Goal: Information Seeking & Learning: Learn about a topic

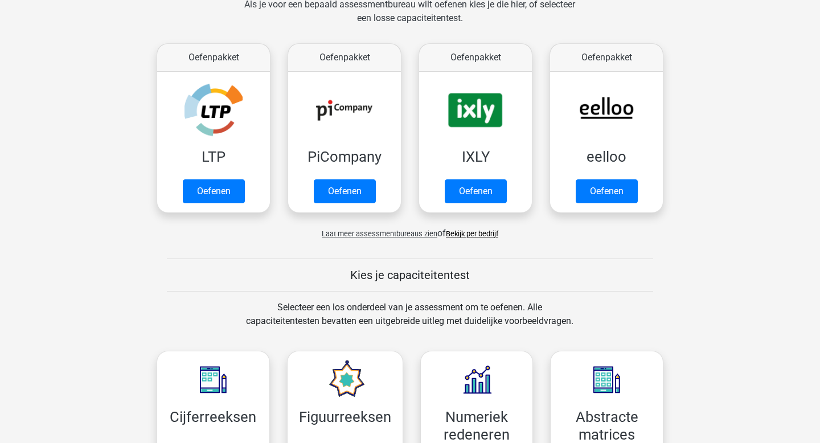
scroll to position [342, 0]
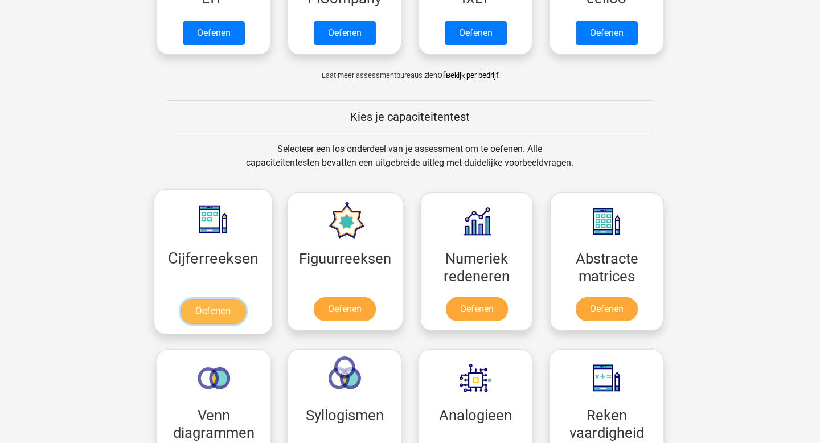
click at [230, 309] on link "Oefenen" at bounding box center [212, 311] width 65 height 25
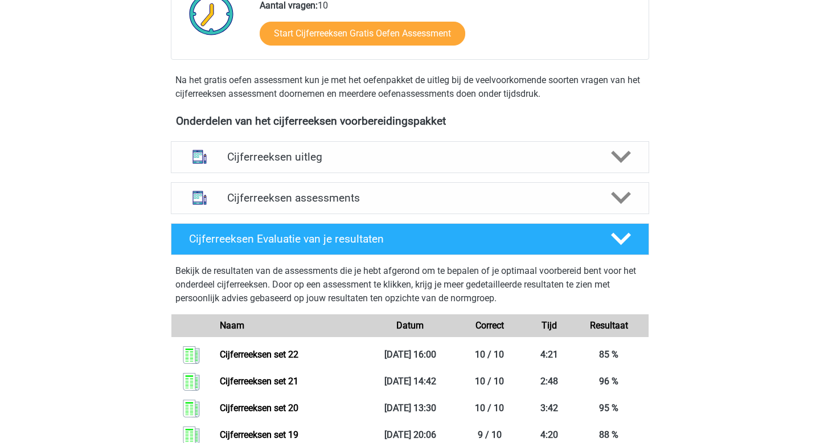
scroll to position [317, 0]
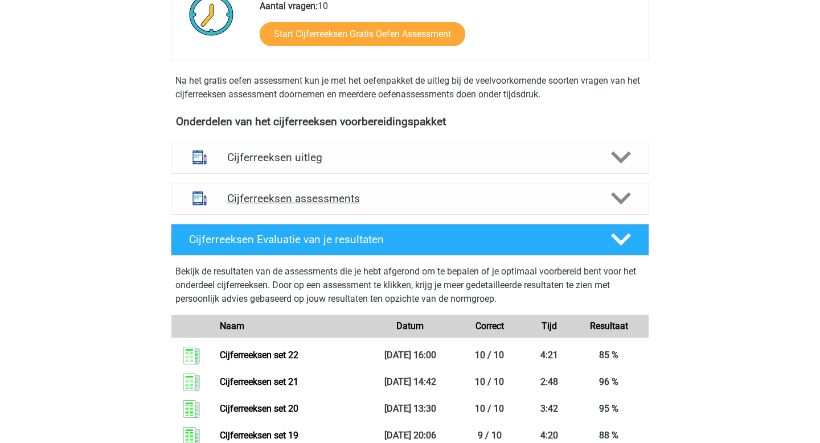
click at [276, 205] on h4 "Cijferreeksen assessments" at bounding box center [410, 198] width 366 height 13
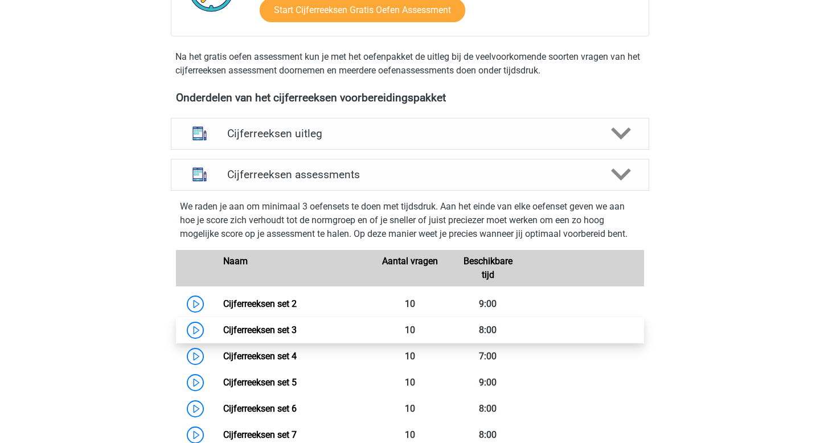
scroll to position [374, 0]
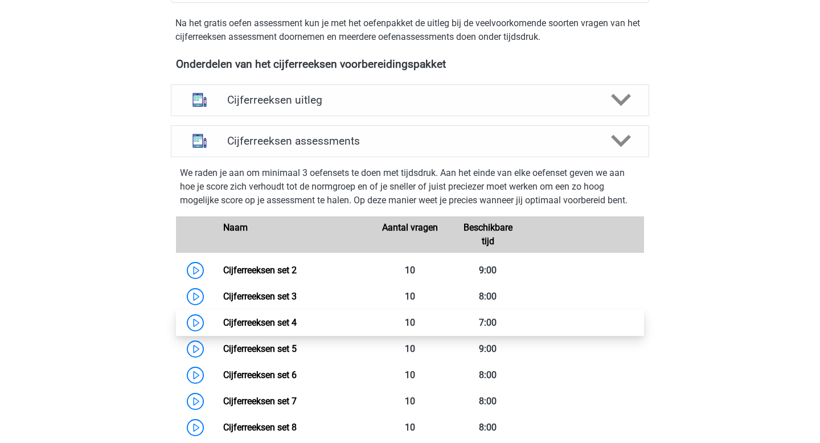
click at [297, 328] on link "Cijferreeksen set 4" at bounding box center [259, 322] width 73 height 11
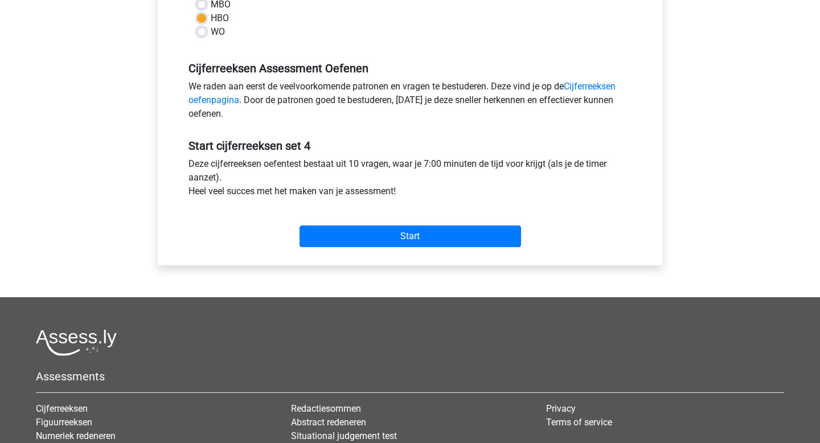
scroll to position [370, 0]
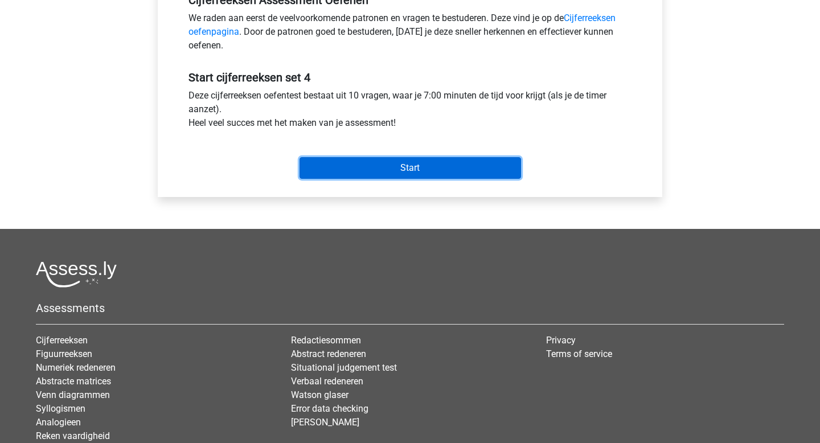
click at [405, 158] on input "Start" at bounding box center [409, 168] width 221 height 22
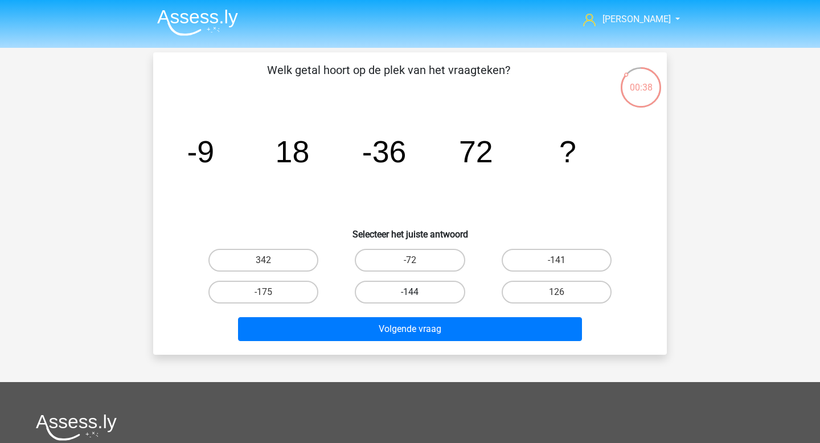
click at [437, 294] on label "-144" at bounding box center [410, 292] width 110 height 23
click at [417, 294] on input "-144" at bounding box center [413, 295] width 7 height 7
radio input "true"
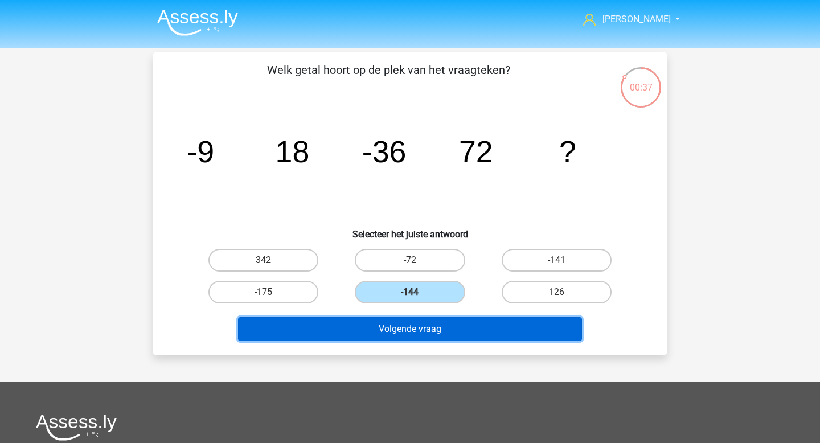
click at [434, 334] on button "Volgende vraag" at bounding box center [410, 329] width 344 height 24
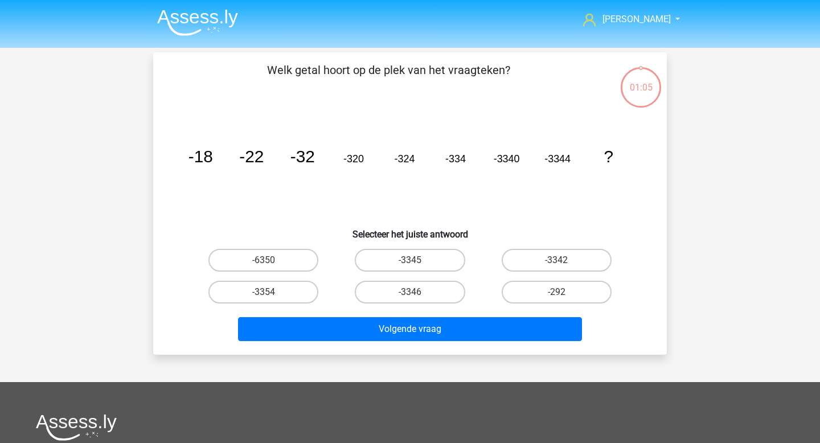
scroll to position [52, 0]
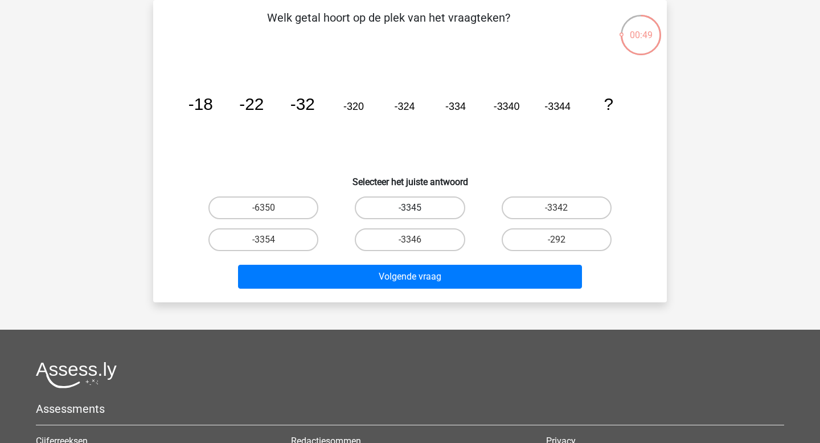
click at [433, 210] on label "-3345" at bounding box center [410, 207] width 110 height 23
click at [417, 210] on input "-3345" at bounding box center [413, 211] width 7 height 7
radio input "true"
click at [298, 248] on label "-3354" at bounding box center [263, 239] width 110 height 23
click at [271, 247] on input "-3354" at bounding box center [267, 243] width 7 height 7
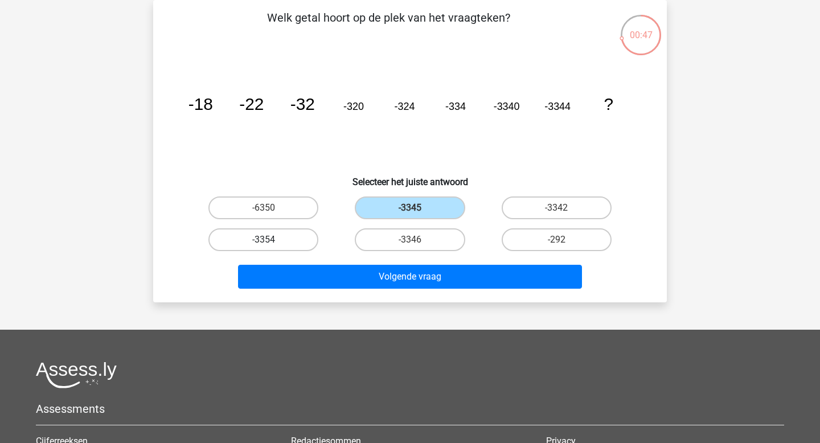
radio input "true"
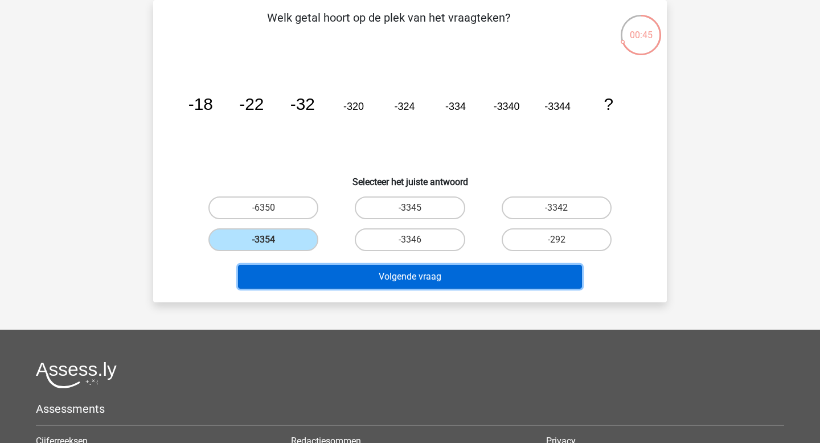
click at [383, 276] on button "Volgende vraag" at bounding box center [410, 277] width 344 height 24
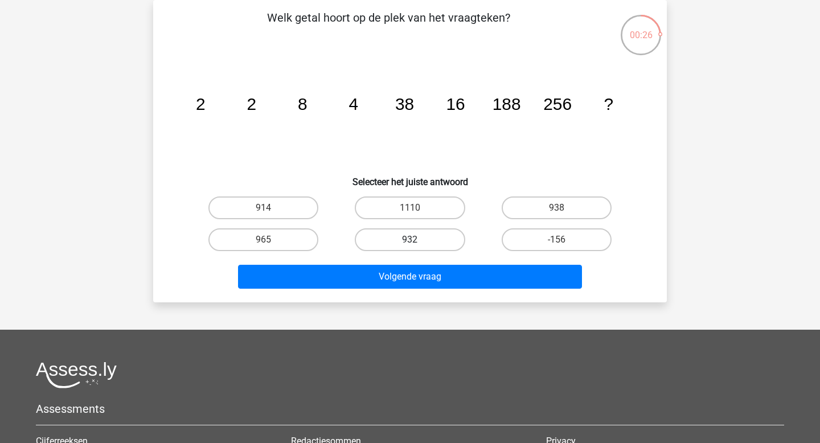
click at [425, 248] on label "932" at bounding box center [410, 239] width 110 height 23
click at [417, 247] on input "932" at bounding box center [413, 243] width 7 height 7
radio input "true"
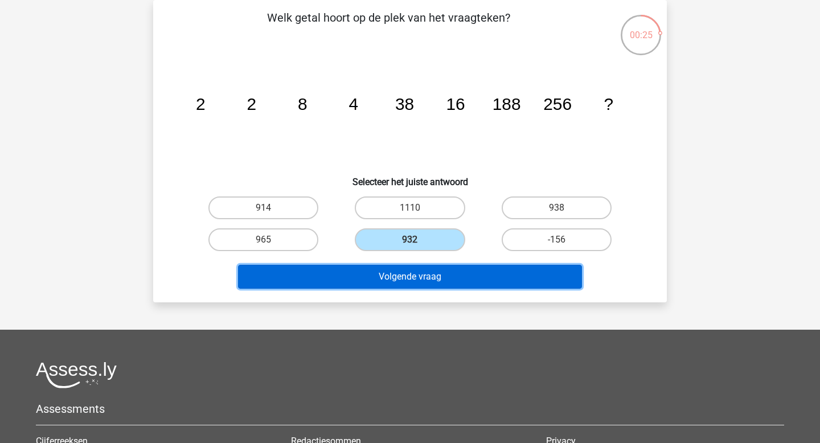
click at [401, 281] on button "Volgende vraag" at bounding box center [410, 277] width 344 height 24
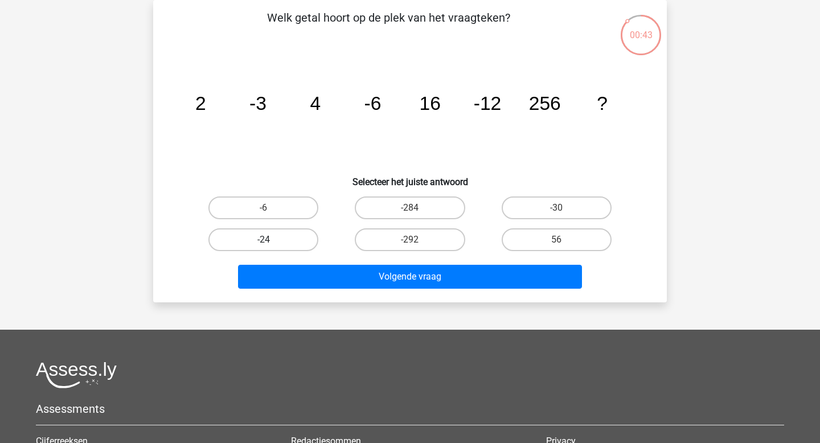
click at [307, 245] on label "-24" at bounding box center [263, 239] width 110 height 23
click at [271, 245] on input "-24" at bounding box center [267, 243] width 7 height 7
radio input "true"
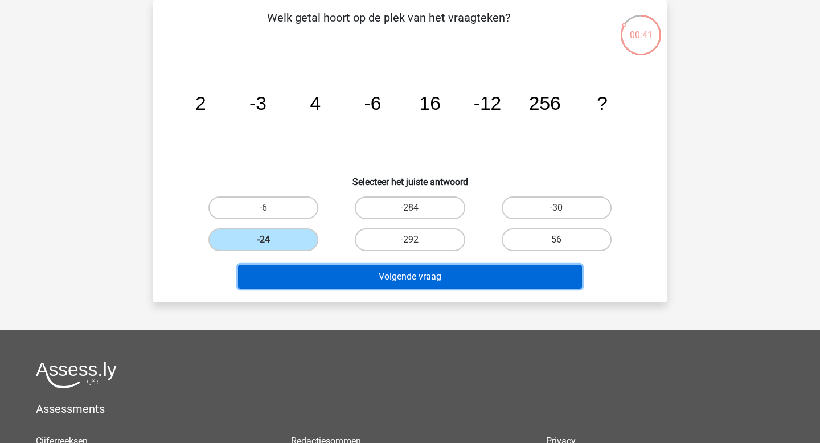
click at [414, 275] on button "Volgende vraag" at bounding box center [410, 277] width 344 height 24
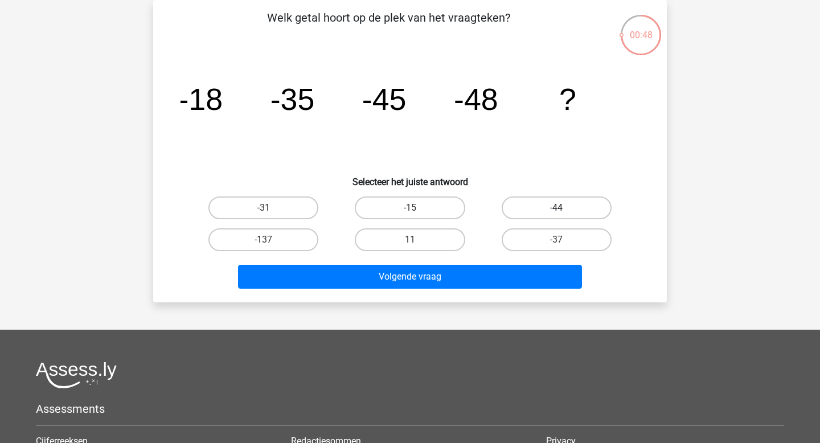
click at [545, 215] on label "-44" at bounding box center [557, 207] width 110 height 23
click at [556, 215] on input "-44" at bounding box center [559, 211] width 7 height 7
radio input "true"
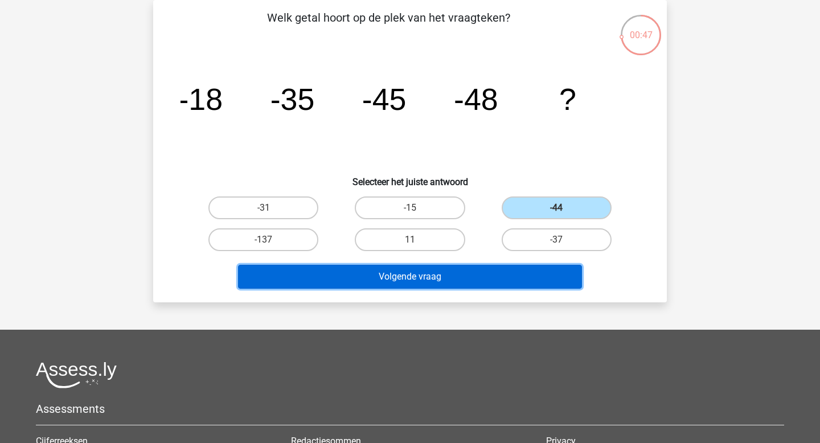
click at [434, 273] on button "Volgende vraag" at bounding box center [410, 277] width 344 height 24
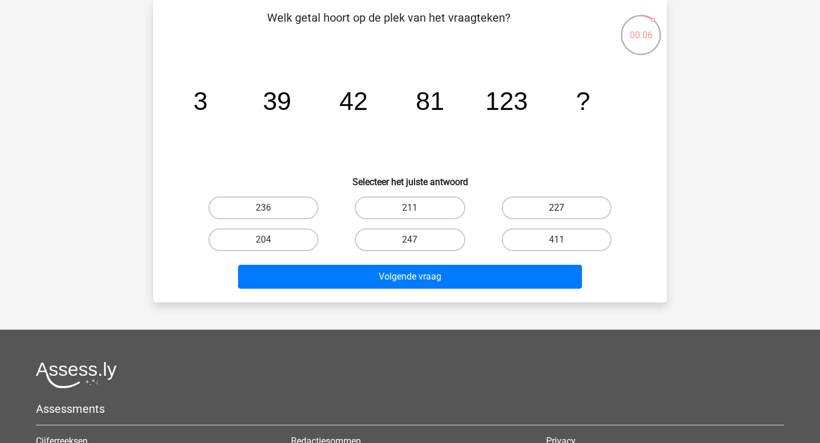
click at [540, 211] on label "227" at bounding box center [557, 207] width 110 height 23
click at [556, 211] on input "227" at bounding box center [559, 211] width 7 height 7
radio input "true"
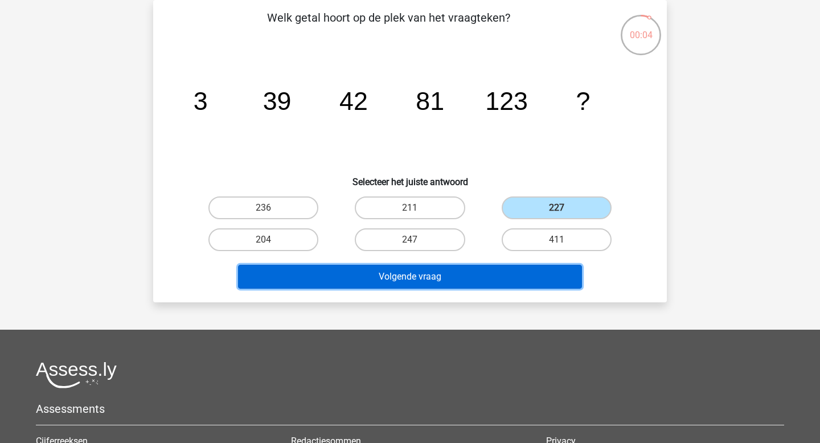
click at [446, 282] on button "Volgende vraag" at bounding box center [410, 277] width 344 height 24
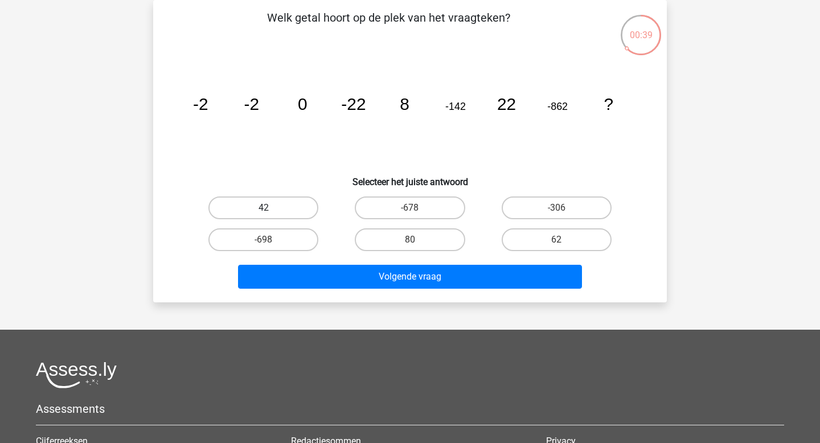
click at [261, 217] on label "42" at bounding box center [263, 207] width 110 height 23
click at [264, 215] on input "42" at bounding box center [267, 211] width 7 height 7
radio input "true"
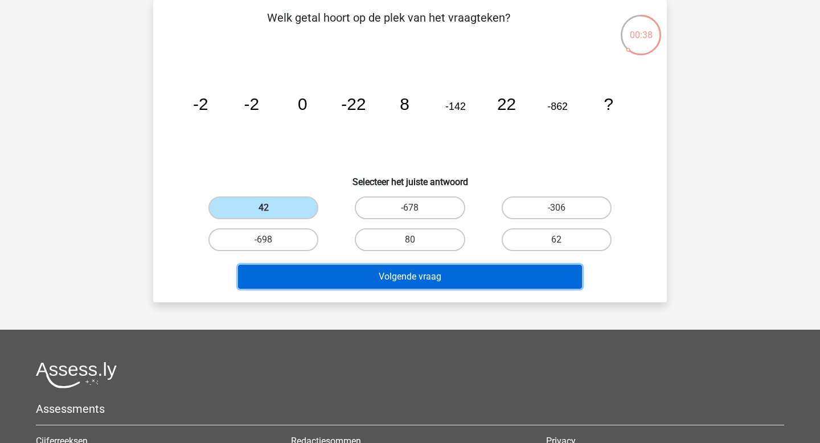
click at [326, 274] on button "Volgende vraag" at bounding box center [410, 277] width 344 height 24
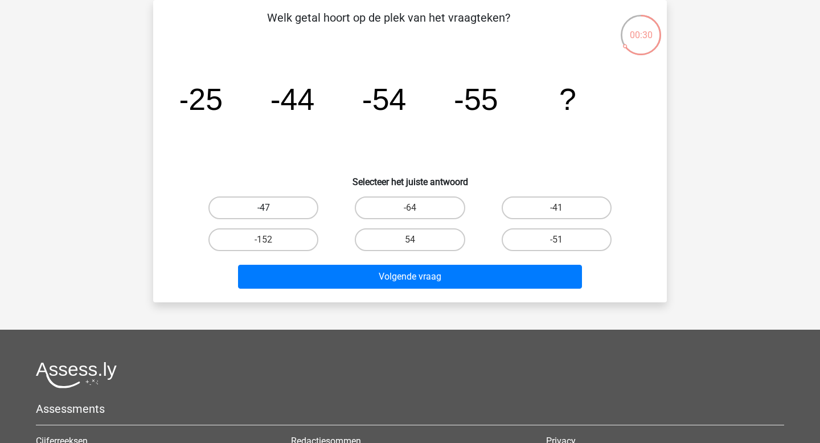
click at [291, 198] on label "-47" at bounding box center [263, 207] width 110 height 23
click at [271, 208] on input "-47" at bounding box center [267, 211] width 7 height 7
radio input "true"
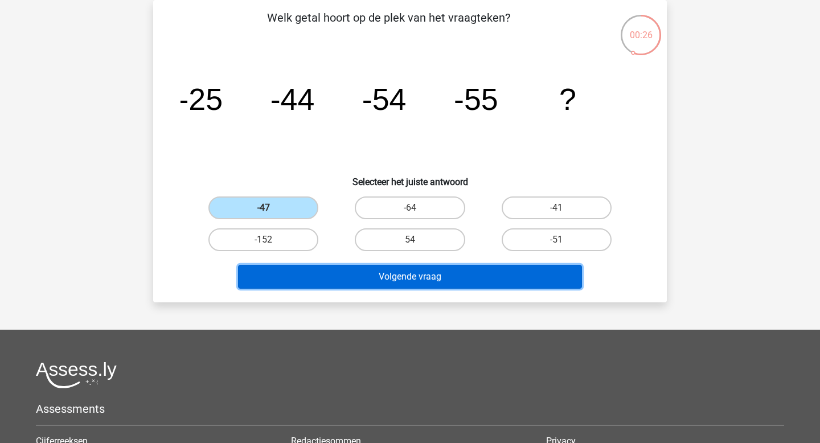
click at [450, 279] on button "Volgende vraag" at bounding box center [410, 277] width 344 height 24
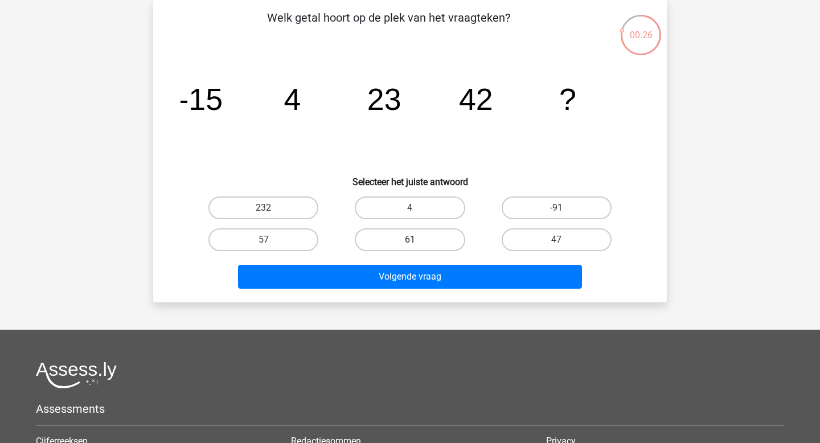
click at [428, 232] on label "61" at bounding box center [410, 239] width 110 height 23
click at [417, 240] on input "61" at bounding box center [413, 243] width 7 height 7
radio input "true"
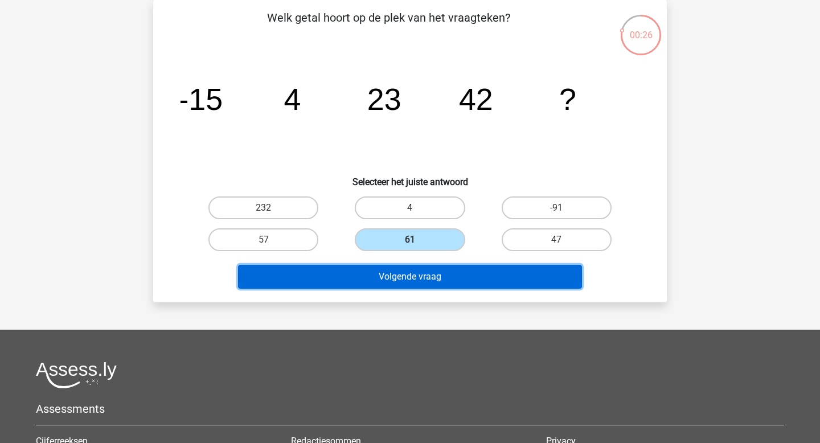
click at [376, 278] on button "Volgende vraag" at bounding box center [410, 277] width 344 height 24
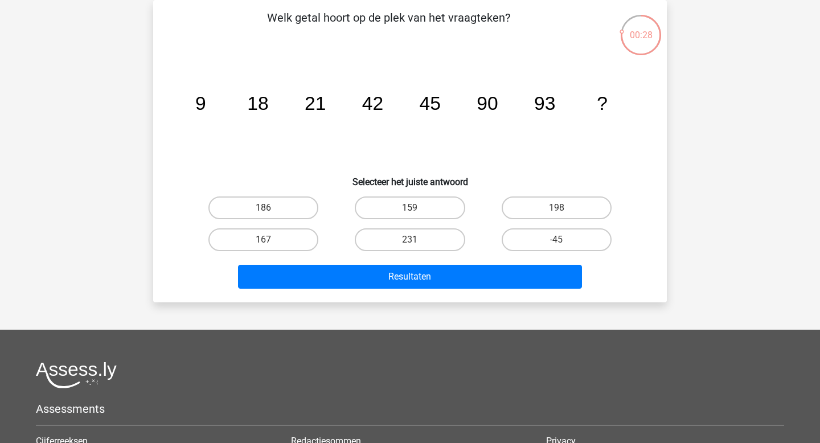
click at [270, 214] on input "186" at bounding box center [267, 211] width 7 height 7
radio input "true"
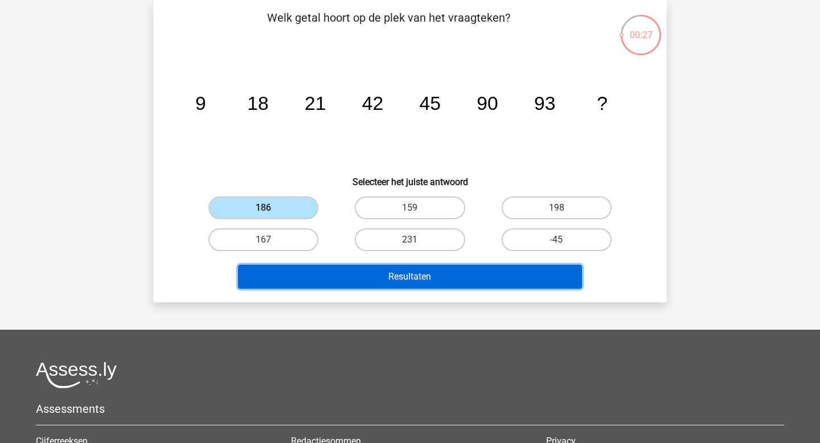
click at [329, 270] on button "Resultaten" at bounding box center [410, 277] width 344 height 24
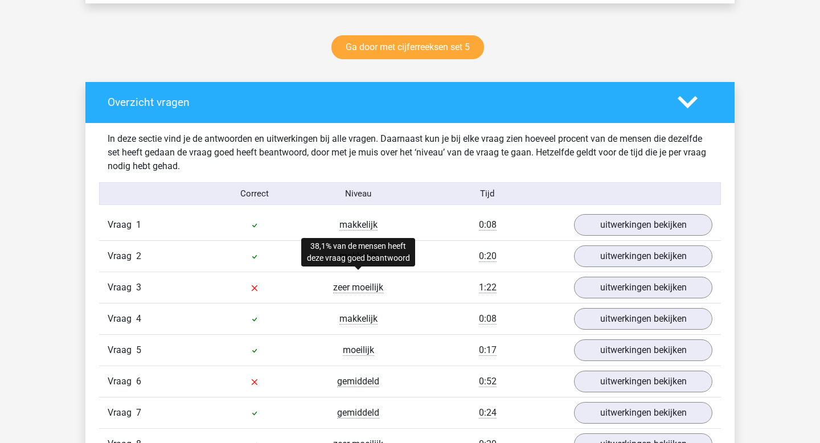
scroll to position [581, 0]
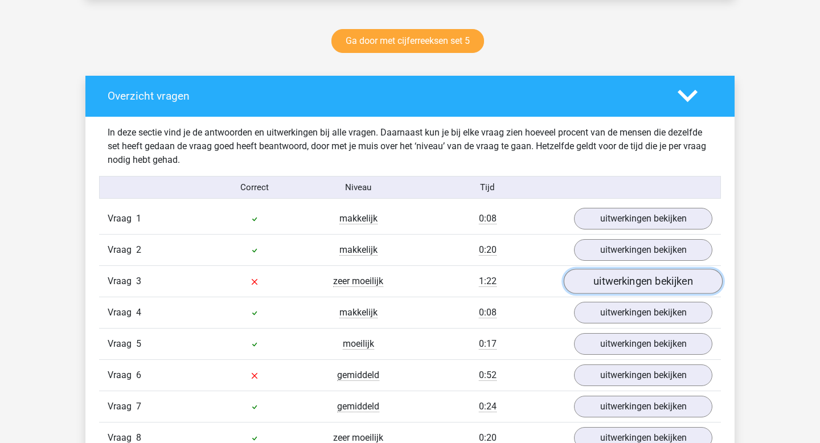
click at [630, 278] on link "uitwerkingen bekijken" at bounding box center [643, 281] width 159 height 25
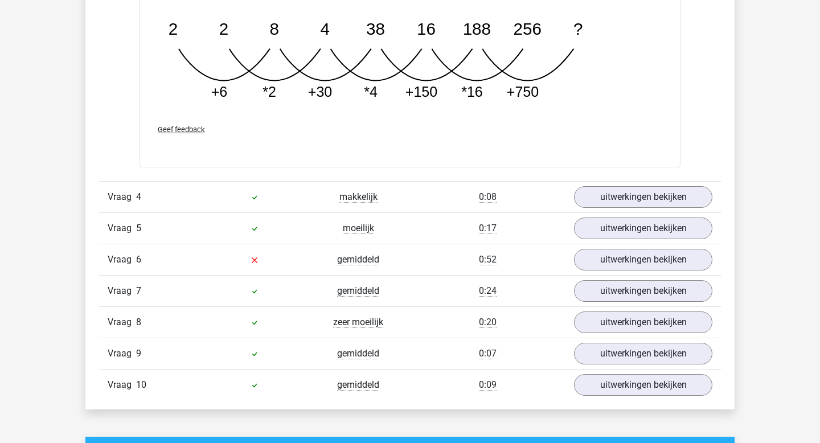
scroll to position [1398, 0]
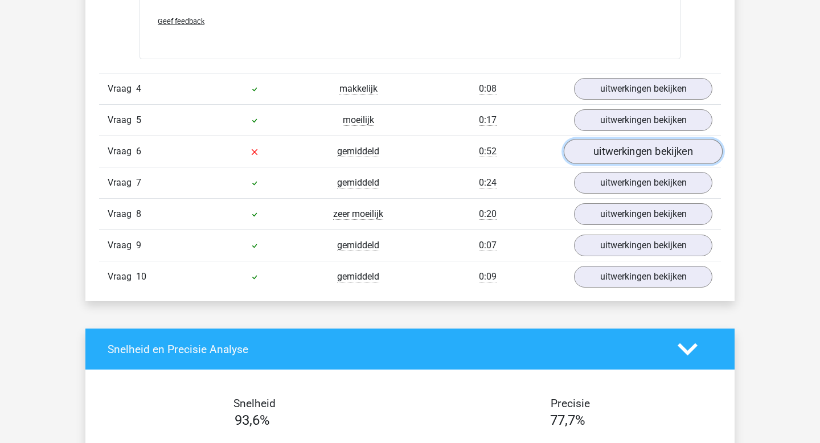
click at [633, 156] on link "uitwerkingen bekijken" at bounding box center [643, 151] width 159 height 25
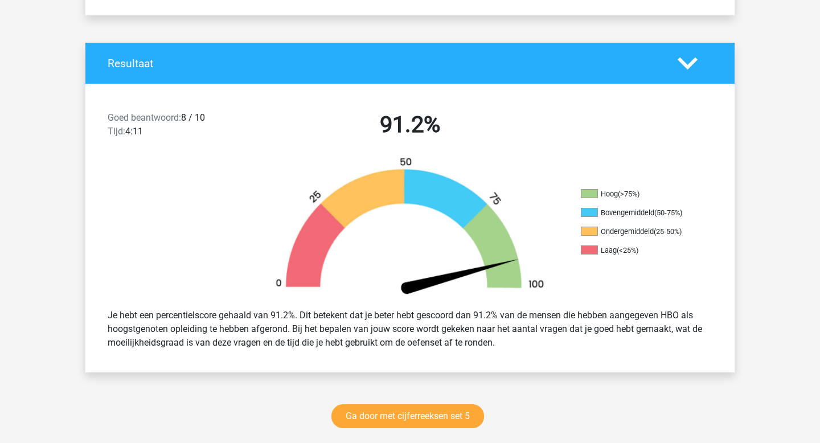
scroll to position [0, 0]
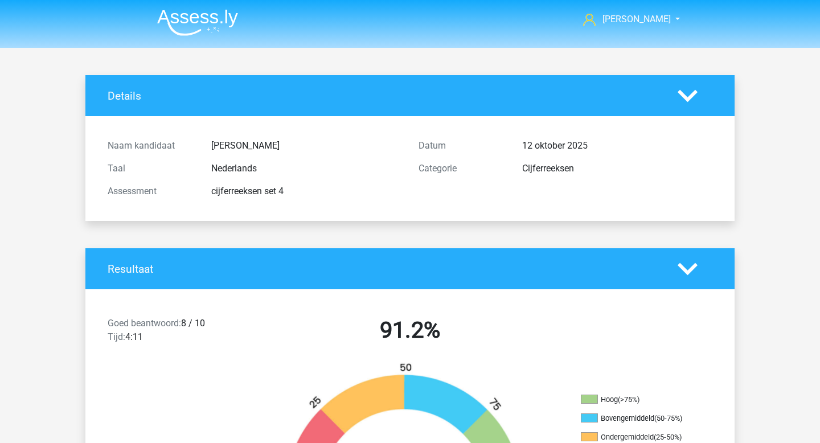
click at [188, 19] on img at bounding box center [197, 22] width 81 height 27
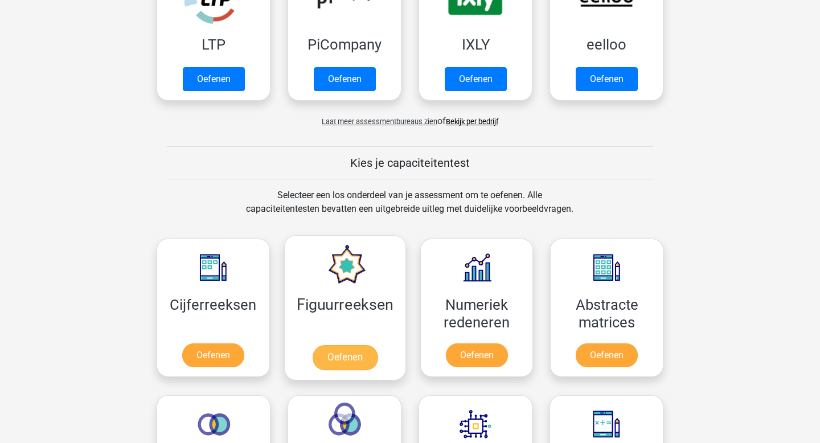
scroll to position [320, 0]
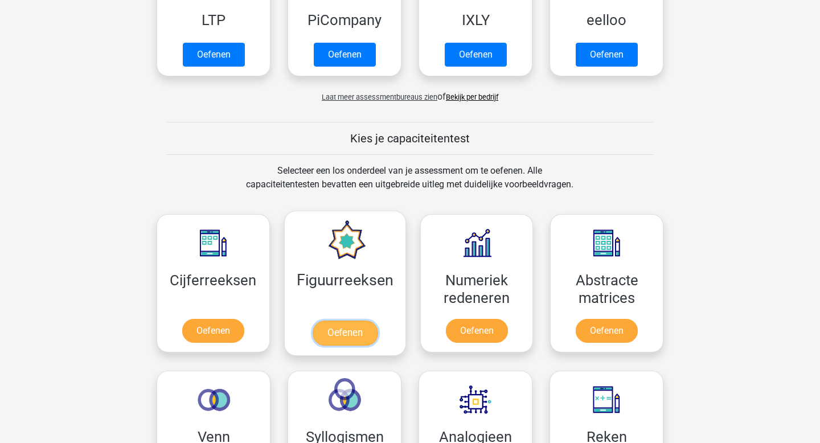
click at [337, 332] on link "Oefenen" at bounding box center [344, 333] width 65 height 25
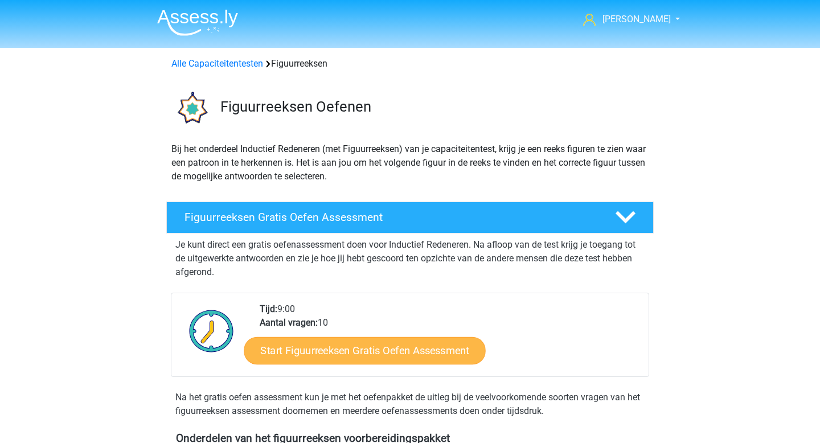
scroll to position [46, 0]
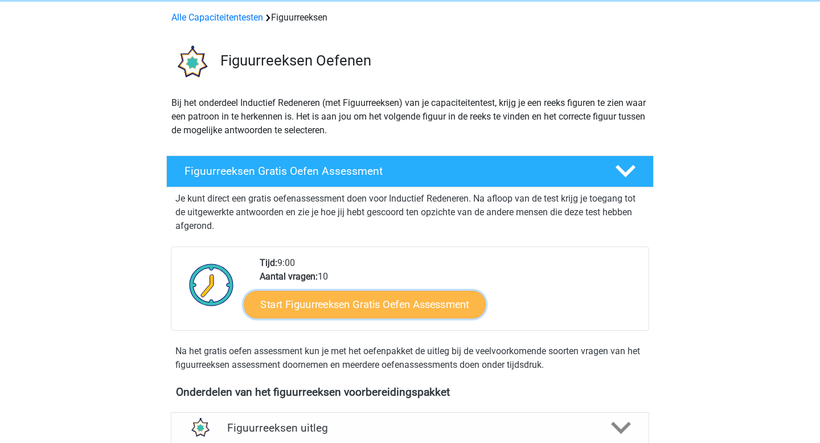
click at [389, 298] on link "Start Figuurreeksen Gratis Oefen Assessment" at bounding box center [364, 303] width 241 height 27
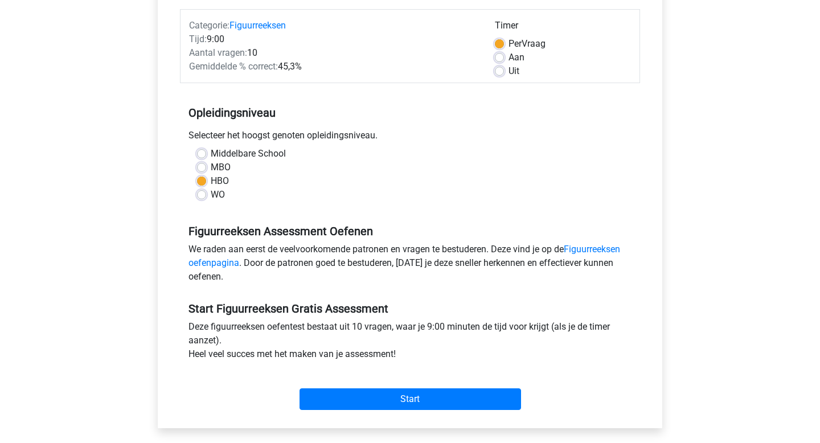
scroll to position [200, 0]
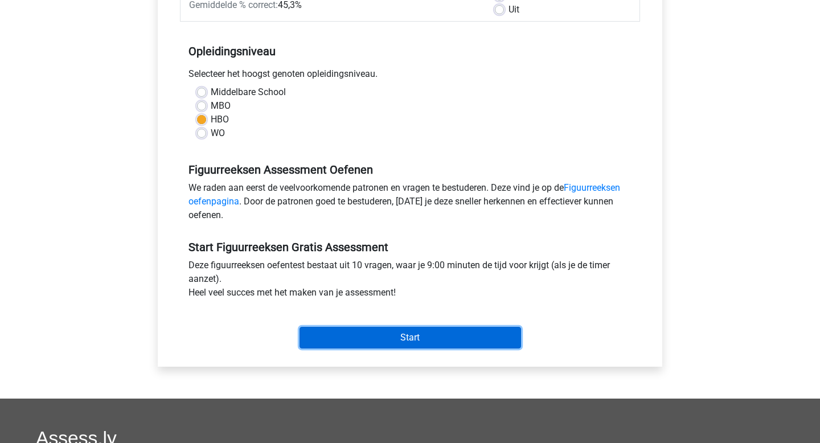
click at [411, 331] on input "Start" at bounding box center [409, 338] width 221 height 22
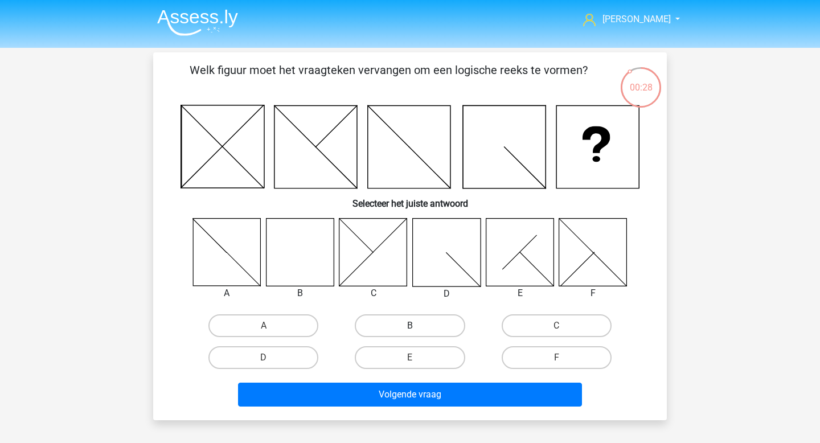
click at [423, 323] on label "B" at bounding box center [410, 325] width 110 height 23
click at [417, 326] on input "B" at bounding box center [413, 329] width 7 height 7
radio input "true"
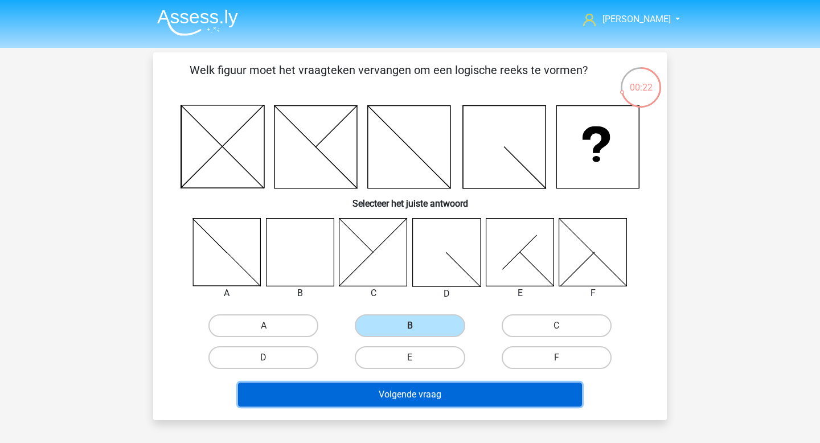
click at [433, 403] on button "Volgende vraag" at bounding box center [410, 395] width 344 height 24
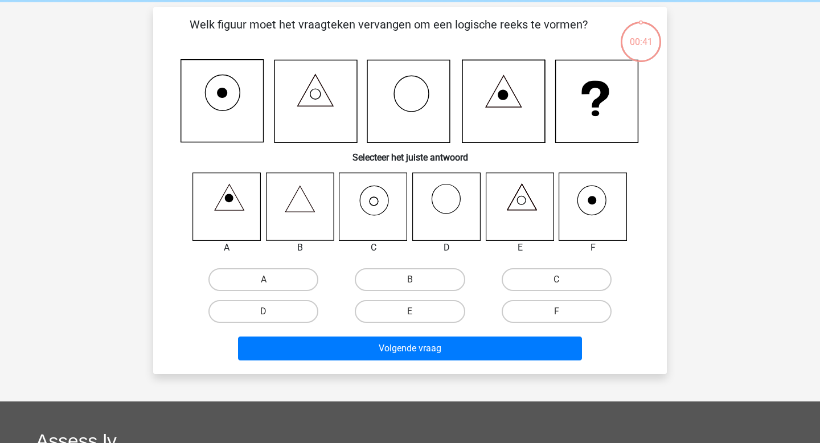
scroll to position [52, 0]
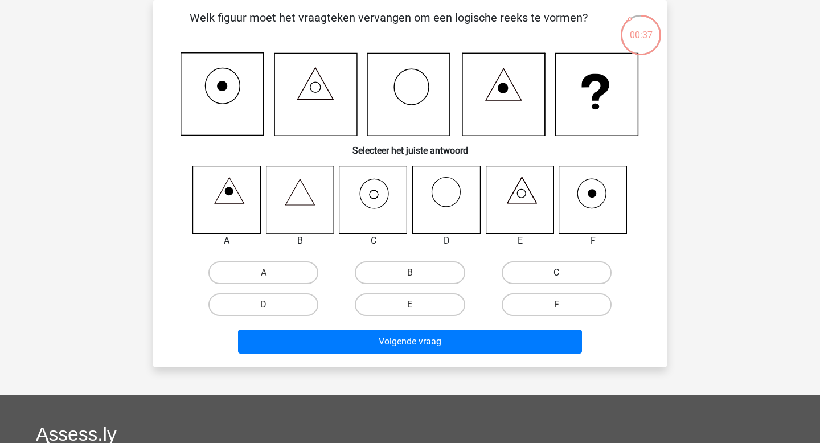
click at [549, 267] on label "C" at bounding box center [557, 272] width 110 height 23
click at [556, 273] on input "C" at bounding box center [559, 276] width 7 height 7
radio input "true"
click at [473, 356] on div "Volgende vraag" at bounding box center [410, 344] width 440 height 28
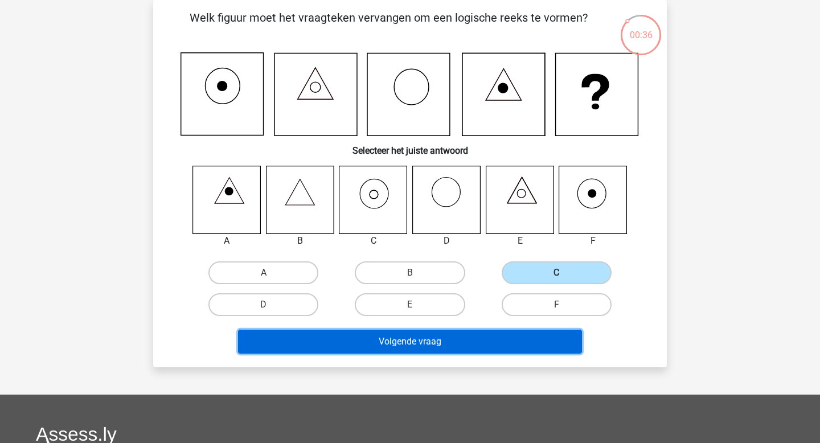
click at [475, 351] on button "Volgende vraag" at bounding box center [410, 342] width 344 height 24
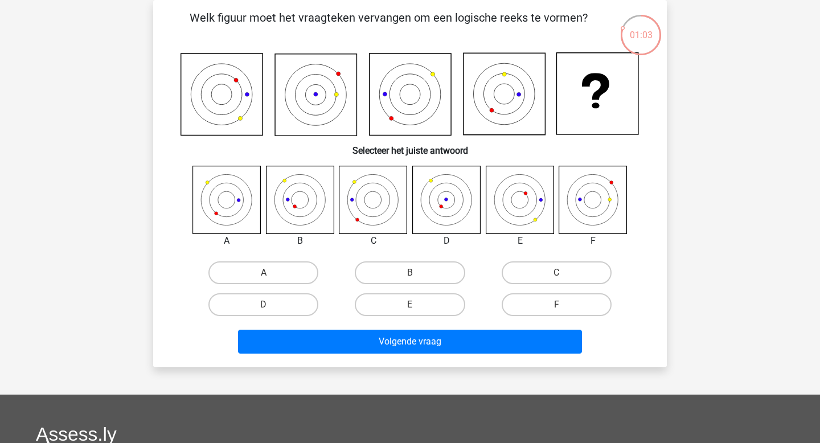
click at [410, 275] on input "B" at bounding box center [413, 276] width 7 height 7
radio input "true"
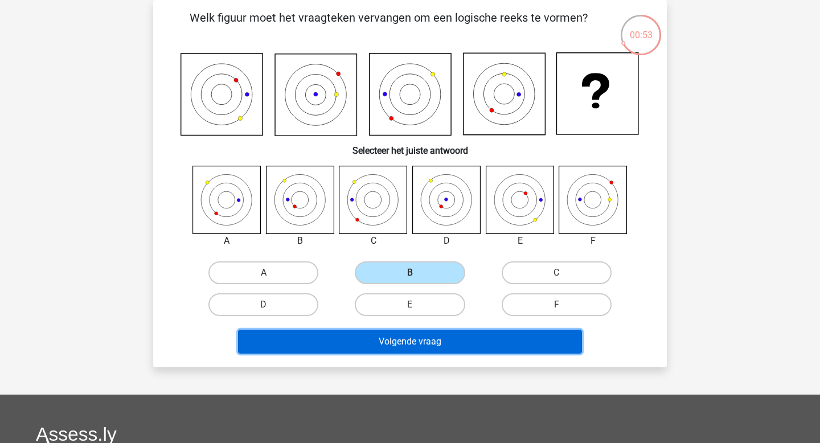
click at [471, 344] on button "Volgende vraag" at bounding box center [410, 342] width 344 height 24
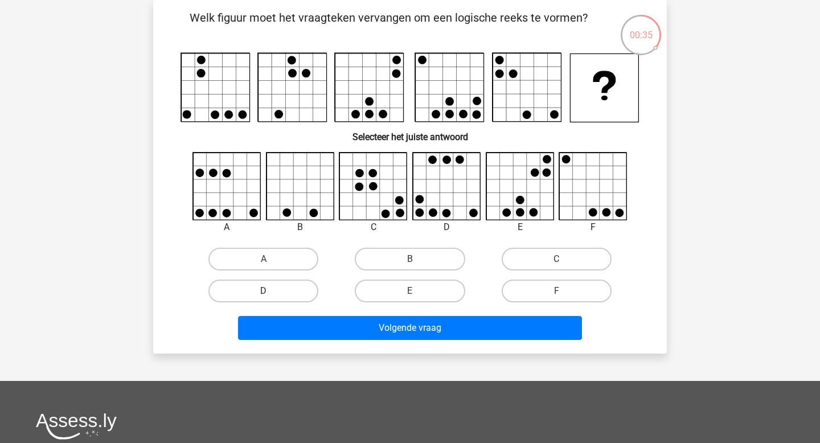
click at [288, 295] on label "D" at bounding box center [263, 291] width 110 height 23
click at [271, 295] on input "D" at bounding box center [267, 294] width 7 height 7
radio input "true"
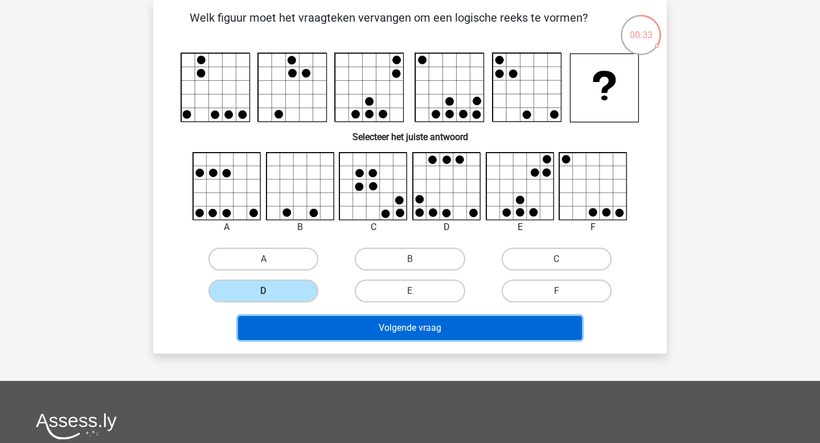
click at [495, 336] on button "Volgende vraag" at bounding box center [410, 328] width 344 height 24
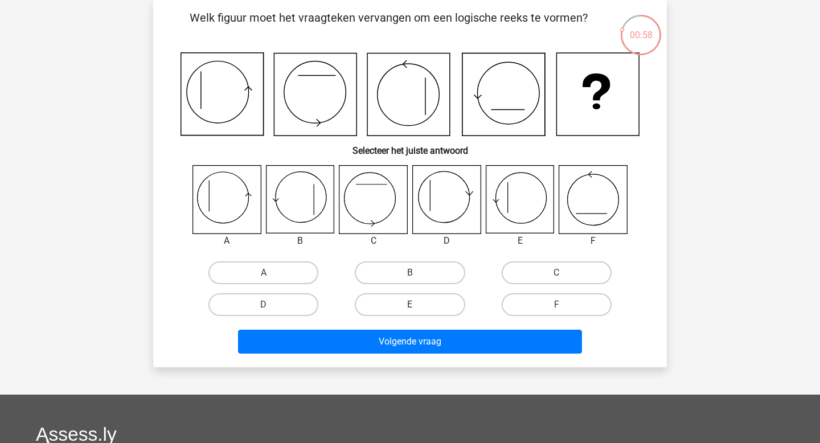
click at [426, 303] on label "E" at bounding box center [410, 304] width 110 height 23
click at [417, 305] on input "E" at bounding box center [413, 308] width 7 height 7
radio input "true"
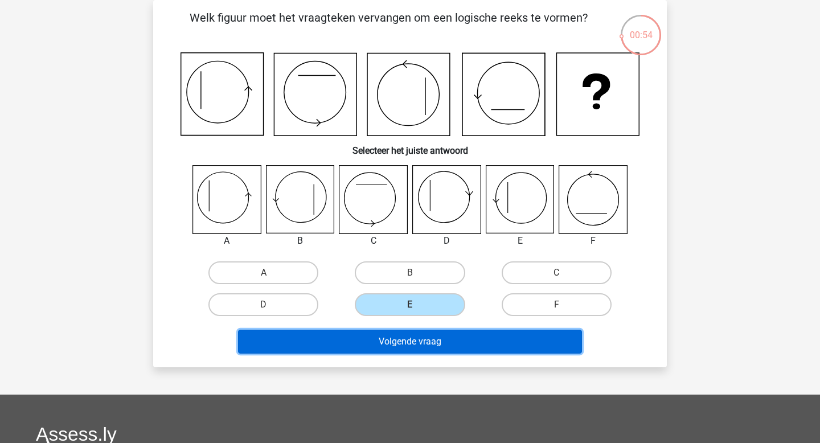
click at [430, 344] on button "Volgende vraag" at bounding box center [410, 342] width 344 height 24
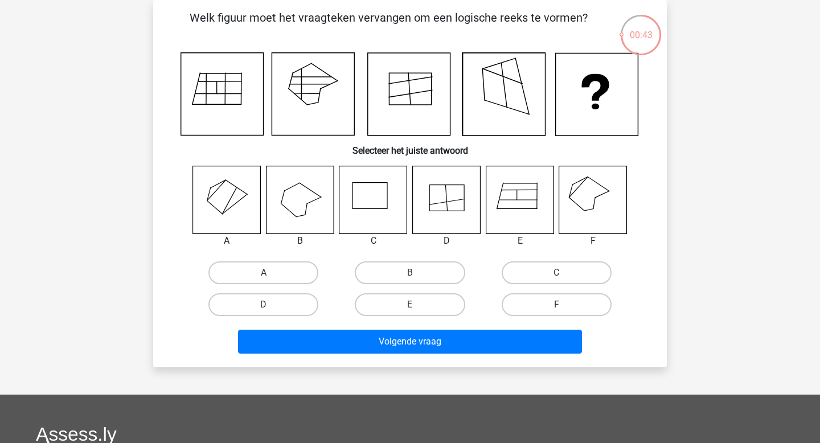
click at [551, 312] on label "F" at bounding box center [557, 304] width 110 height 23
click at [556, 312] on input "F" at bounding box center [559, 308] width 7 height 7
radio input "true"
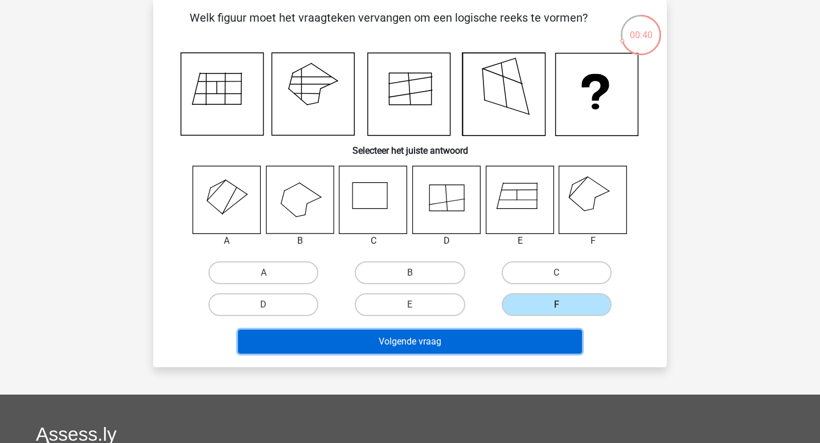
click at [508, 343] on button "Volgende vraag" at bounding box center [410, 342] width 344 height 24
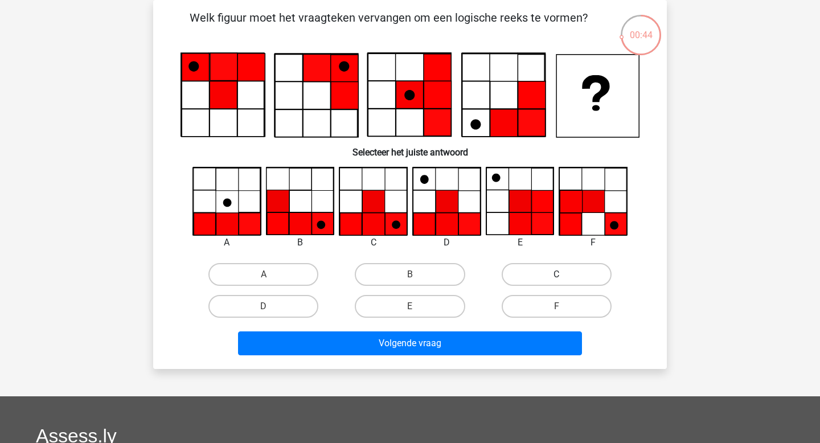
click at [543, 273] on label "C" at bounding box center [557, 274] width 110 height 23
click at [556, 274] on input "C" at bounding box center [559, 277] width 7 height 7
radio input "true"
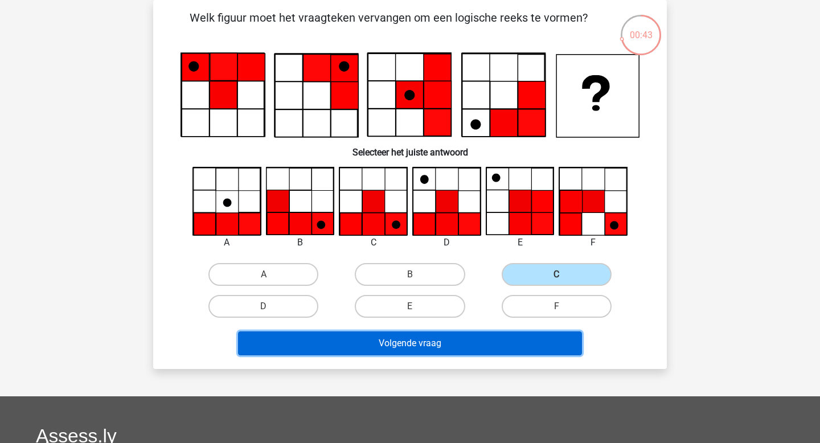
click at [469, 343] on button "Volgende vraag" at bounding box center [410, 343] width 344 height 24
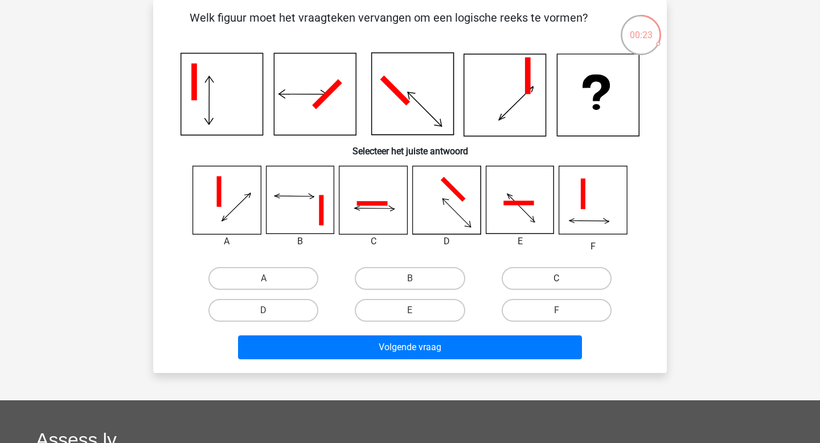
click at [541, 287] on label "C" at bounding box center [557, 278] width 110 height 23
click at [556, 286] on input "C" at bounding box center [559, 281] width 7 height 7
radio input "true"
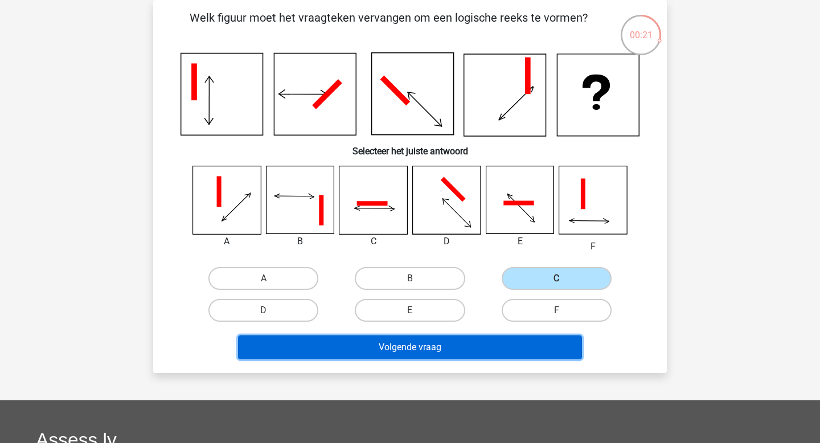
click at [479, 339] on button "Volgende vraag" at bounding box center [410, 347] width 344 height 24
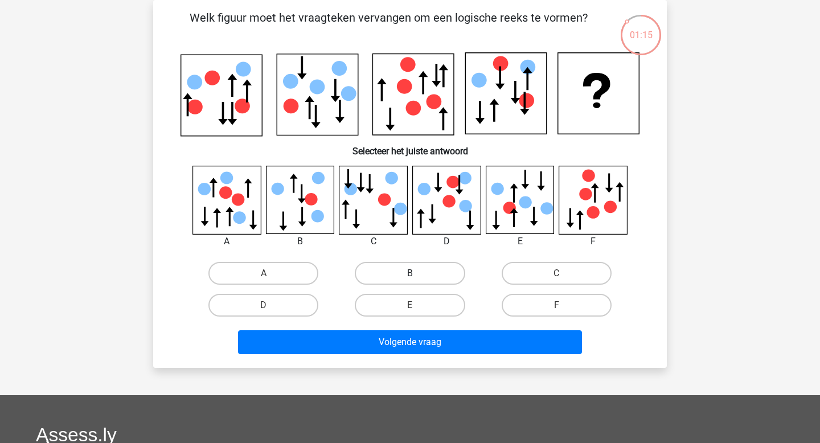
click at [402, 262] on label "B" at bounding box center [410, 273] width 110 height 23
click at [410, 273] on input "B" at bounding box center [413, 276] width 7 height 7
radio input "true"
click at [580, 267] on label "C" at bounding box center [557, 273] width 110 height 23
click at [564, 273] on input "C" at bounding box center [559, 276] width 7 height 7
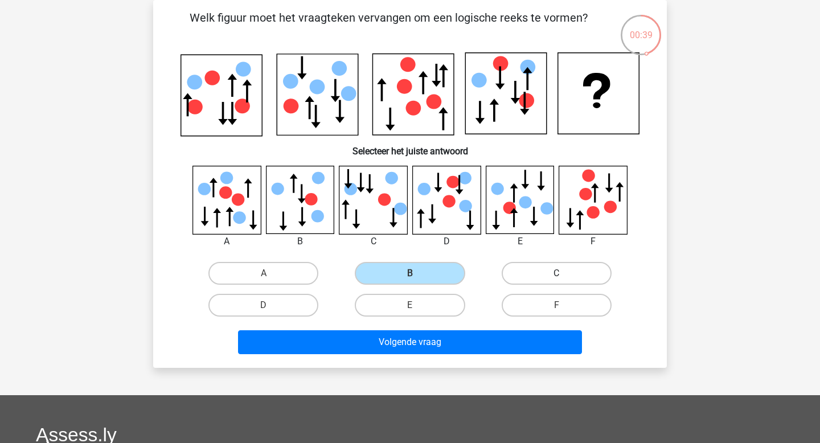
radio input "true"
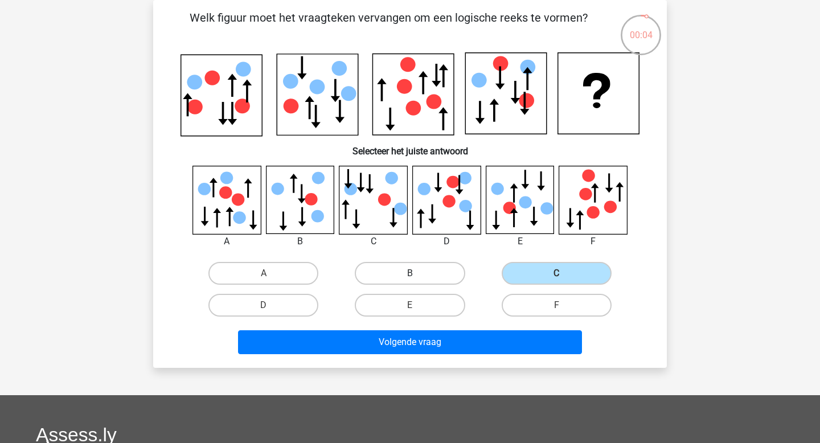
click at [408, 283] on label "B" at bounding box center [410, 273] width 110 height 23
click at [410, 281] on input "B" at bounding box center [413, 276] width 7 height 7
radio input "true"
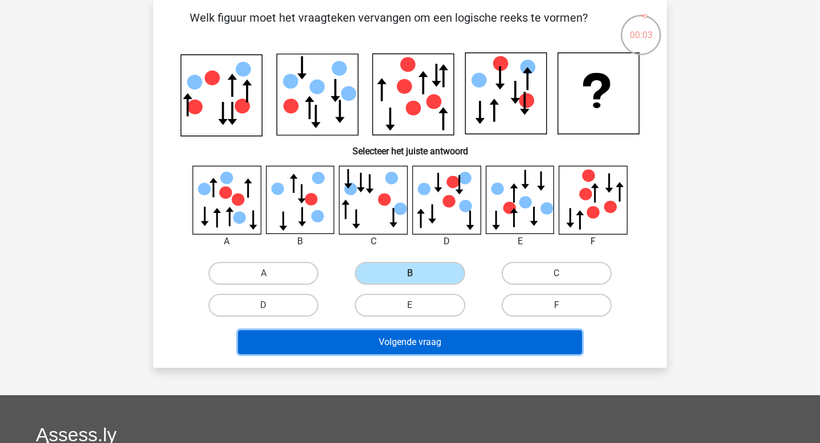
click at [414, 342] on button "Volgende vraag" at bounding box center [410, 342] width 344 height 24
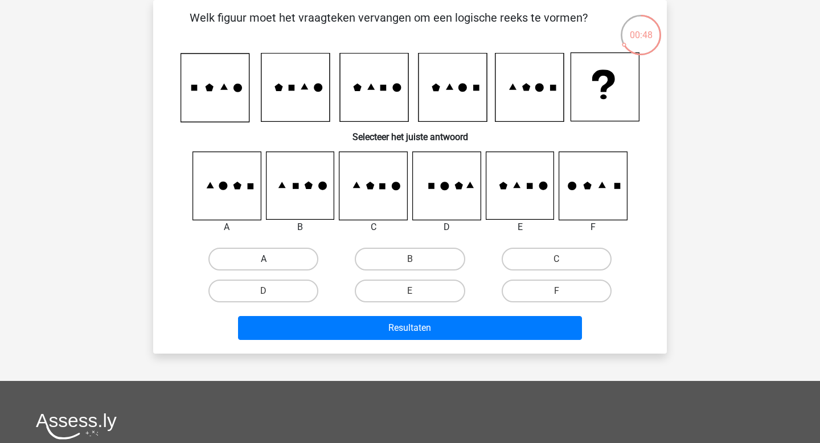
click at [300, 259] on label "A" at bounding box center [263, 259] width 110 height 23
click at [271, 259] on input "A" at bounding box center [267, 262] width 7 height 7
radio input "true"
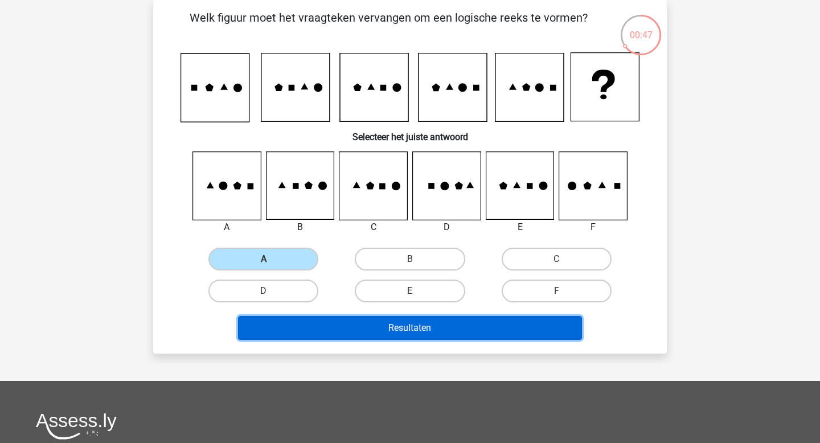
click at [407, 329] on button "Resultaten" at bounding box center [410, 328] width 344 height 24
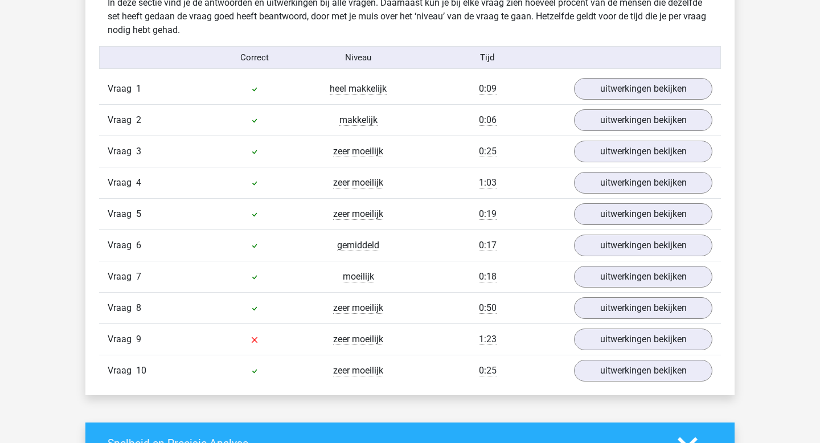
scroll to position [786, 0]
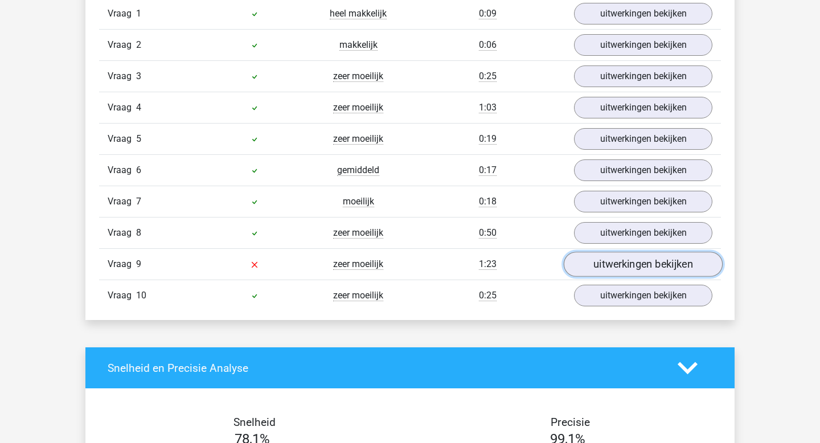
click at [607, 265] on link "uitwerkingen bekijken" at bounding box center [643, 264] width 159 height 25
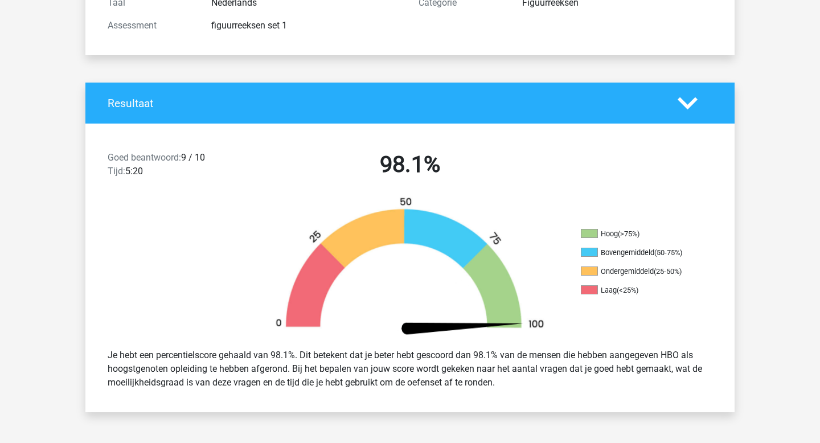
scroll to position [0, 0]
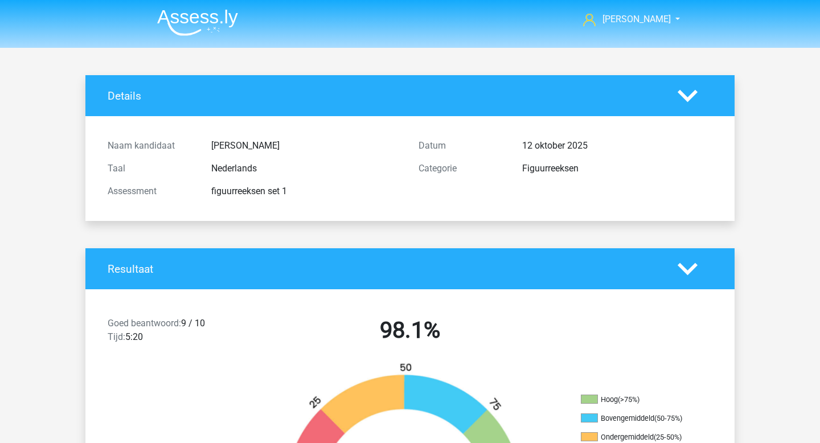
click at [231, 14] on img at bounding box center [197, 22] width 81 height 27
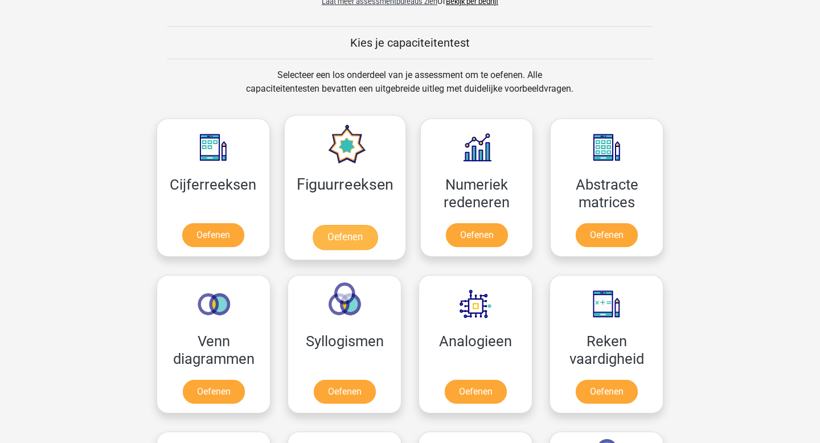
scroll to position [418, 0]
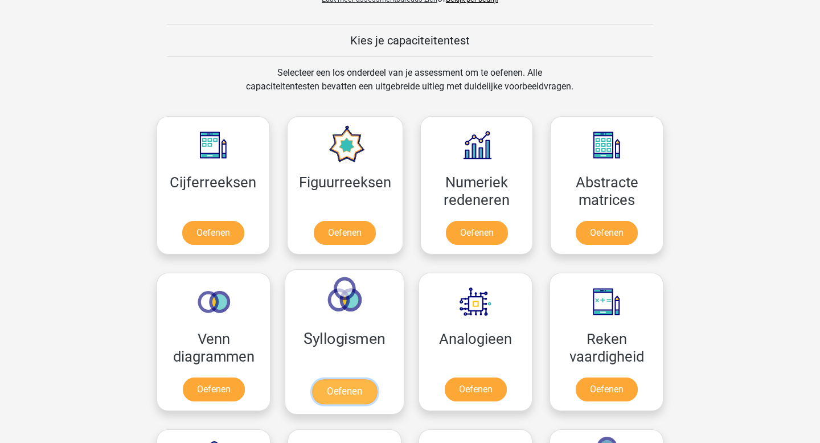
click at [359, 396] on link "Oefenen" at bounding box center [344, 391] width 65 height 25
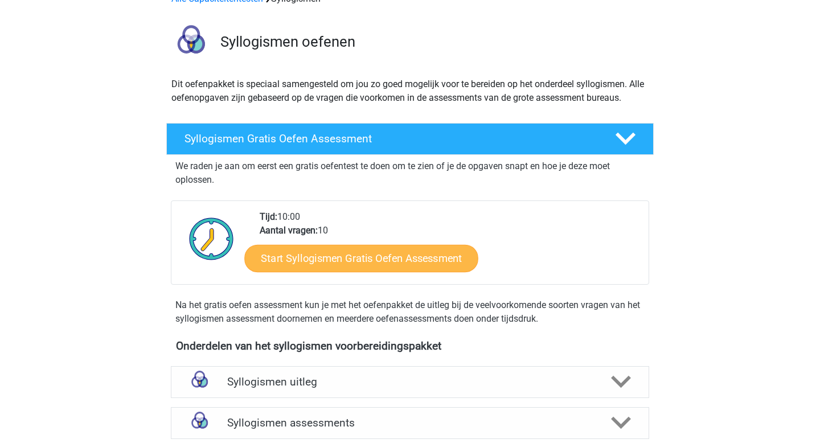
scroll to position [102, 0]
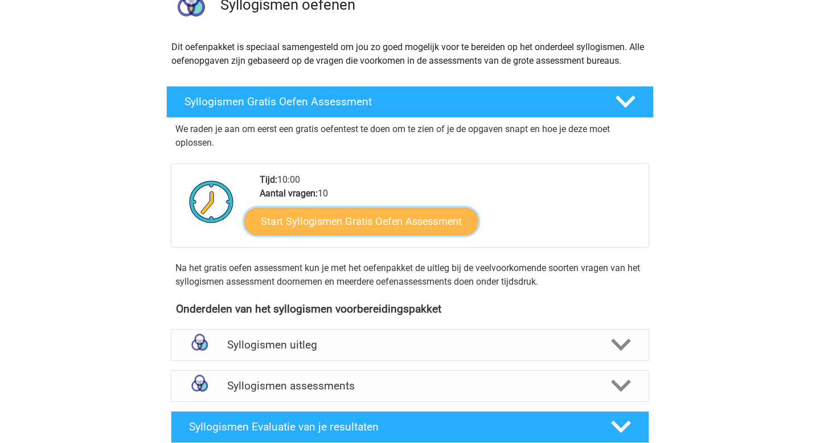
click at [404, 228] on link "Start Syllogismen Gratis Oefen Assessment" at bounding box center [362, 220] width 234 height 27
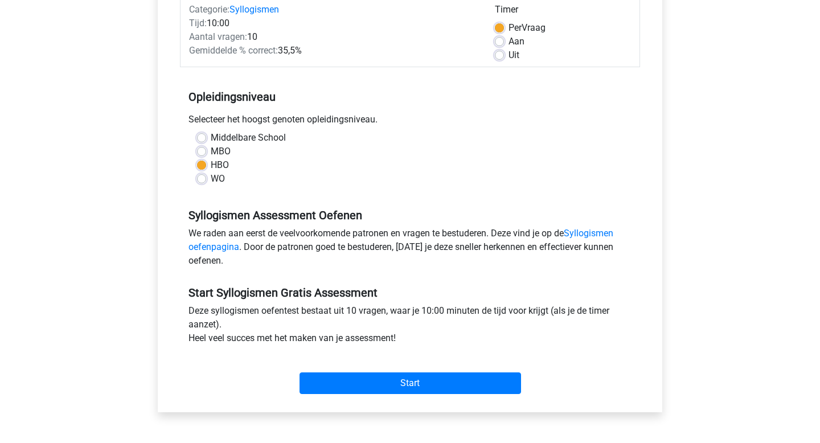
scroll to position [208, 0]
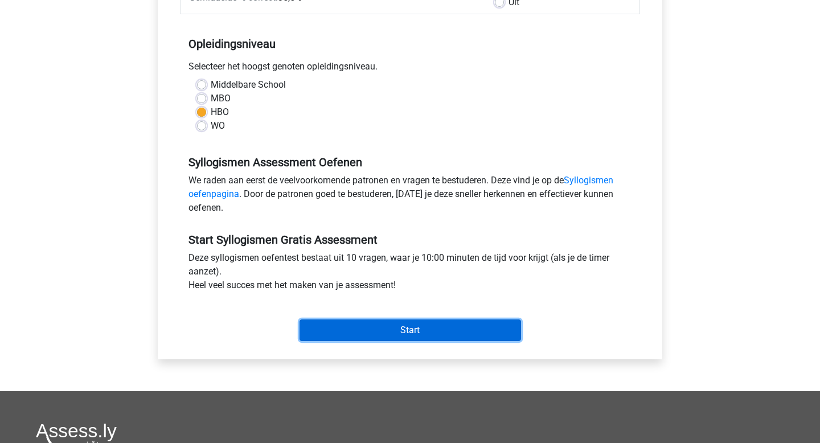
click at [386, 332] on input "Start" at bounding box center [409, 330] width 221 height 22
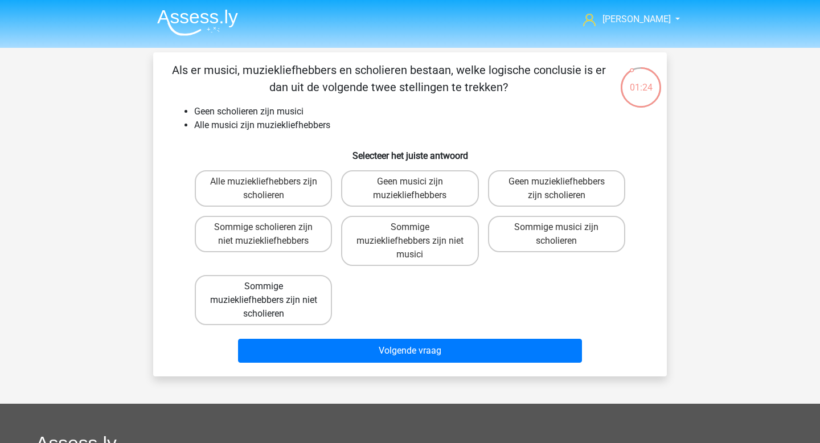
click at [241, 288] on label "Sommige muziekliefhebbers zijn niet scholieren" at bounding box center [263, 300] width 137 height 50
click at [264, 288] on input "Sommige muziekliefhebbers zijn niet scholieren" at bounding box center [267, 289] width 7 height 7
radio input "true"
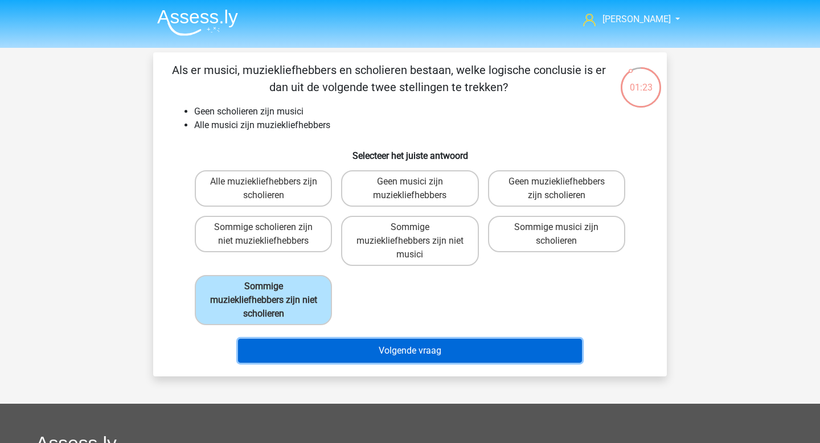
click at [479, 358] on button "Volgende vraag" at bounding box center [410, 351] width 344 height 24
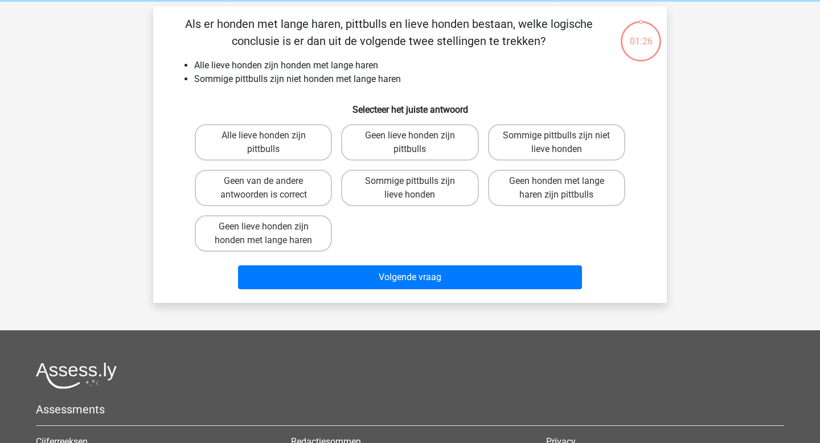
scroll to position [52, 0]
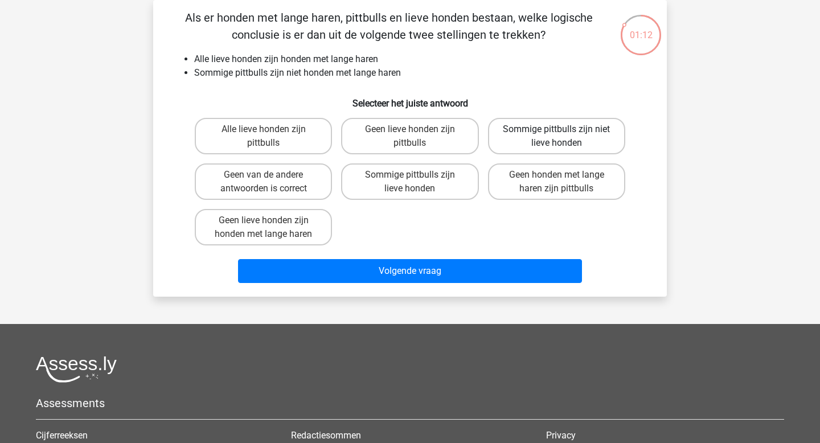
click at [573, 131] on label "Sommige pittbulls zijn niet lieve honden" at bounding box center [556, 136] width 137 height 36
click at [564, 131] on input "Sommige pittbulls zijn niet lieve honden" at bounding box center [559, 132] width 7 height 7
radio input "true"
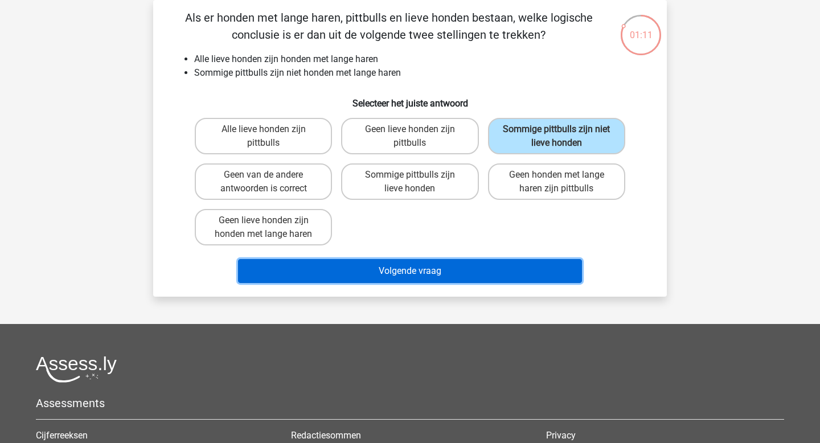
click at [412, 277] on button "Volgende vraag" at bounding box center [410, 271] width 344 height 24
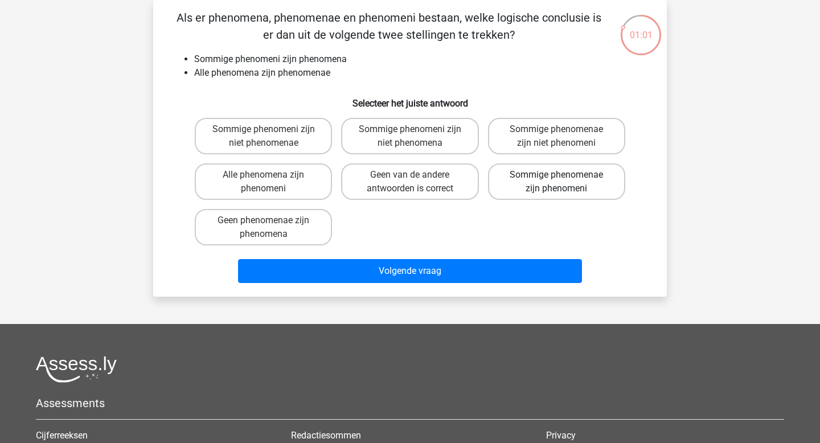
click at [516, 191] on label "Sommige phenomenae zijn phenomeni" at bounding box center [556, 181] width 137 height 36
click at [556, 182] on input "Sommige phenomenae zijn phenomeni" at bounding box center [559, 178] width 7 height 7
radio input "true"
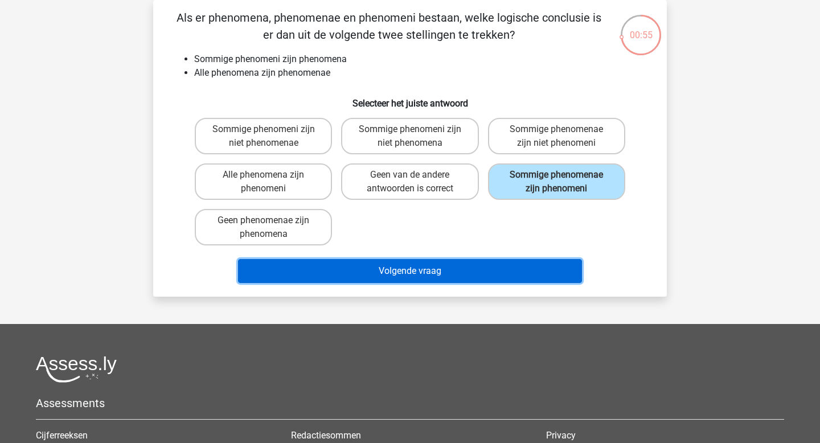
click at [467, 268] on button "Volgende vraag" at bounding box center [410, 271] width 344 height 24
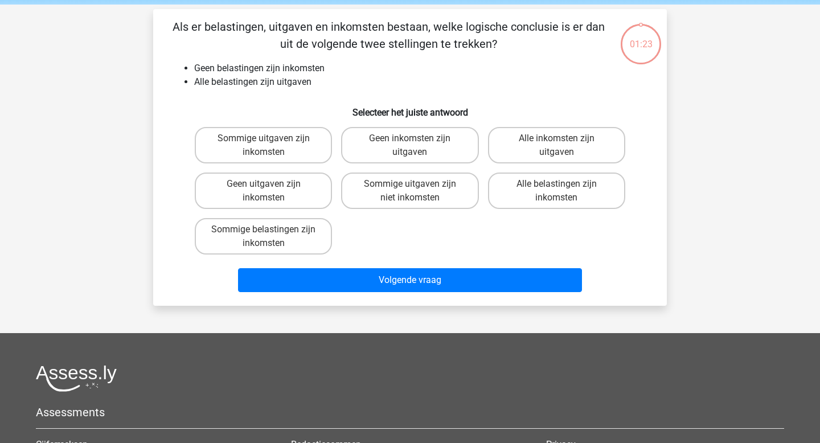
scroll to position [42, 0]
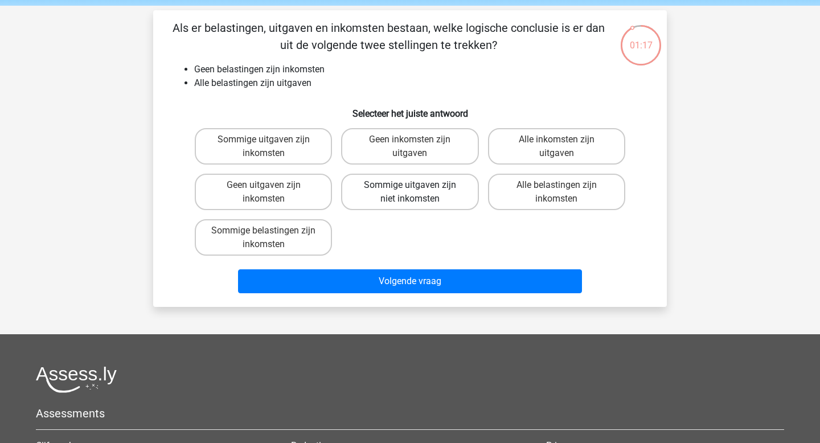
click at [455, 199] on label "Sommige uitgaven zijn niet inkomsten" at bounding box center [409, 192] width 137 height 36
click at [417, 192] on input "Sommige uitgaven zijn niet inkomsten" at bounding box center [413, 188] width 7 height 7
radio input "true"
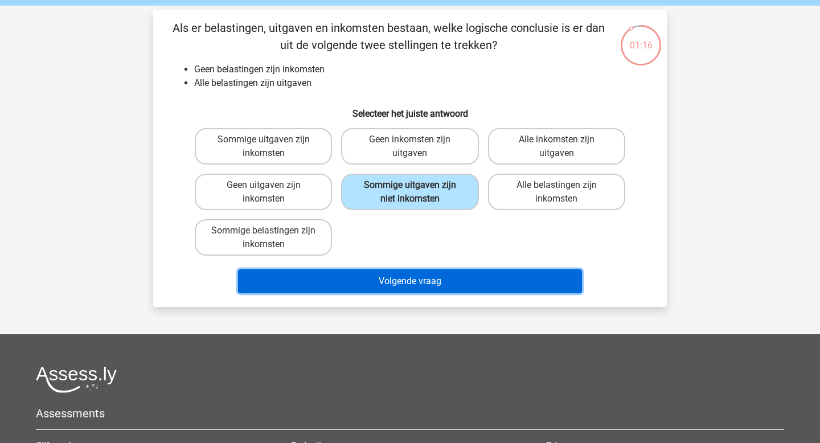
click at [450, 285] on button "Volgende vraag" at bounding box center [410, 281] width 344 height 24
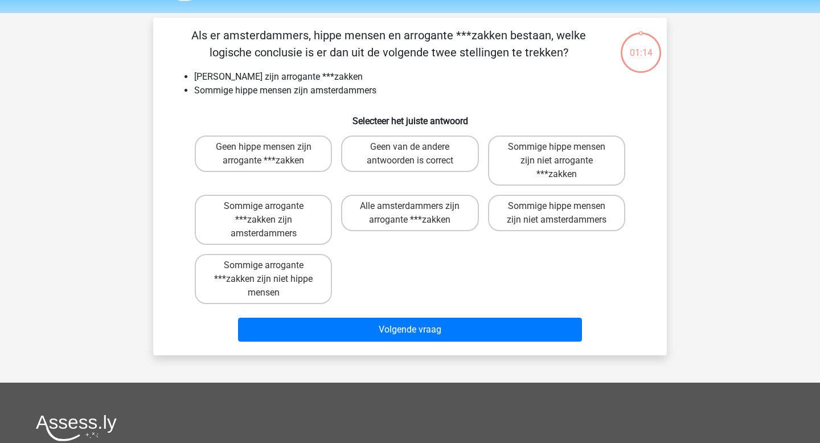
scroll to position [28, 0]
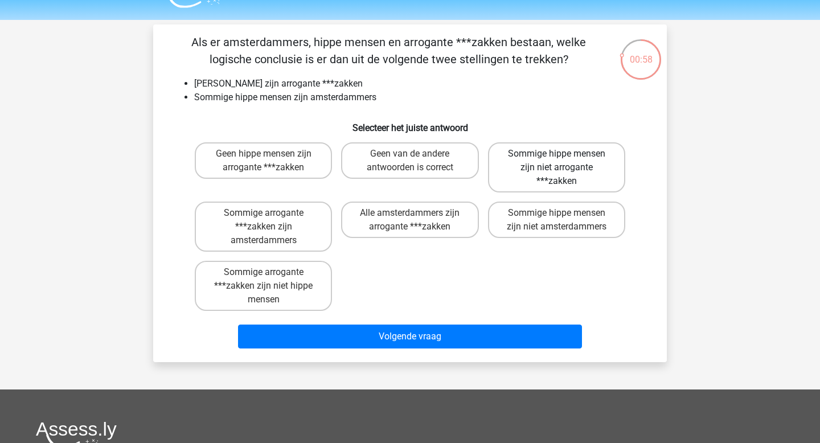
click at [559, 175] on label "Sommige hippe mensen zijn niet arrogante ***zakken" at bounding box center [556, 167] width 137 height 50
click at [559, 161] on input "Sommige hippe mensen zijn niet arrogante ***zakken" at bounding box center [559, 157] width 7 height 7
radio input "true"
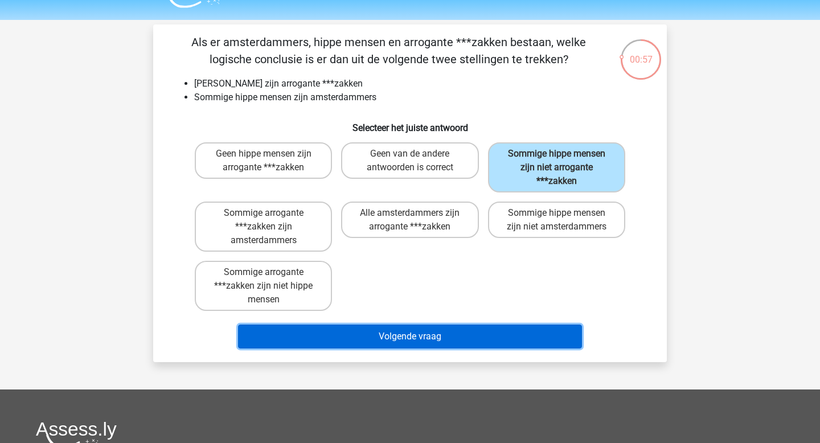
click at [436, 343] on button "Volgende vraag" at bounding box center [410, 337] width 344 height 24
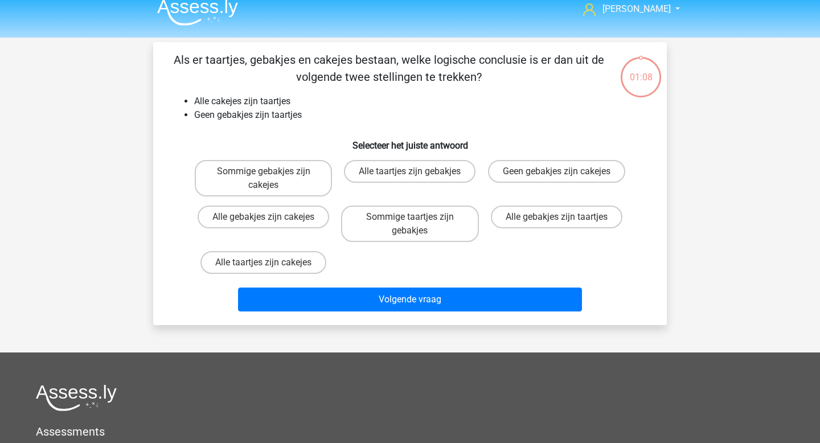
scroll to position [4, 0]
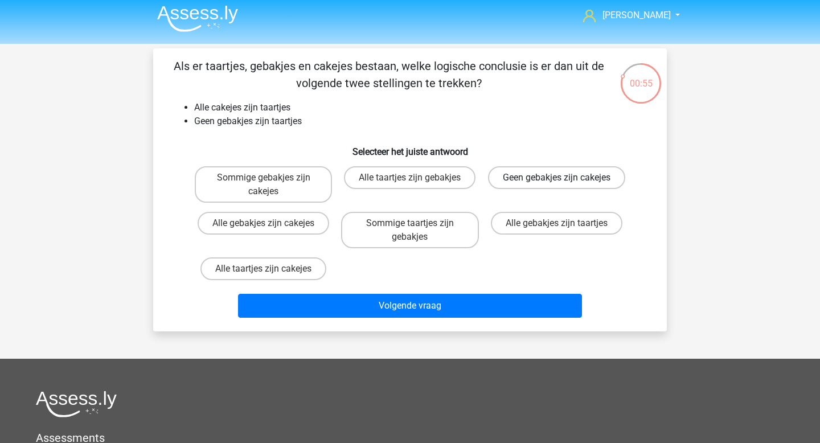
click at [532, 189] on label "Geen gebakjes zijn cakejes" at bounding box center [556, 177] width 137 height 23
click at [556, 185] on input "Geen gebakjes zijn cakejes" at bounding box center [559, 181] width 7 height 7
radio input "true"
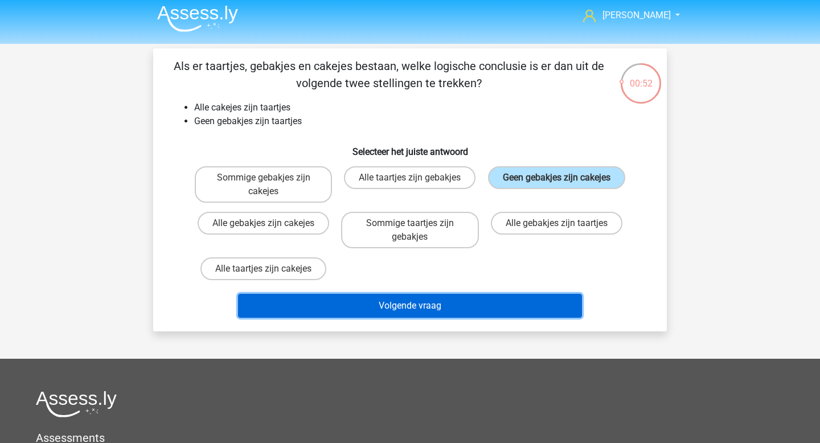
click at [478, 304] on button "Volgende vraag" at bounding box center [410, 306] width 344 height 24
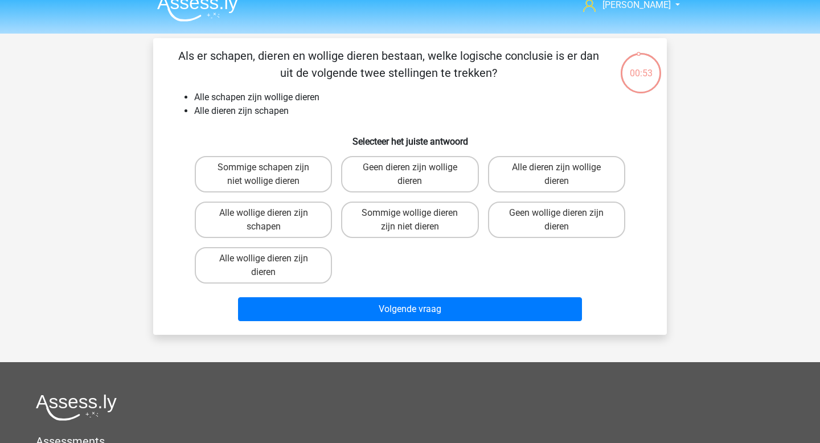
scroll to position [14, 0]
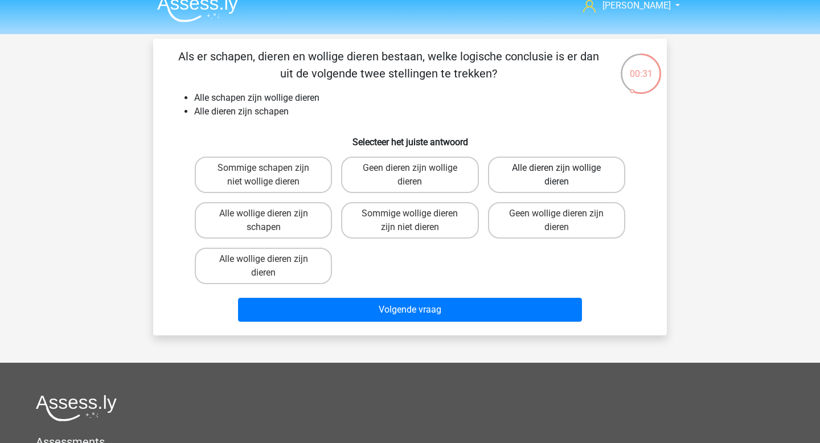
click at [561, 187] on label "Alle dieren zijn wollige dieren" at bounding box center [556, 175] width 137 height 36
click at [561, 175] on input "Alle dieren zijn wollige dieren" at bounding box center [559, 171] width 7 height 7
radio input "true"
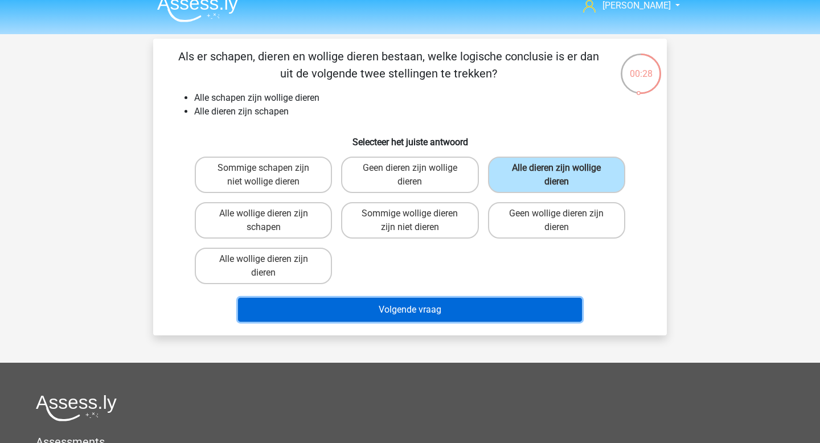
click at [441, 308] on button "Volgende vraag" at bounding box center [410, 310] width 344 height 24
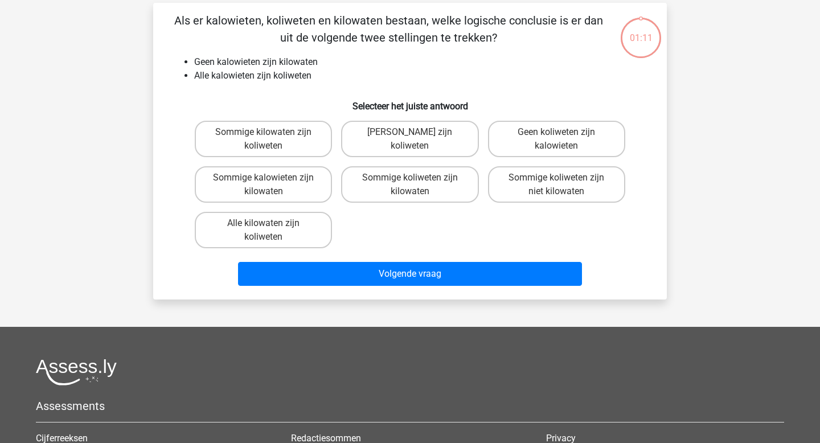
scroll to position [52, 0]
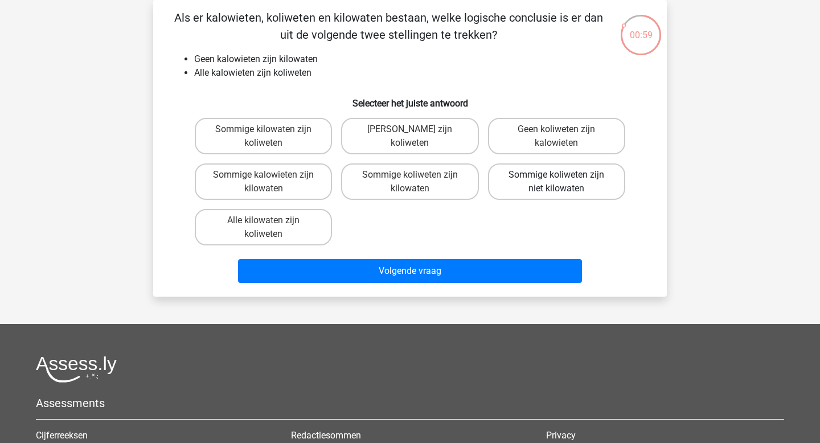
click at [560, 186] on label "Sommige koliweten zijn niet kilowaten" at bounding box center [556, 181] width 137 height 36
click at [560, 182] on input "Sommige koliweten zijn niet kilowaten" at bounding box center [559, 178] width 7 height 7
radio input "true"
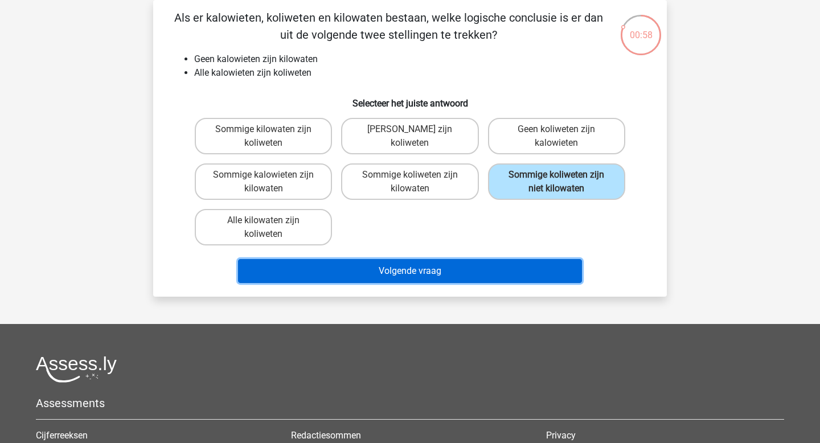
click at [496, 273] on button "Volgende vraag" at bounding box center [410, 271] width 344 height 24
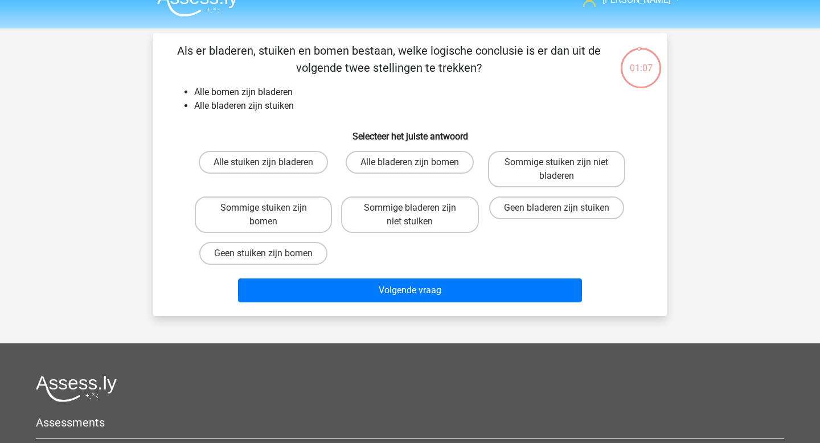
scroll to position [18, 0]
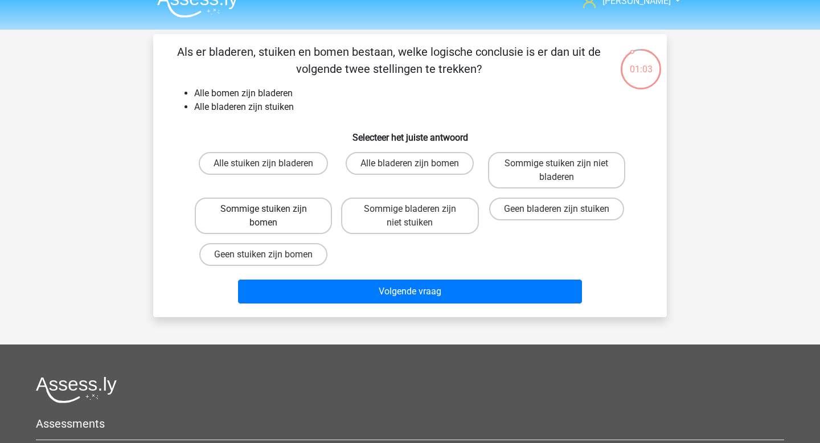
click at [253, 222] on label "Sommige stuiken zijn bomen" at bounding box center [263, 216] width 137 height 36
click at [264, 216] on input "Sommige stuiken zijn bomen" at bounding box center [267, 212] width 7 height 7
radio input "true"
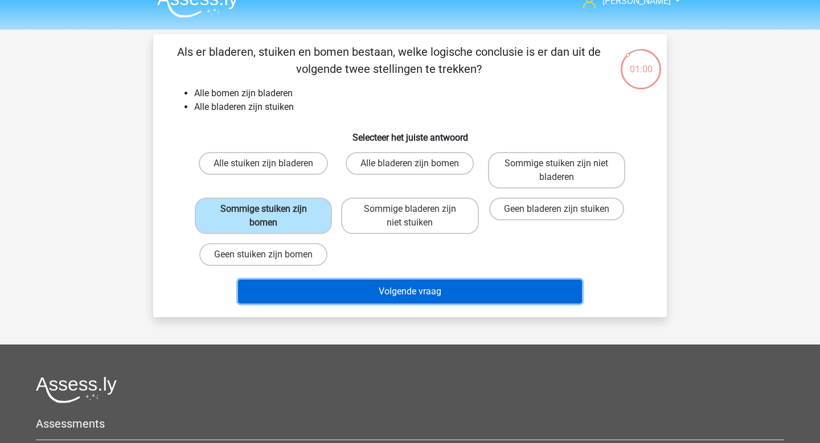
click at [428, 293] on button "Volgende vraag" at bounding box center [410, 292] width 344 height 24
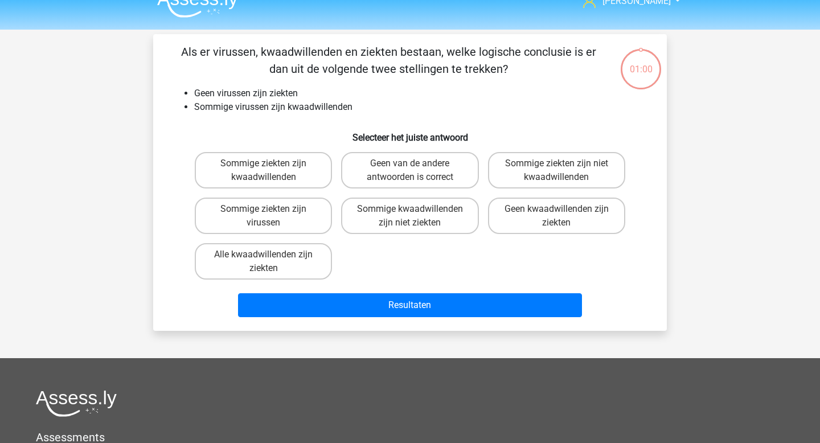
scroll to position [52, 0]
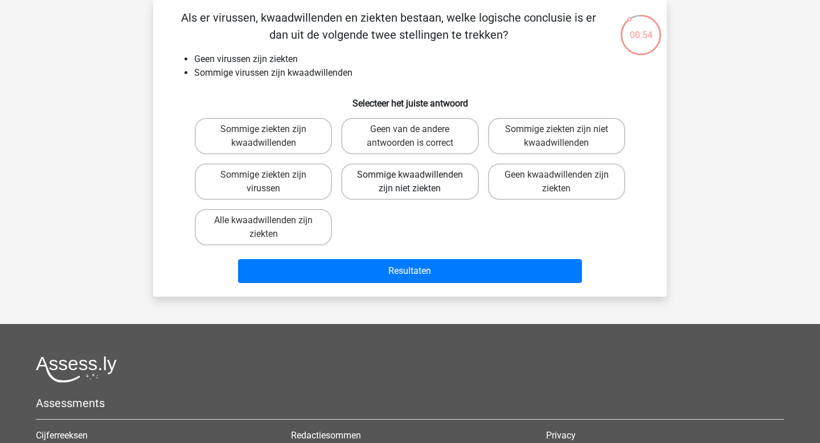
click at [438, 199] on label "Sommige kwaadwillenden zijn niet ziekten" at bounding box center [409, 181] width 137 height 36
click at [417, 182] on input "Sommige kwaadwillenden zijn niet ziekten" at bounding box center [413, 178] width 7 height 7
radio input "true"
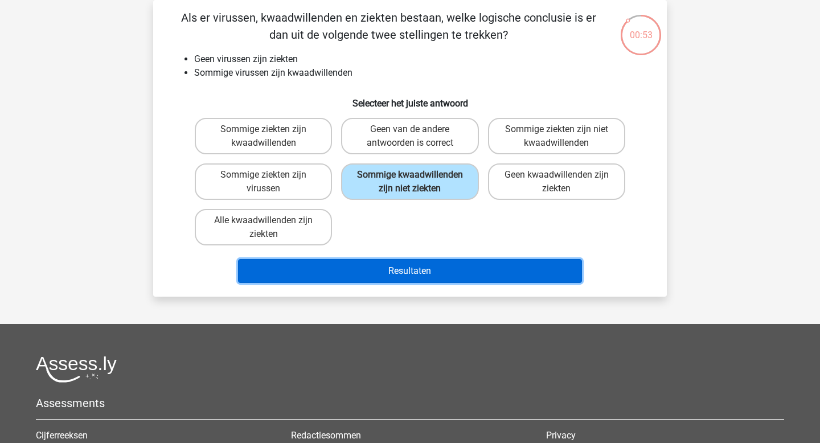
click at [440, 266] on button "Resultaten" at bounding box center [410, 271] width 344 height 24
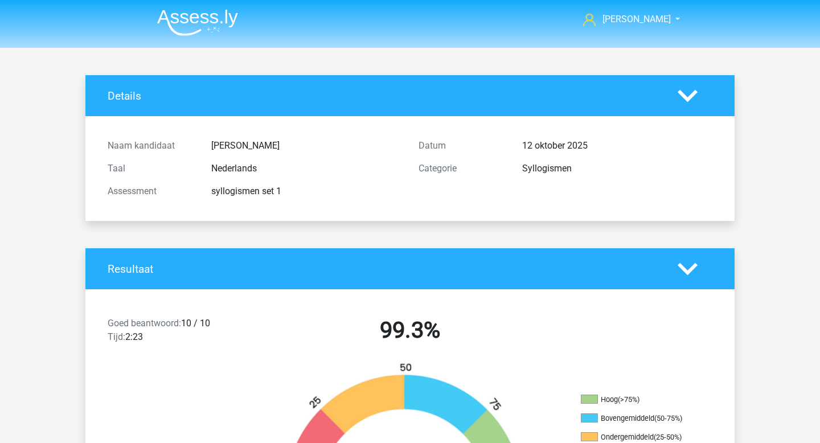
click at [196, 24] on img at bounding box center [197, 22] width 81 height 27
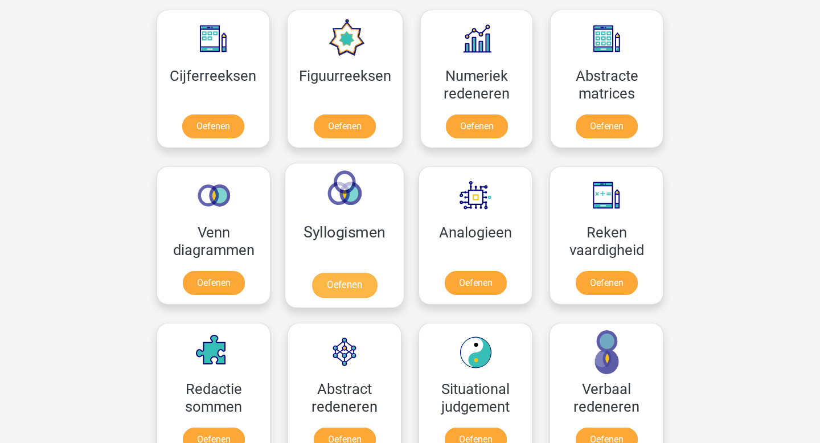
scroll to position [553, 0]
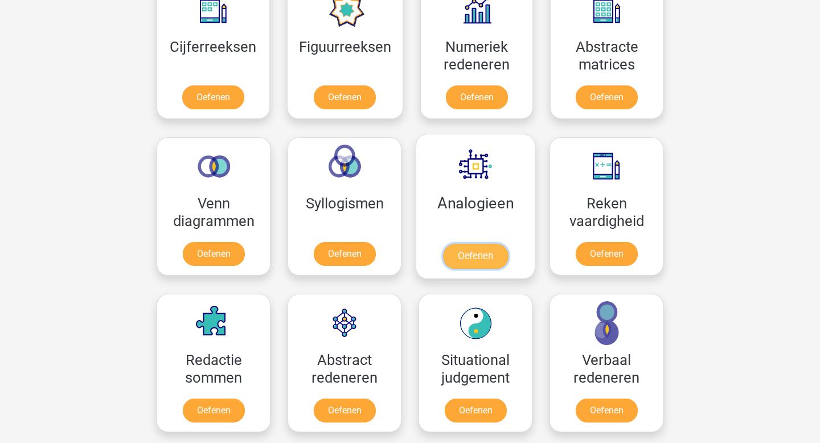
click at [484, 249] on link "Oefenen" at bounding box center [475, 256] width 65 height 25
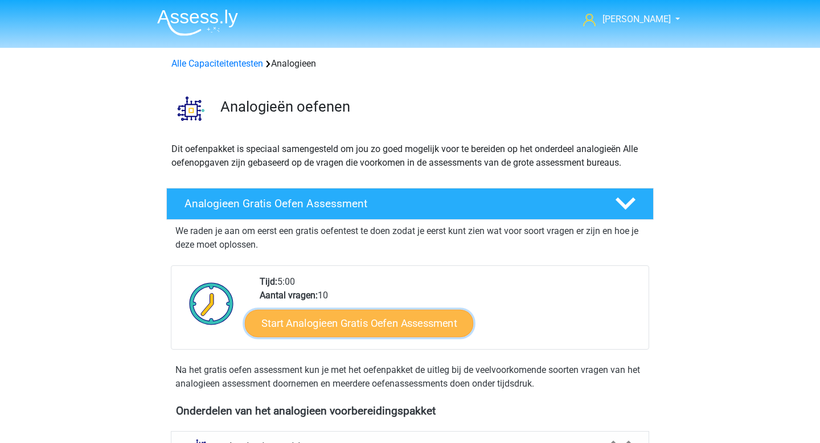
click at [403, 318] on link "Start Analogieen Gratis Oefen Assessment" at bounding box center [359, 322] width 228 height 27
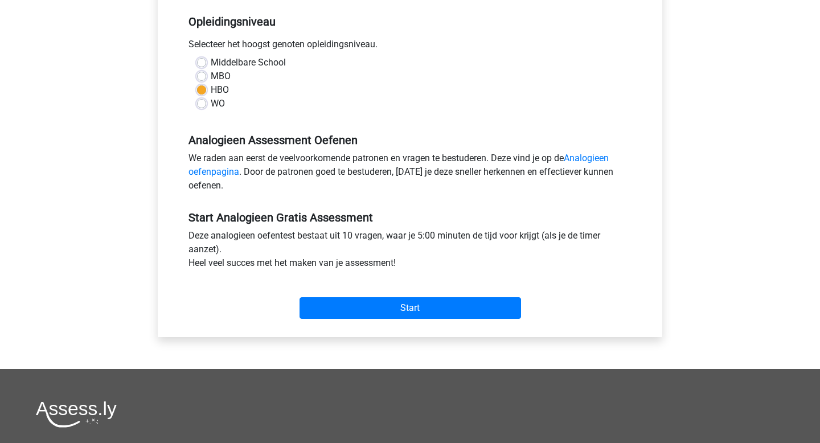
scroll to position [310, 0]
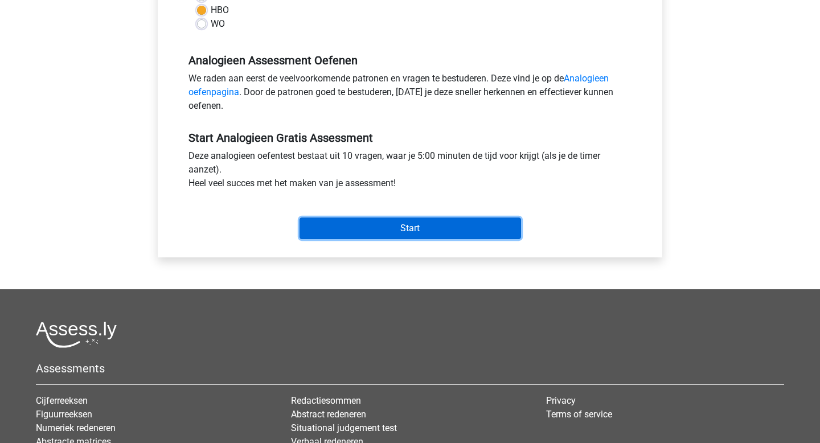
click at [452, 227] on input "Start" at bounding box center [409, 228] width 221 height 22
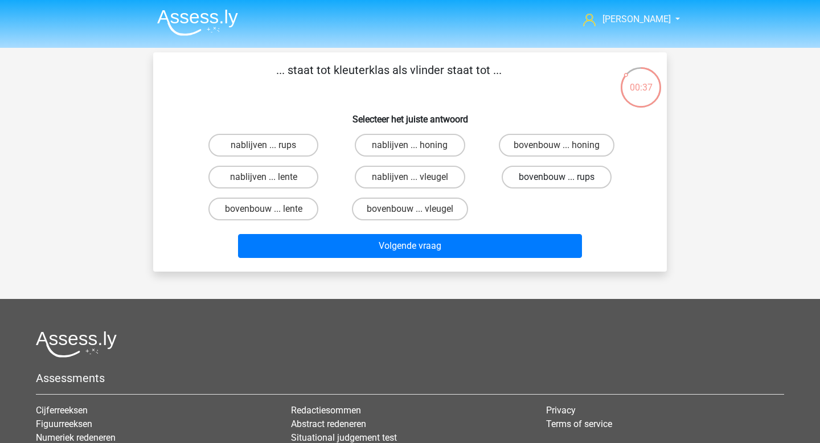
click at [580, 174] on label "bovenbouw ... rups" at bounding box center [557, 177] width 110 height 23
click at [564, 177] on input "bovenbouw ... rups" at bounding box center [559, 180] width 7 height 7
radio input "true"
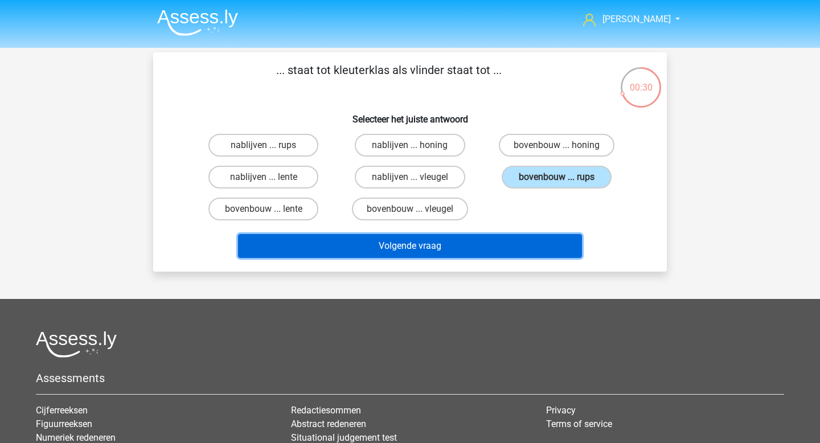
click at [533, 248] on button "Volgende vraag" at bounding box center [410, 246] width 344 height 24
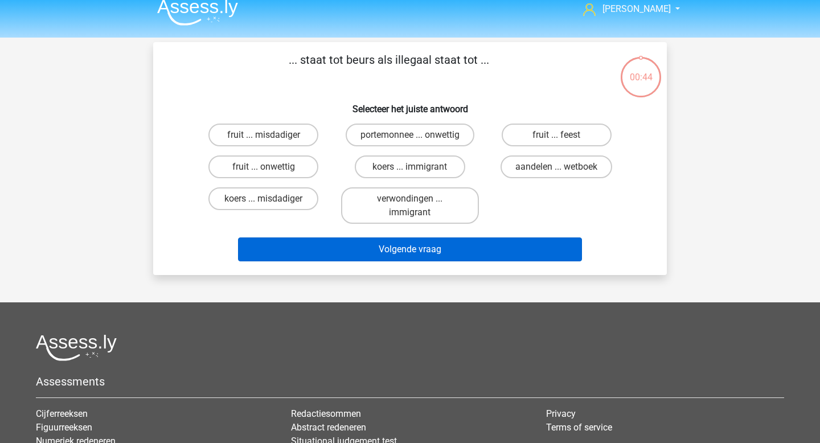
scroll to position [11, 0]
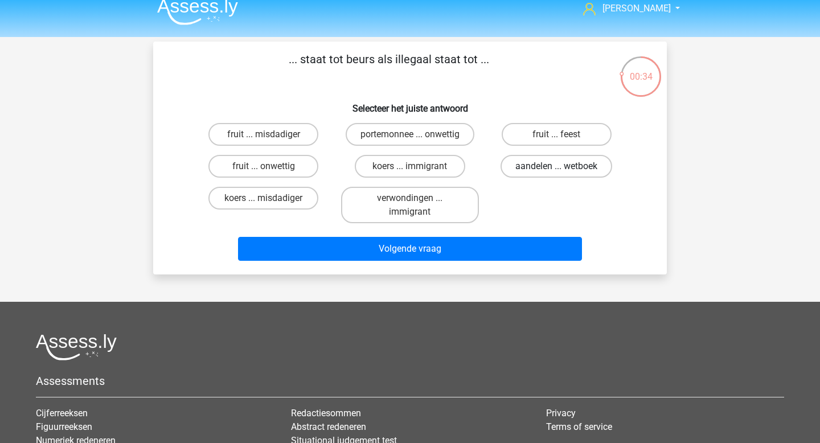
click at [555, 170] on label "aandelen ... wetboek" at bounding box center [556, 166] width 112 height 23
click at [556, 170] on input "aandelen ... wetboek" at bounding box center [559, 169] width 7 height 7
radio input "true"
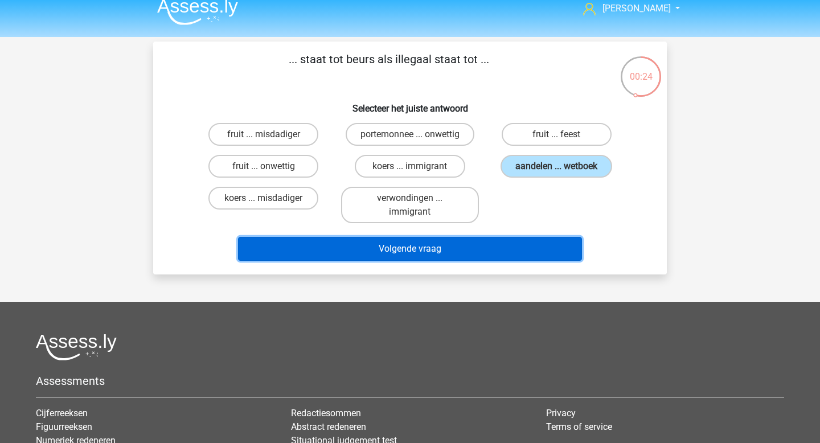
click at [522, 249] on button "Volgende vraag" at bounding box center [410, 249] width 344 height 24
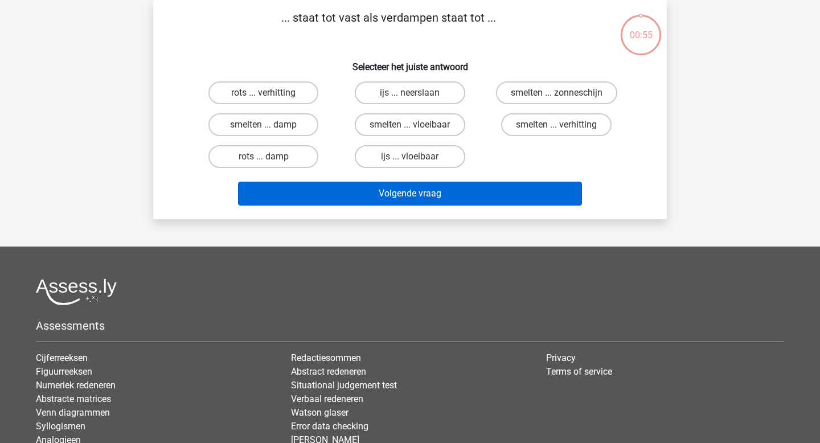
scroll to position [0, 0]
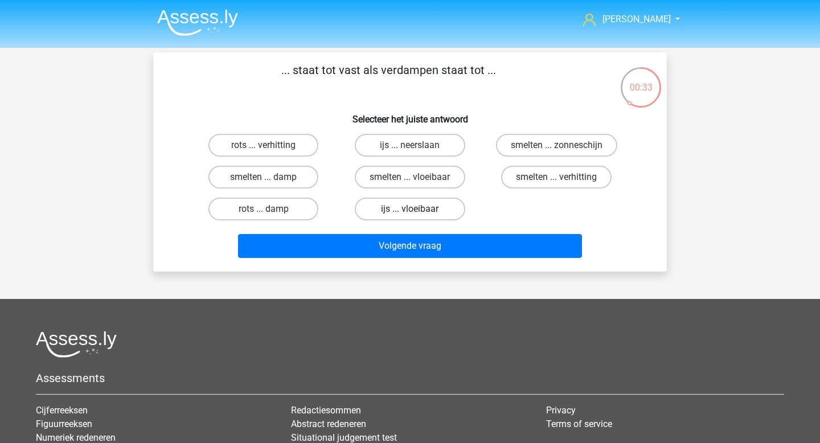
click at [422, 212] on label "ijs ... vloeibaar" at bounding box center [410, 209] width 110 height 23
click at [417, 212] on input "ijs ... vloeibaar" at bounding box center [413, 212] width 7 height 7
radio input "true"
click at [436, 176] on label "smelten ... vloeibaar" at bounding box center [410, 177] width 110 height 23
click at [417, 177] on input "smelten ... vloeibaar" at bounding box center [413, 180] width 7 height 7
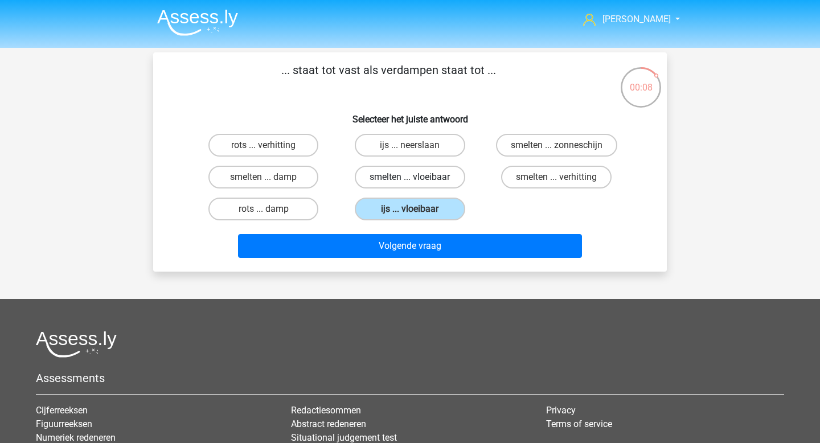
radio input "true"
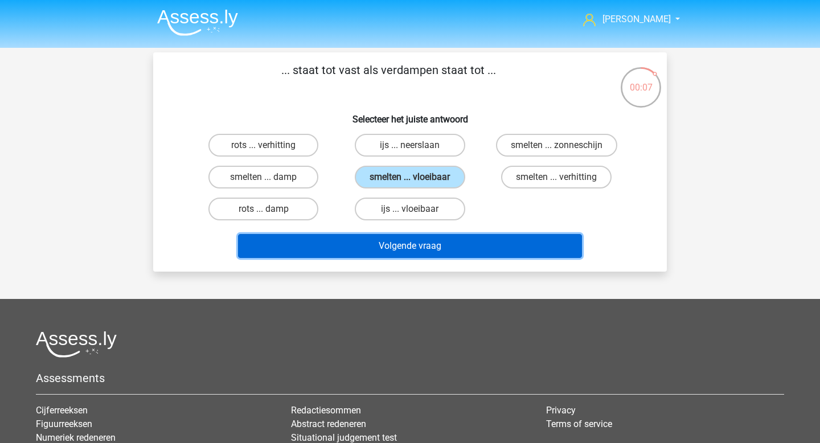
click at [445, 241] on button "Volgende vraag" at bounding box center [410, 246] width 344 height 24
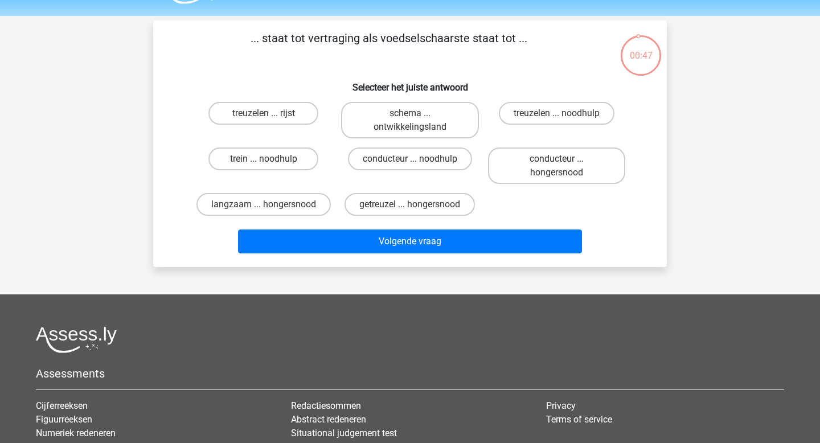
scroll to position [31, 0]
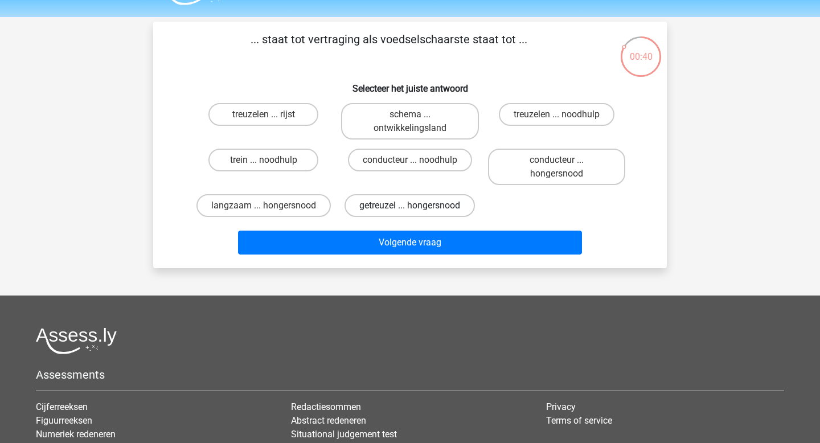
click at [462, 206] on label "getreuzel ... hongersnood" at bounding box center [409, 205] width 130 height 23
click at [417, 206] on input "getreuzel ... hongersnood" at bounding box center [413, 209] width 7 height 7
radio input "true"
click at [262, 207] on label "langzaam ... hongersnood" at bounding box center [263, 205] width 134 height 23
click at [264, 207] on input "langzaam ... hongersnood" at bounding box center [267, 209] width 7 height 7
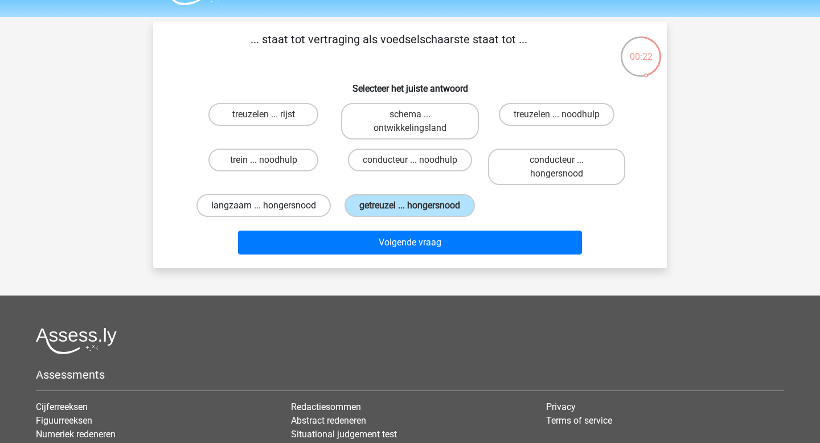
radio input "true"
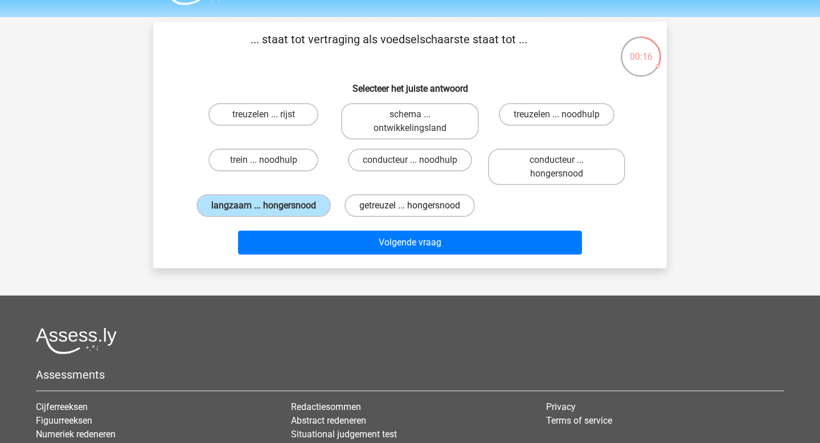
click at [414, 214] on label "getreuzel ... hongersnood" at bounding box center [409, 205] width 130 height 23
click at [414, 213] on input "getreuzel ... hongersnood" at bounding box center [413, 209] width 7 height 7
radio input "true"
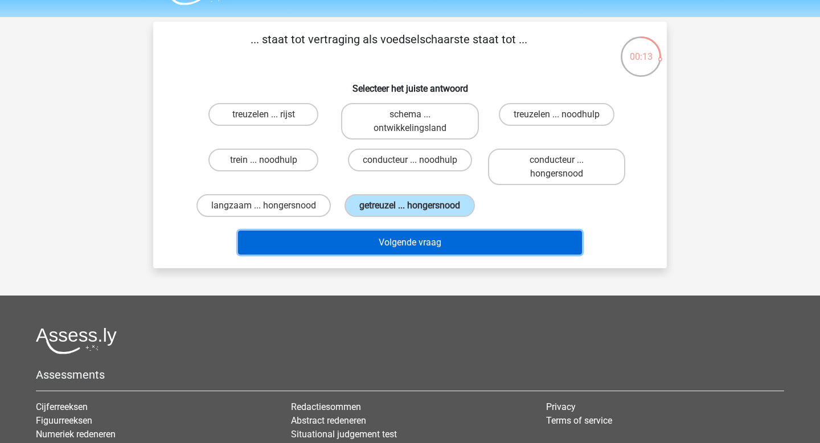
click at [407, 247] on button "Volgende vraag" at bounding box center [410, 243] width 344 height 24
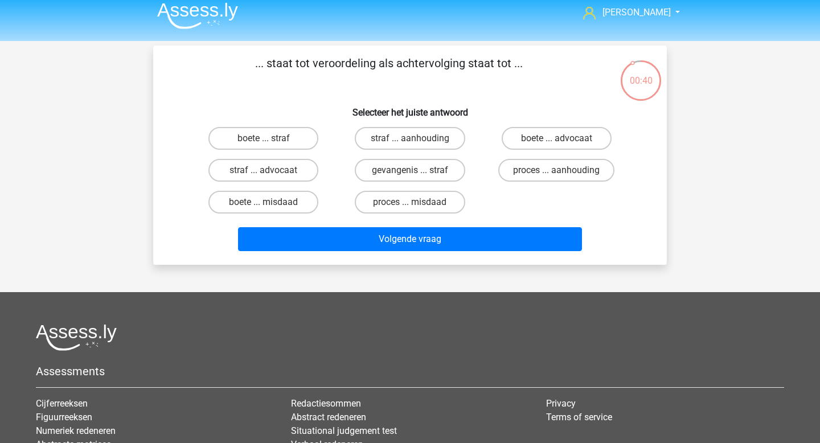
scroll to position [6, 0]
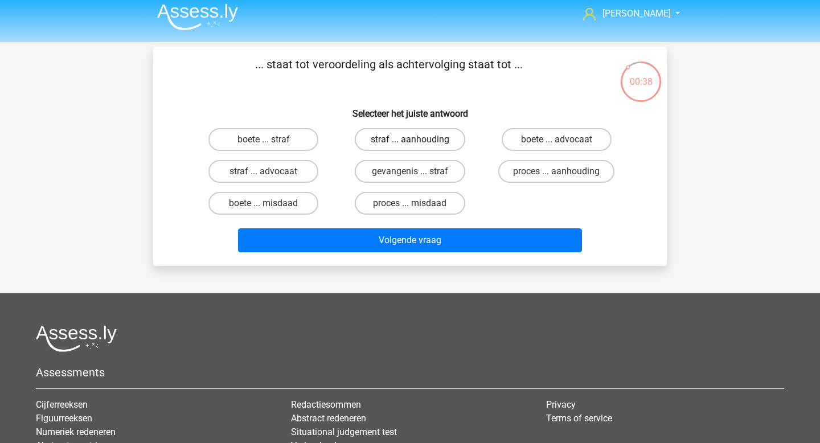
click at [429, 145] on label "straf ... aanhouding" at bounding box center [410, 139] width 110 height 23
click at [417, 145] on input "straf ... aanhouding" at bounding box center [413, 142] width 7 height 7
radio input "true"
click at [293, 200] on label "boete ... misdaad" at bounding box center [263, 203] width 110 height 23
click at [271, 203] on input "boete ... misdaad" at bounding box center [267, 206] width 7 height 7
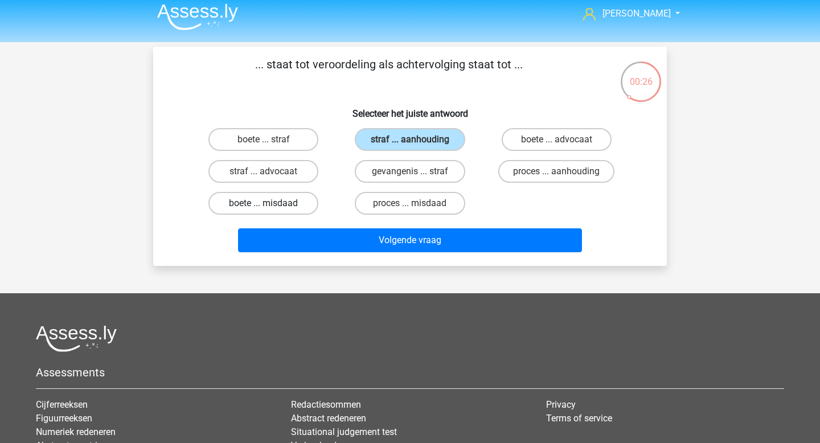
radio input "true"
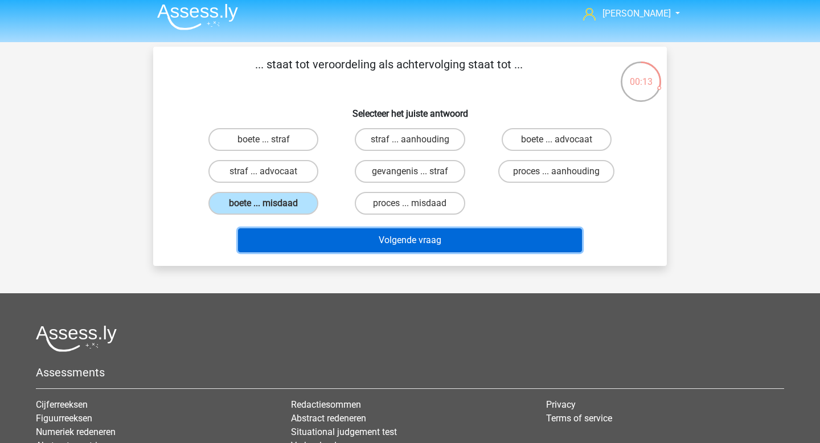
click at [473, 245] on button "Volgende vraag" at bounding box center [410, 240] width 344 height 24
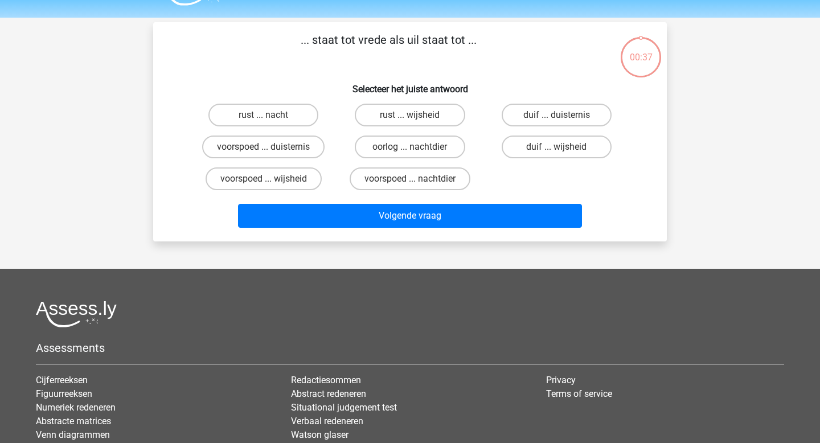
scroll to position [0, 0]
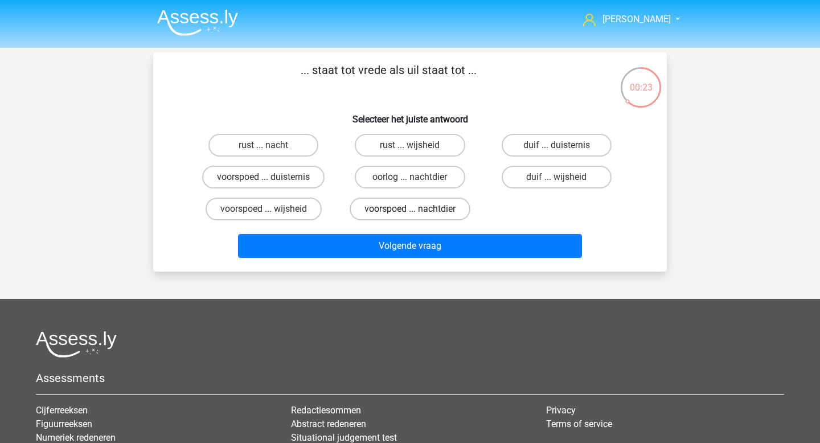
click at [460, 208] on label "voorspoed ... nachtdier" at bounding box center [410, 209] width 121 height 23
click at [417, 209] on input "voorspoed ... nachtdier" at bounding box center [413, 212] width 7 height 7
radio input "true"
click at [537, 189] on div "duif ... wijsheid" at bounding box center [556, 177] width 146 height 32
click at [547, 179] on label "duif ... wijsheid" at bounding box center [557, 177] width 110 height 23
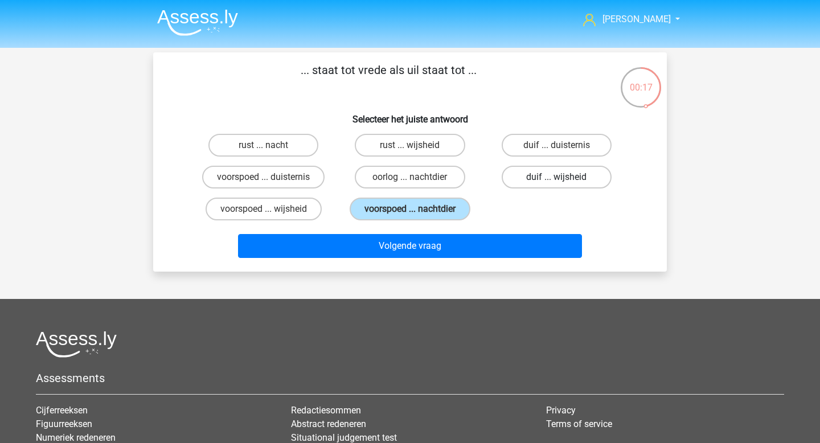
click at [556, 179] on input "duif ... wijsheid" at bounding box center [559, 180] width 7 height 7
radio input "true"
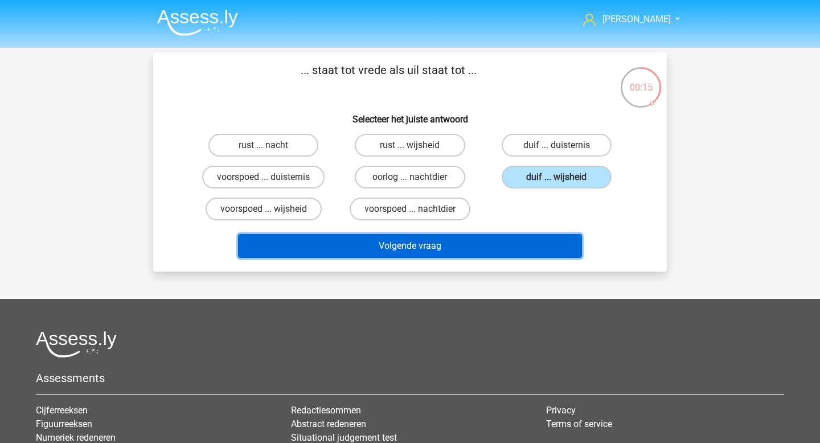
click at [485, 248] on button "Volgende vraag" at bounding box center [410, 246] width 344 height 24
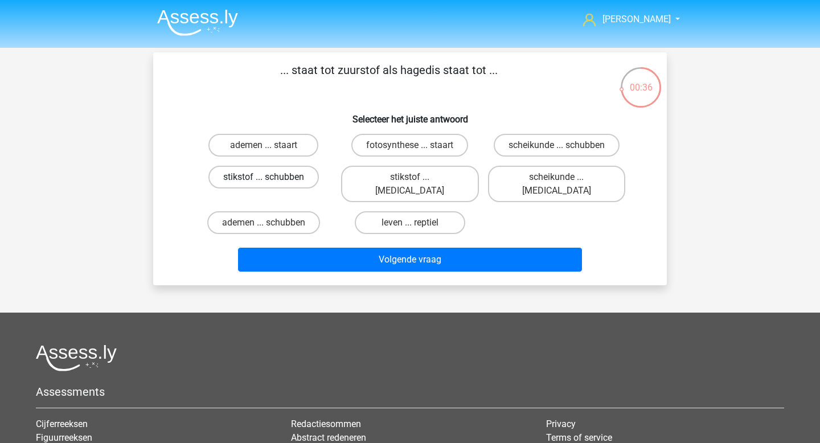
click at [276, 181] on label "stikstof ... schubben" at bounding box center [263, 177] width 110 height 23
click at [271, 181] on input "stikstof ... schubben" at bounding box center [267, 180] width 7 height 7
radio input "true"
click at [407, 154] on label "fotosynthese ... staart" at bounding box center [409, 145] width 117 height 23
click at [410, 153] on input "fotosynthese ... staart" at bounding box center [413, 148] width 7 height 7
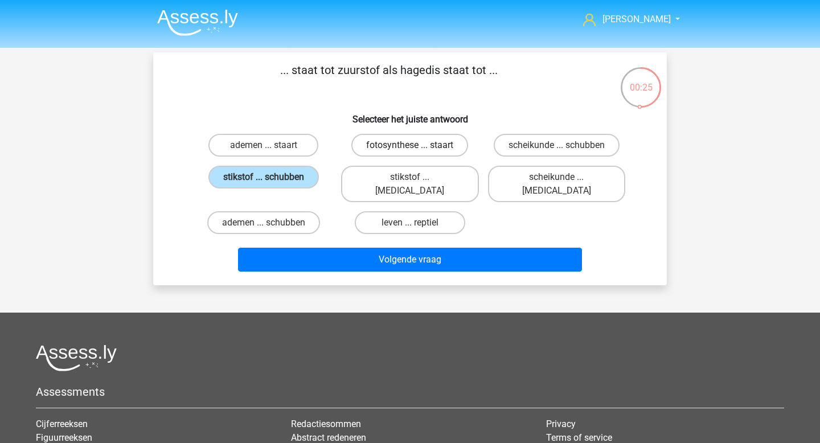
radio input "true"
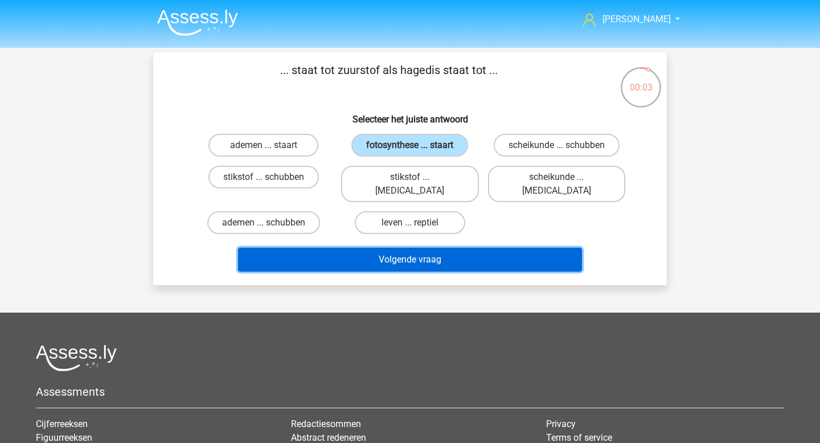
click at [425, 248] on button "Volgende vraag" at bounding box center [410, 260] width 344 height 24
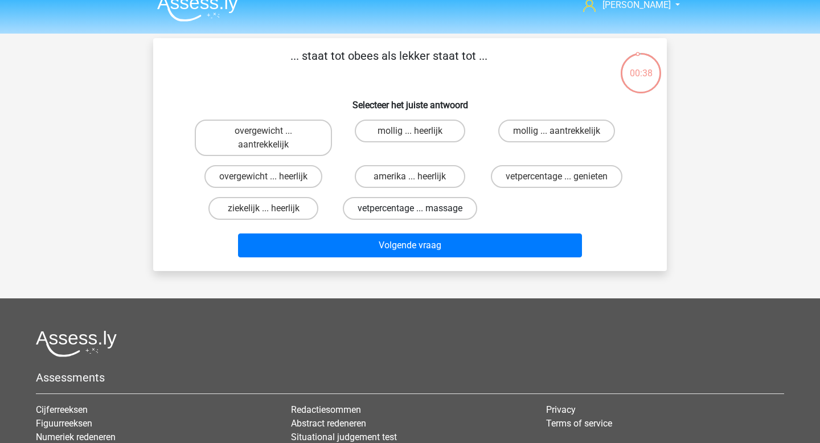
scroll to position [13, 0]
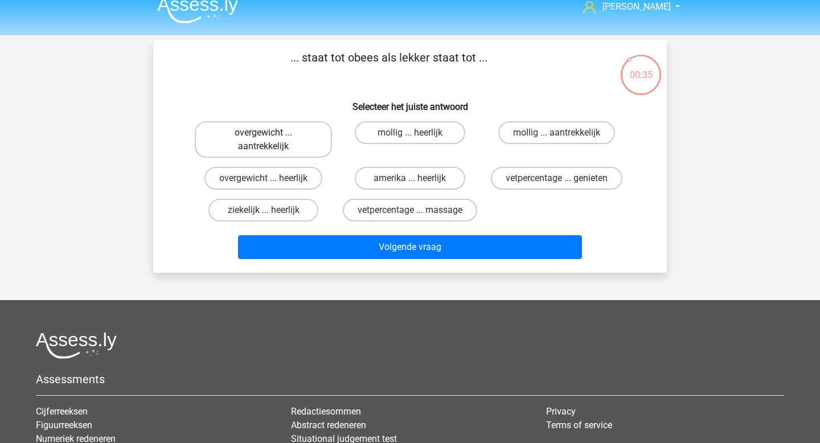
click at [274, 149] on label "overgewicht ... aantrekkelijk" at bounding box center [263, 139] width 137 height 36
click at [271, 140] on input "overgewicht ... aantrekkelijk" at bounding box center [267, 136] width 7 height 7
radio input "true"
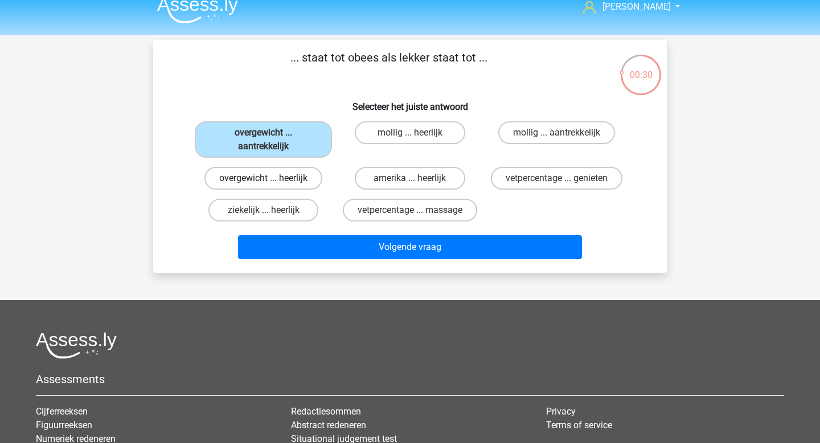
click at [298, 184] on label "overgewicht ... heerlijk" at bounding box center [263, 178] width 118 height 23
click at [271, 184] on input "overgewicht ... heerlijk" at bounding box center [267, 181] width 7 height 7
radio input "true"
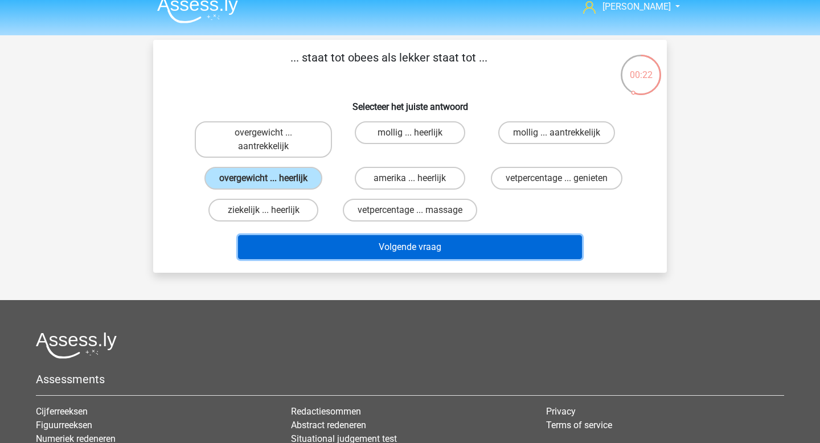
click at [509, 249] on button "Volgende vraag" at bounding box center [410, 247] width 344 height 24
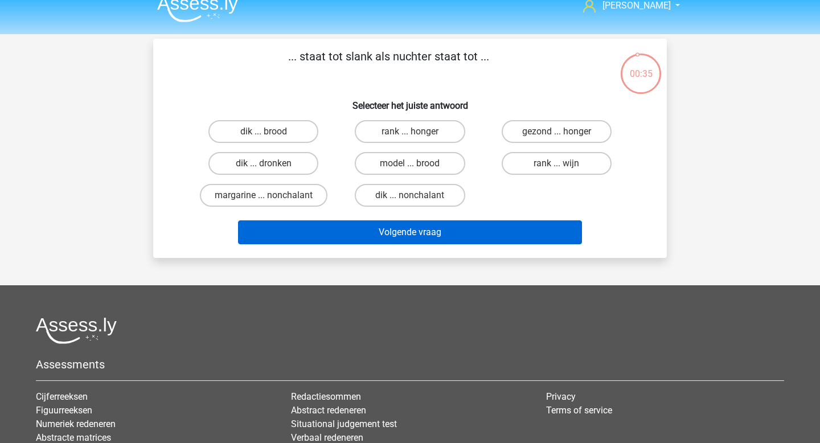
scroll to position [0, 0]
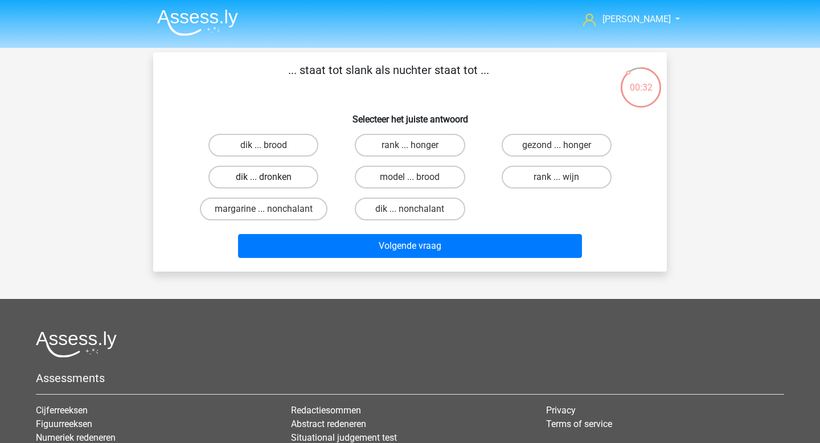
click at [303, 174] on label "dik ... dronken" at bounding box center [263, 177] width 110 height 23
click at [271, 177] on input "dik ... dronken" at bounding box center [267, 180] width 7 height 7
radio input "true"
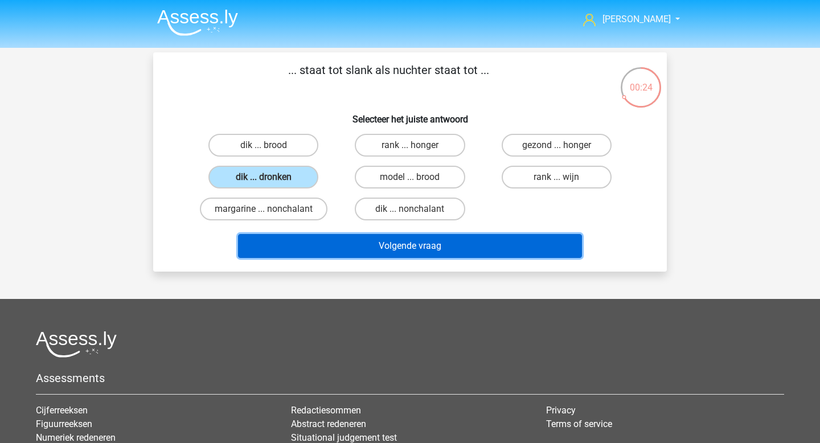
click at [397, 239] on button "Volgende vraag" at bounding box center [410, 246] width 344 height 24
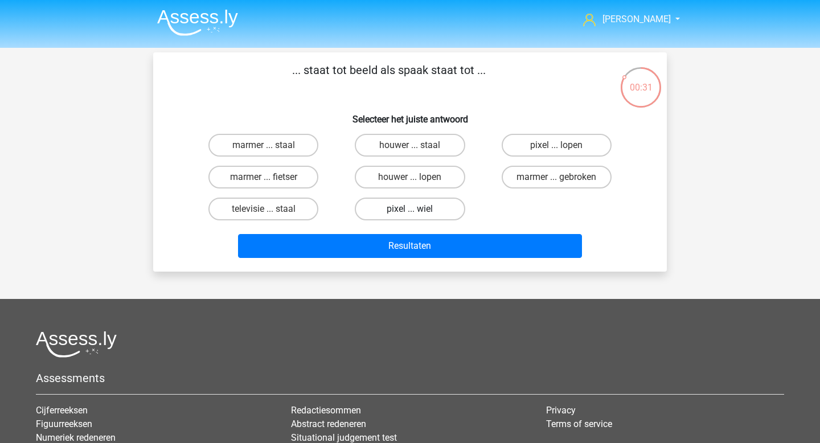
click at [408, 205] on label "pixel ... wiel" at bounding box center [410, 209] width 110 height 23
click at [410, 209] on input "pixel ... wiel" at bounding box center [413, 212] width 7 height 7
radio input "true"
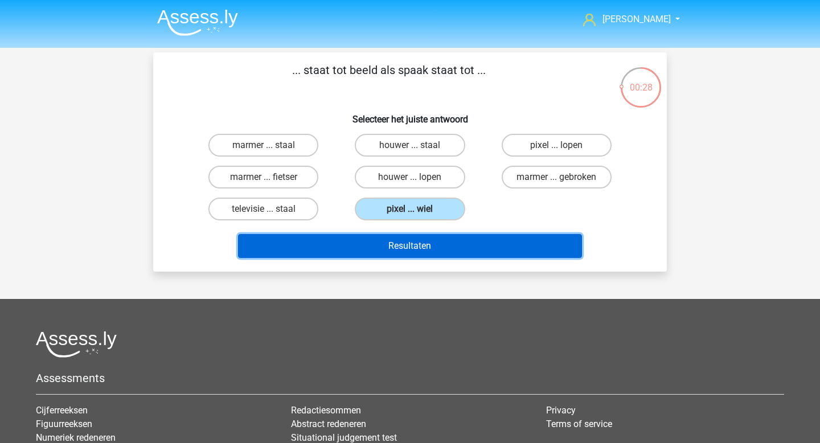
click at [451, 241] on button "Resultaten" at bounding box center [410, 246] width 344 height 24
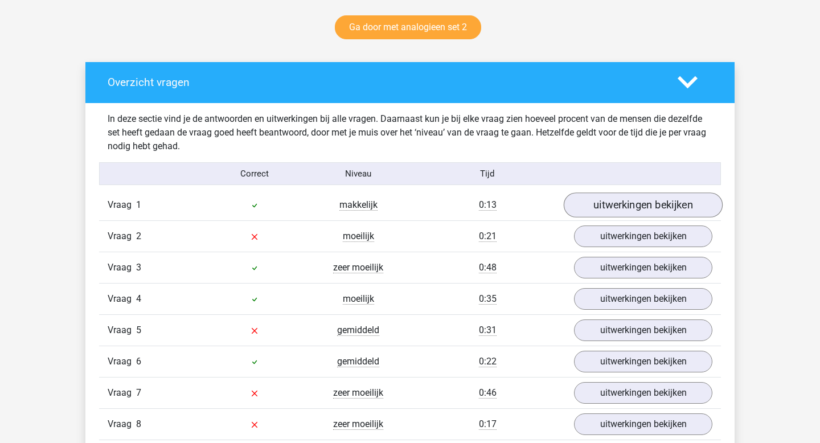
scroll to position [598, 0]
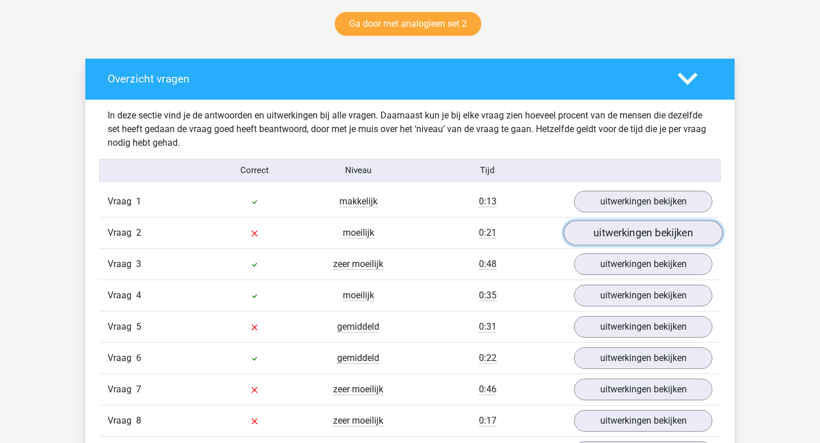
click at [656, 235] on link "uitwerkingen bekijken" at bounding box center [643, 233] width 159 height 25
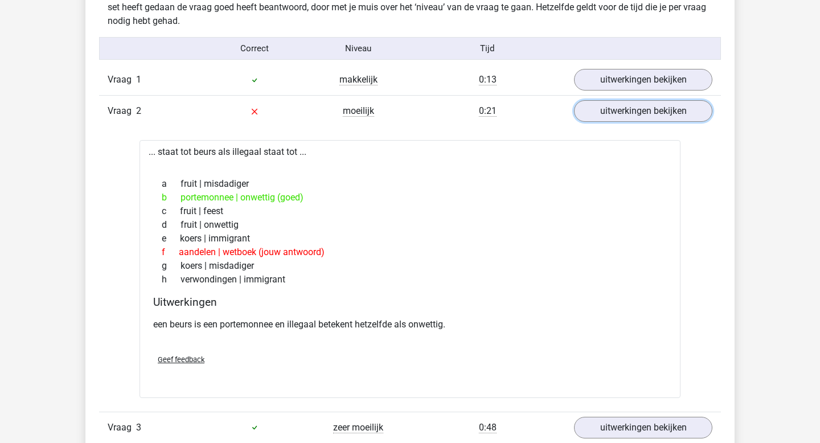
scroll to position [719, 0]
click at [473, 269] on div "g koers | misdadiger" at bounding box center [410, 267] width 514 height 14
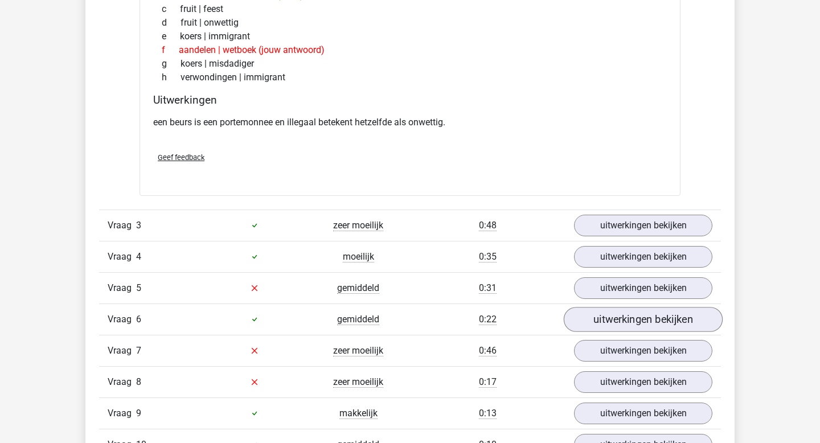
scroll to position [1027, 0]
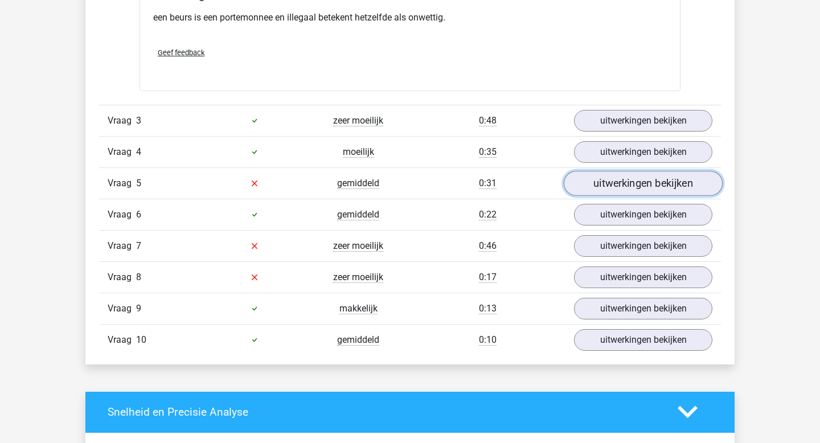
click at [633, 176] on link "uitwerkingen bekijken" at bounding box center [643, 183] width 159 height 25
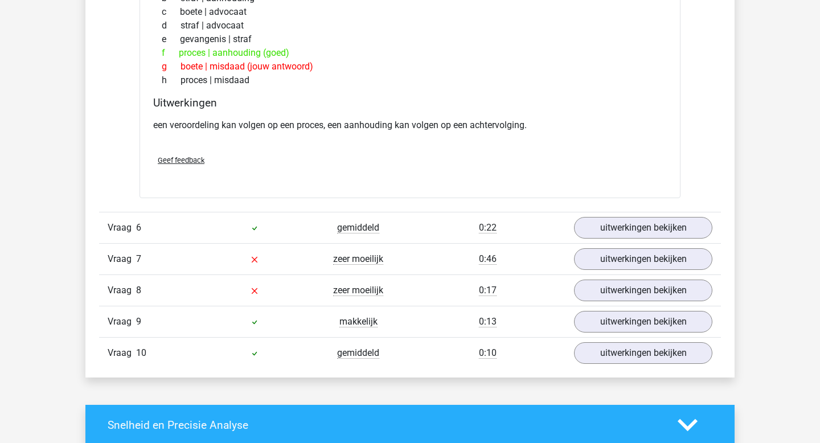
scroll to position [1302, 0]
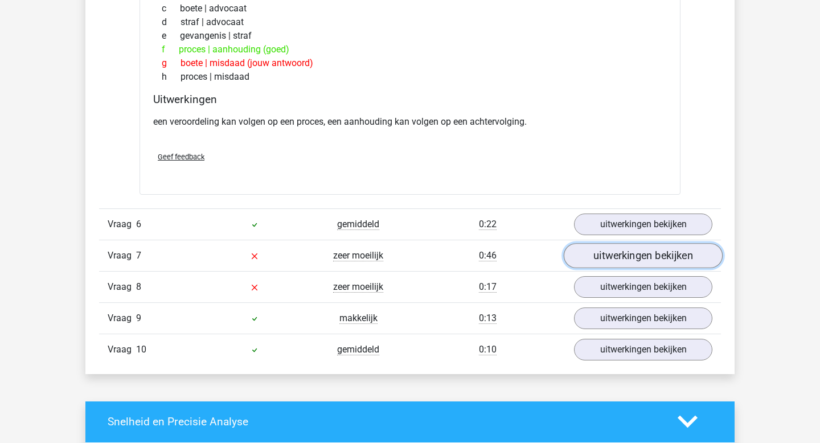
click at [597, 262] on link "uitwerkingen bekijken" at bounding box center [643, 255] width 159 height 25
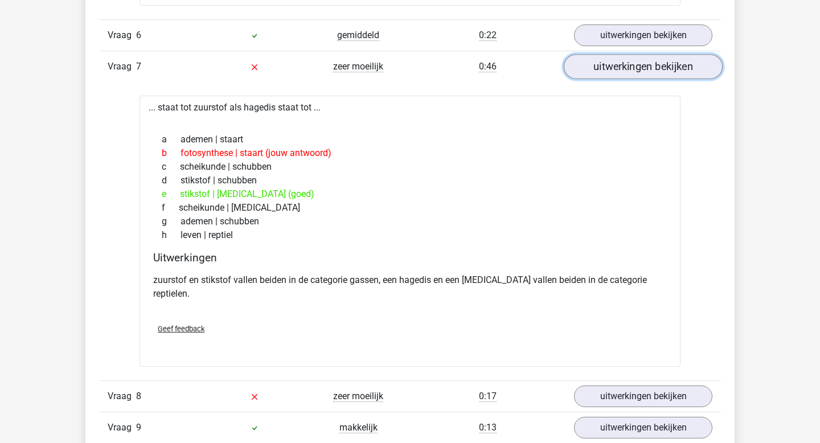
scroll to position [1492, 0]
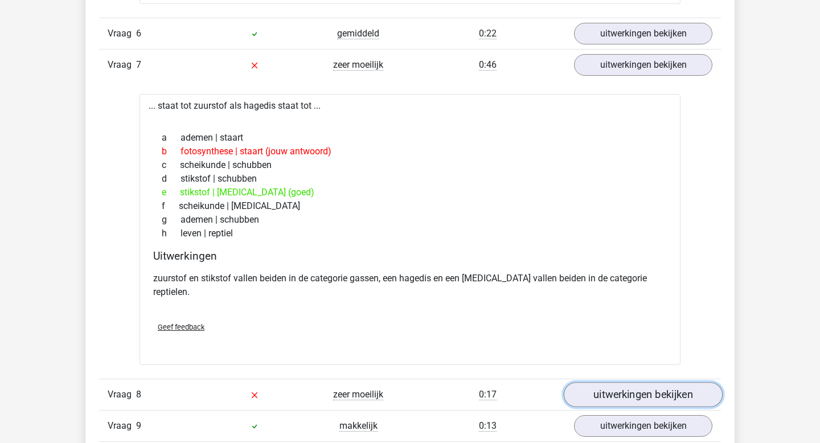
click at [622, 382] on link "uitwerkingen bekijken" at bounding box center [643, 394] width 159 height 25
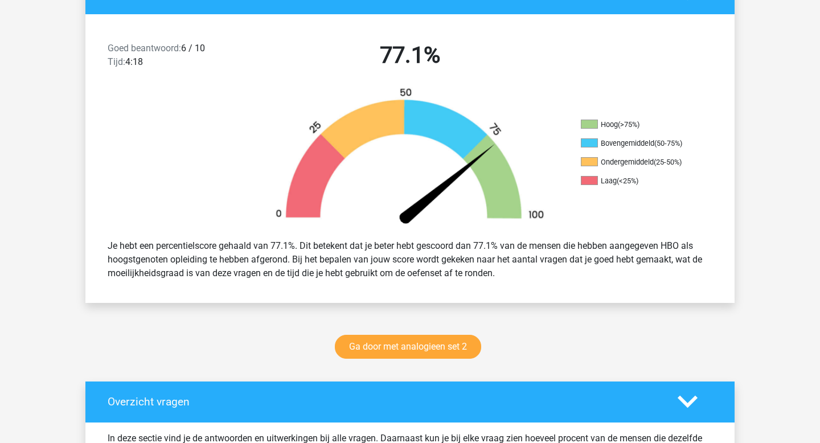
scroll to position [0, 0]
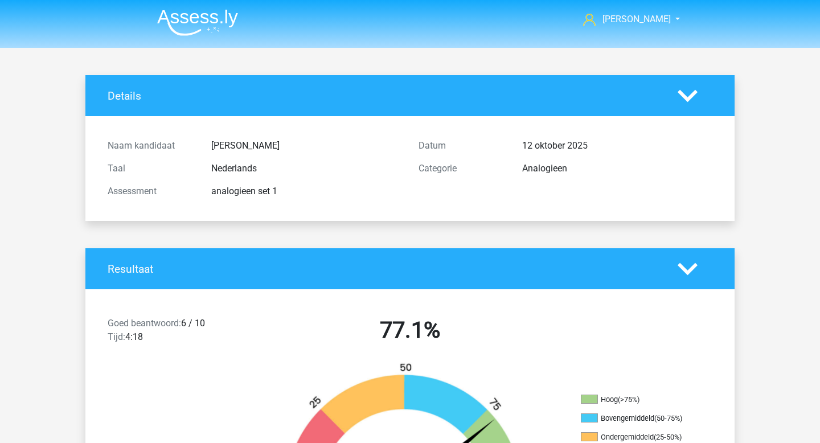
click at [212, 19] on img at bounding box center [197, 22] width 81 height 27
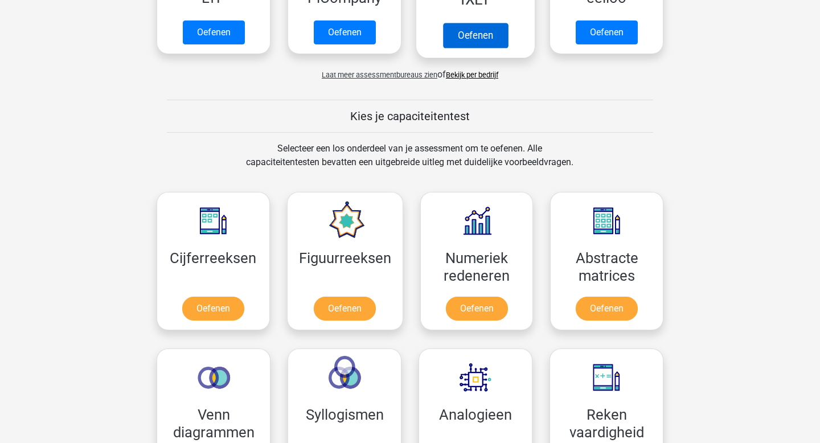
scroll to position [421, 0]
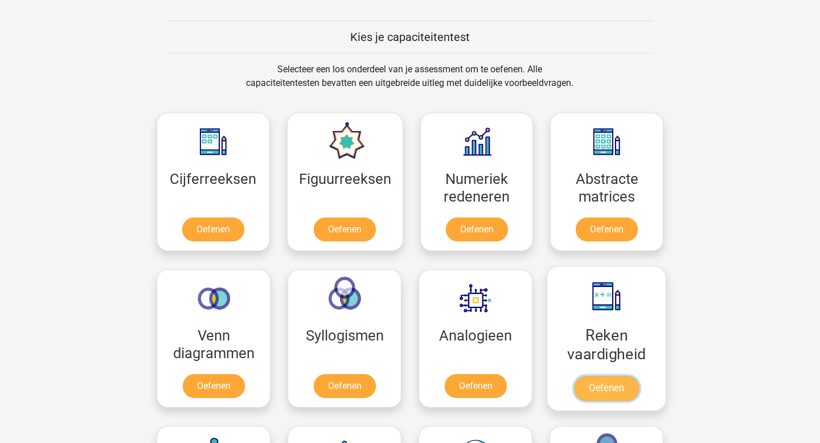
click at [627, 393] on link "Oefenen" at bounding box center [606, 388] width 65 height 25
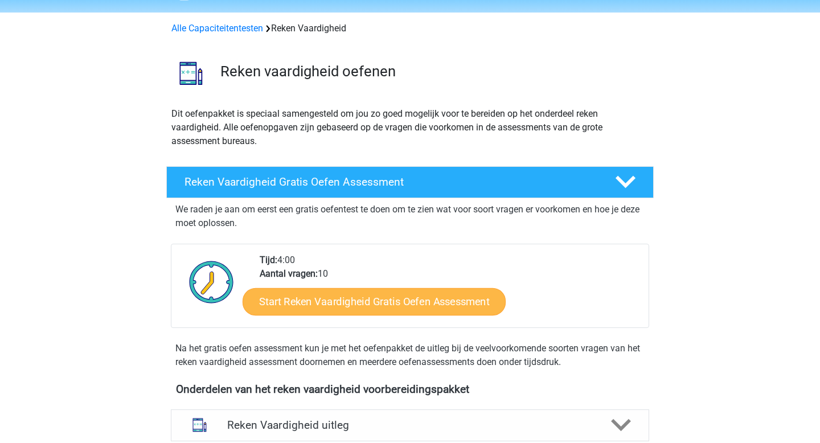
scroll to position [36, 0]
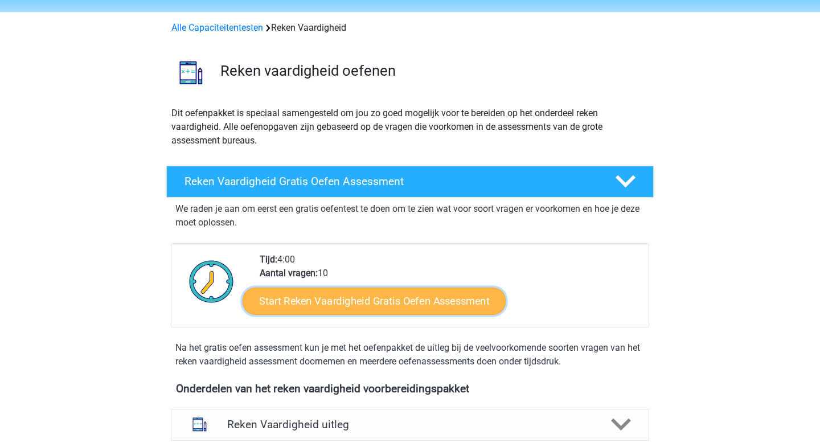
click at [467, 297] on link "Start Reken Vaardigheid Gratis Oefen Assessment" at bounding box center [374, 300] width 263 height 27
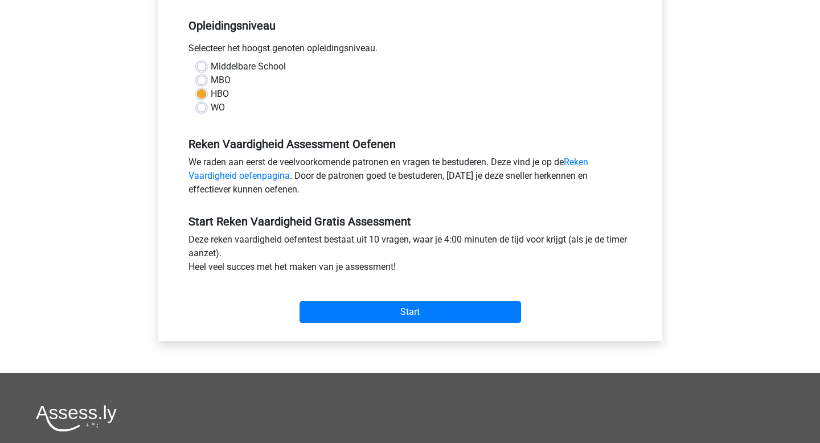
scroll to position [261, 0]
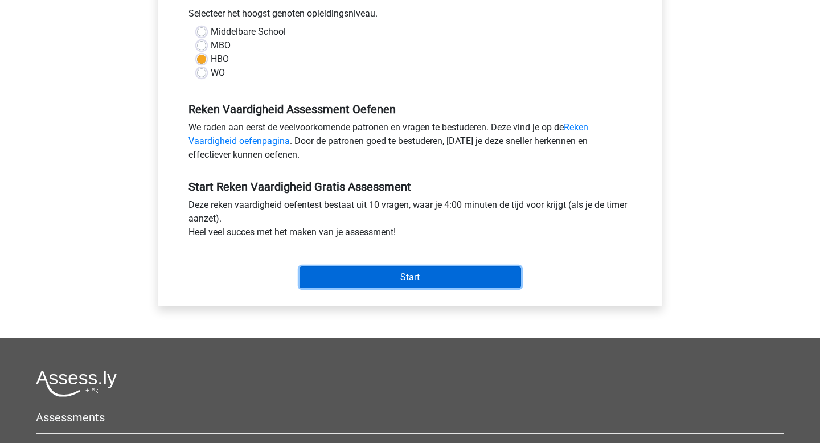
click at [377, 288] on input "Start" at bounding box center [409, 277] width 221 height 22
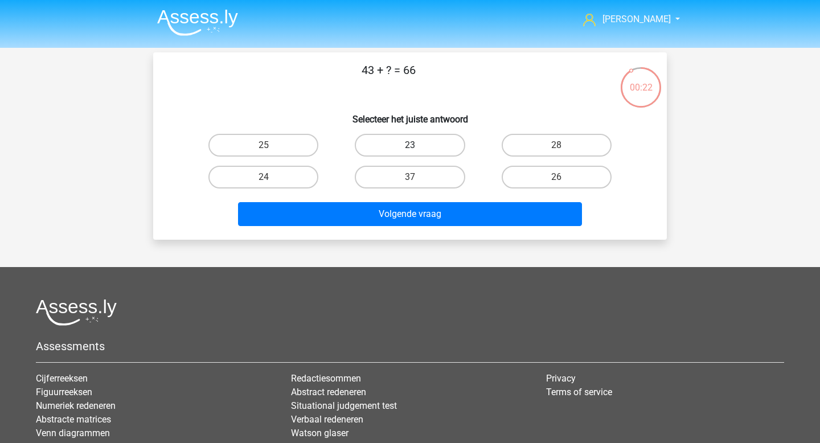
click at [424, 148] on label "23" at bounding box center [410, 145] width 110 height 23
click at [417, 148] on input "23" at bounding box center [413, 148] width 7 height 7
radio input "true"
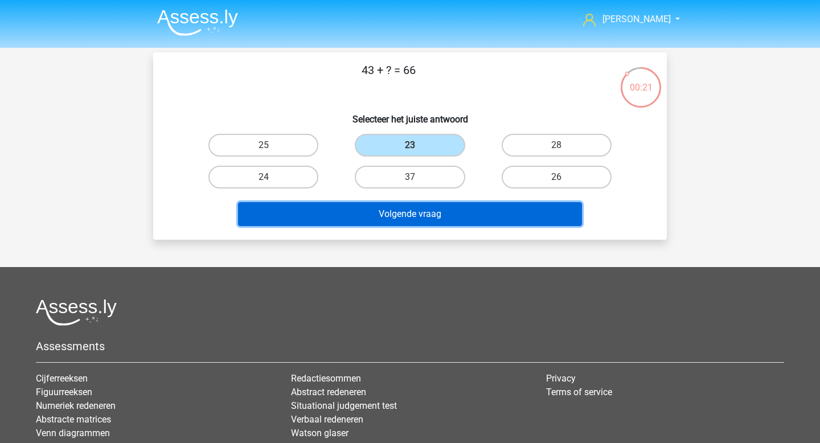
click at [404, 218] on button "Volgende vraag" at bounding box center [410, 214] width 344 height 24
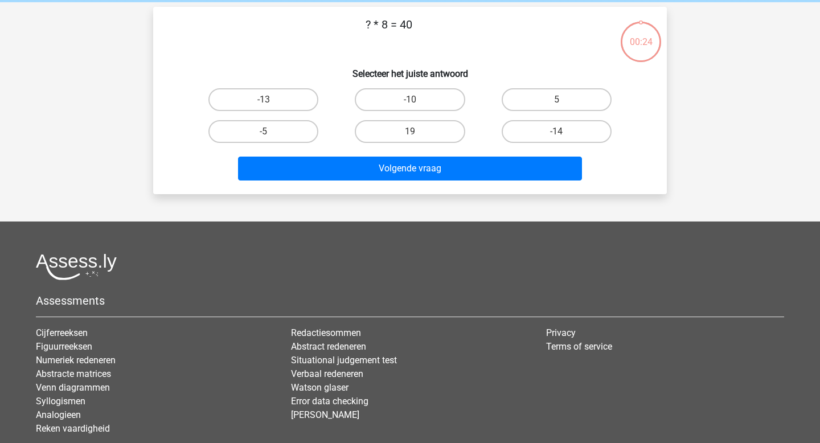
scroll to position [52, 0]
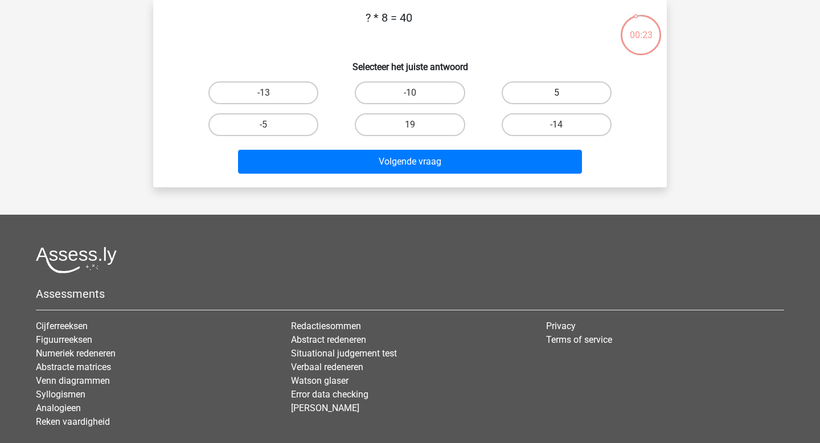
click at [522, 84] on label "5" at bounding box center [557, 92] width 110 height 23
click at [556, 93] on input "5" at bounding box center [559, 96] width 7 height 7
radio input "true"
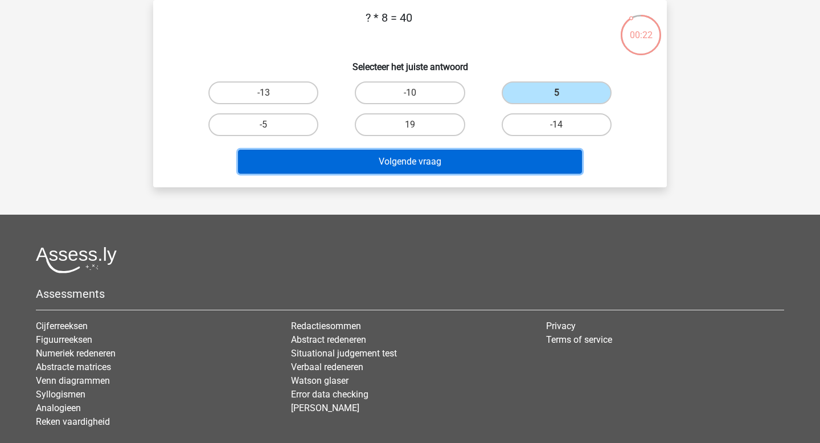
click at [475, 164] on button "Volgende vraag" at bounding box center [410, 162] width 344 height 24
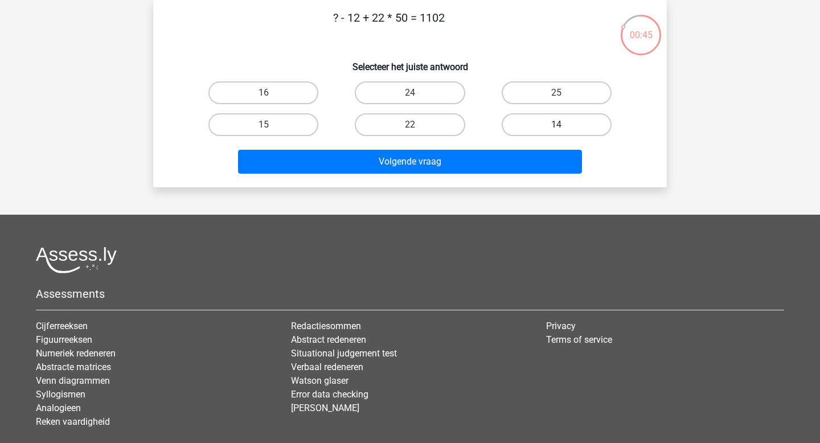
click at [555, 124] on label "14" at bounding box center [557, 124] width 110 height 23
click at [556, 125] on input "14" at bounding box center [559, 128] width 7 height 7
radio input "true"
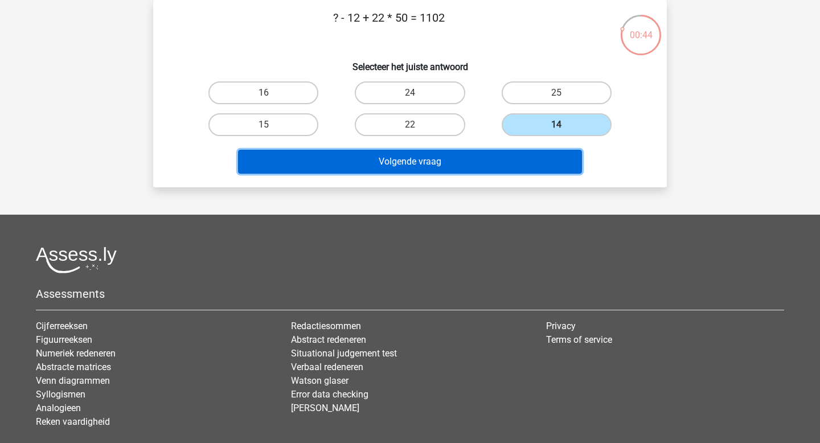
click at [477, 166] on button "Volgende vraag" at bounding box center [410, 162] width 344 height 24
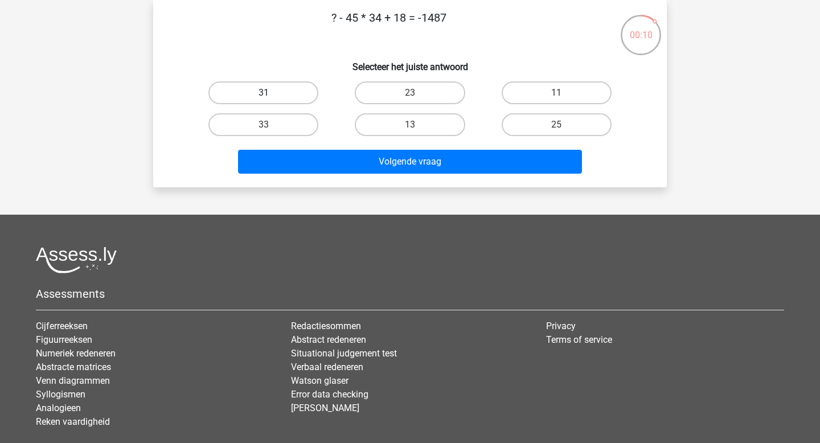
click at [302, 92] on label "31" at bounding box center [263, 92] width 110 height 23
click at [271, 93] on input "31" at bounding box center [267, 96] width 7 height 7
radio input "true"
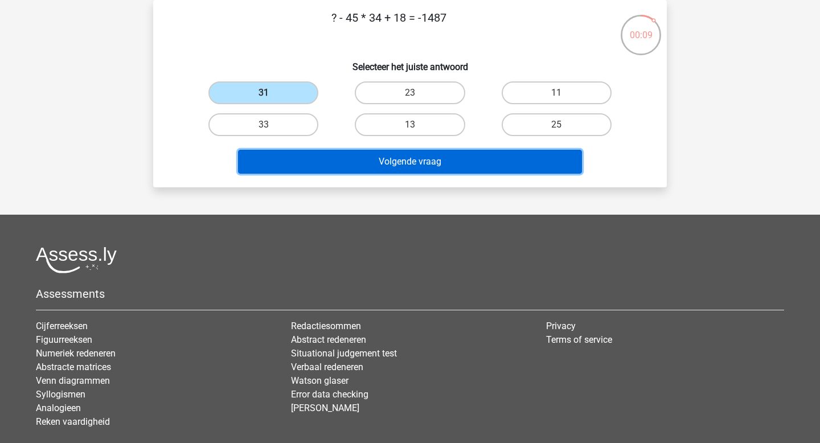
click at [481, 170] on button "Volgende vraag" at bounding box center [410, 162] width 344 height 24
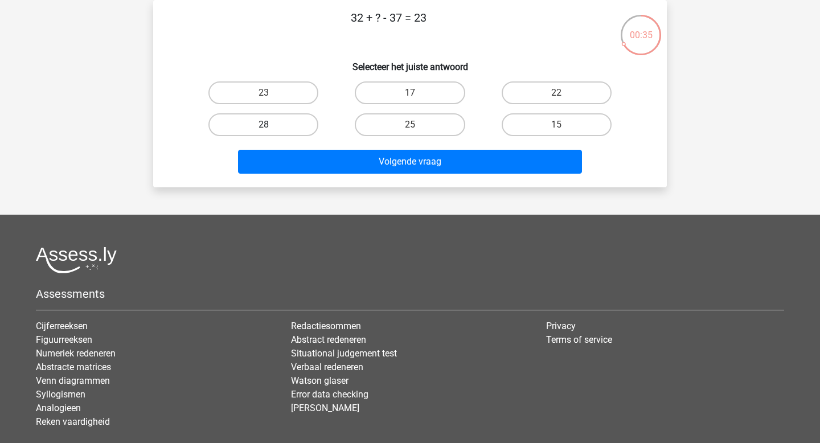
click at [269, 133] on label "28" at bounding box center [263, 124] width 110 height 23
click at [269, 132] on input "28" at bounding box center [267, 128] width 7 height 7
radio input "true"
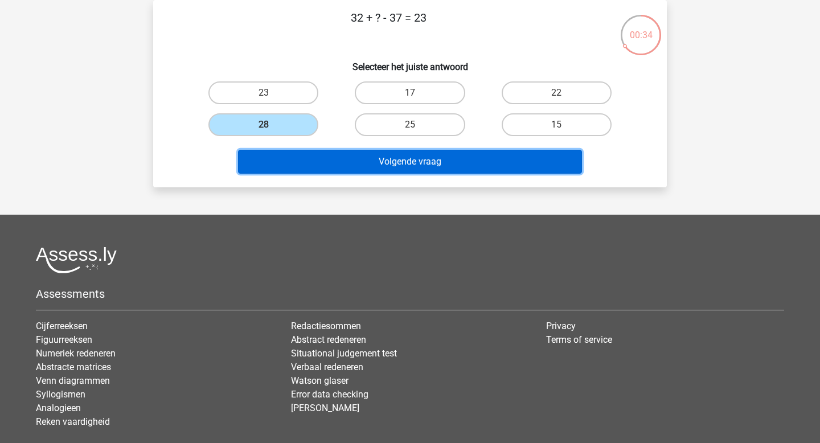
click at [366, 156] on button "Volgende vraag" at bounding box center [410, 162] width 344 height 24
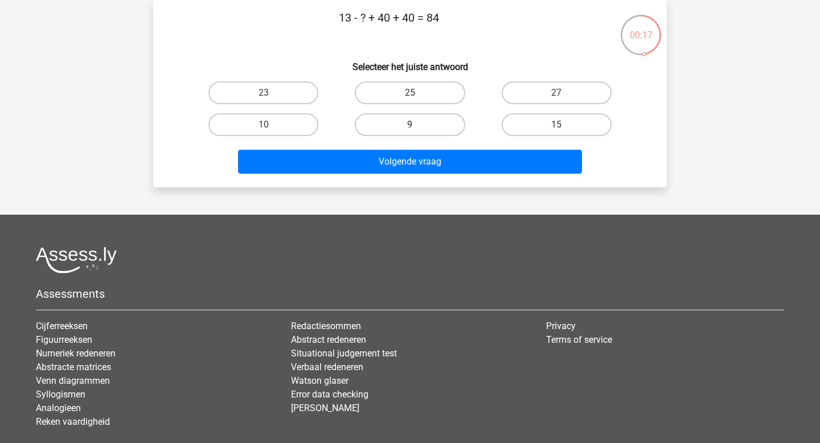
click at [434, 128] on label "9" at bounding box center [410, 124] width 110 height 23
click at [417, 128] on input "9" at bounding box center [413, 128] width 7 height 7
radio input "true"
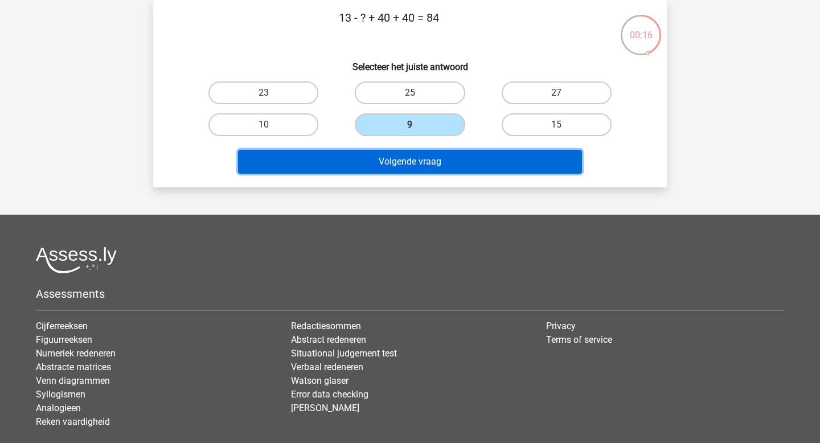
click at [430, 163] on button "Volgende vraag" at bounding box center [410, 162] width 344 height 24
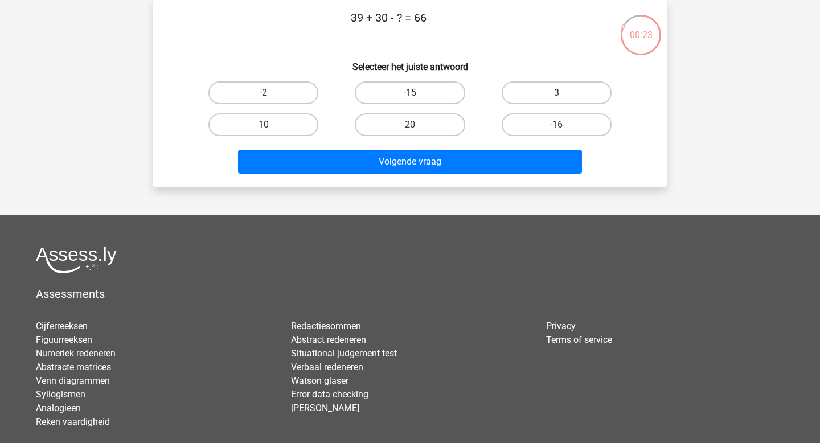
click at [583, 99] on label "3" at bounding box center [557, 92] width 110 height 23
click at [564, 99] on input "3" at bounding box center [559, 96] width 7 height 7
radio input "true"
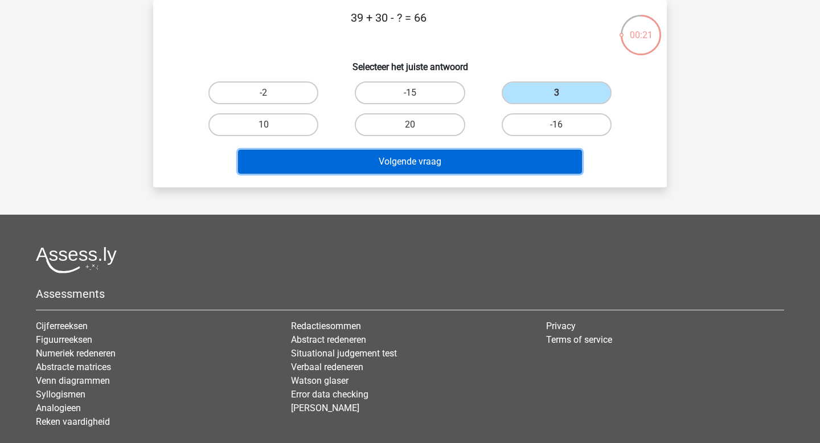
click at [494, 161] on button "Volgende vraag" at bounding box center [410, 162] width 344 height 24
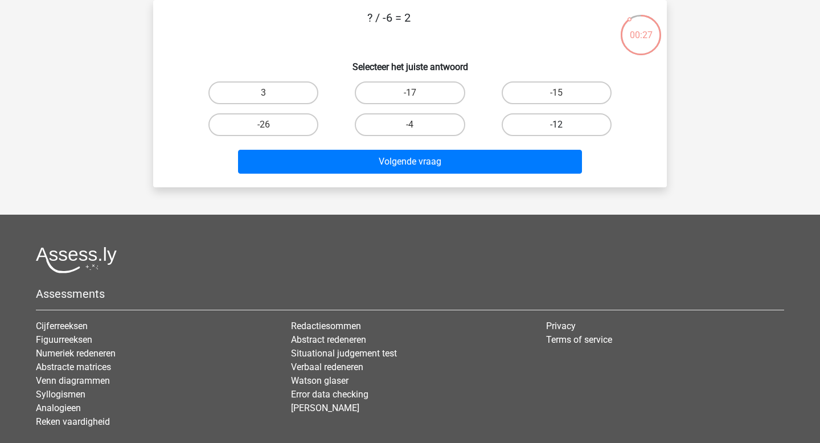
click at [529, 124] on label "-12" at bounding box center [557, 124] width 110 height 23
click at [556, 125] on input "-12" at bounding box center [559, 128] width 7 height 7
radio input "true"
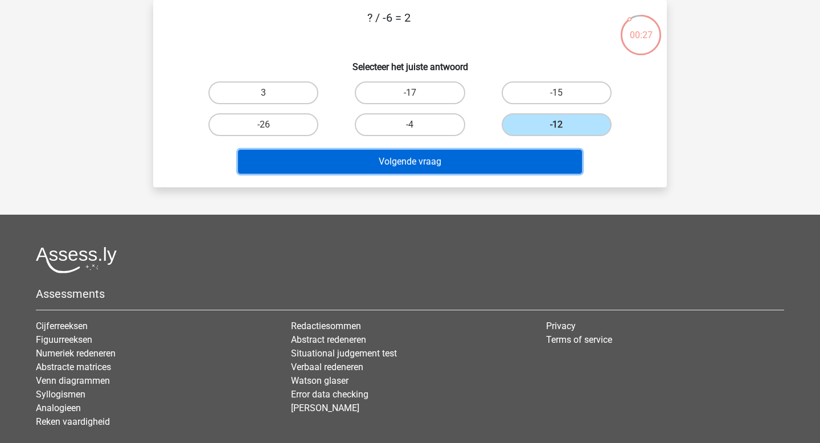
click at [491, 155] on button "Volgende vraag" at bounding box center [410, 162] width 344 height 24
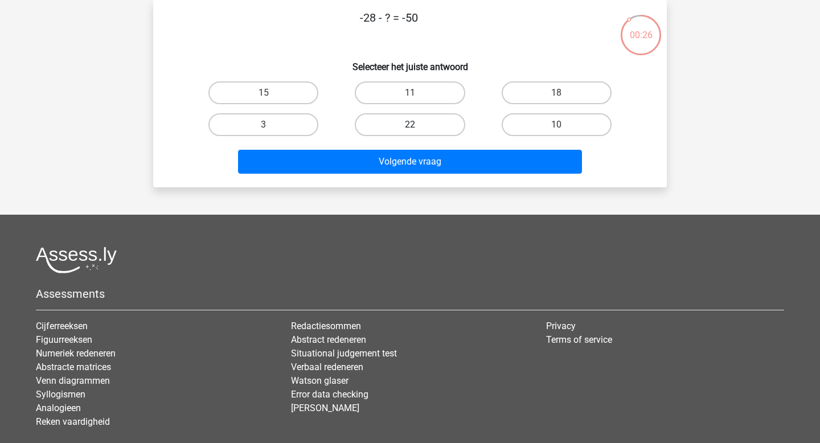
click at [423, 129] on label "22" at bounding box center [410, 124] width 110 height 23
click at [417, 129] on input "22" at bounding box center [413, 128] width 7 height 7
radio input "true"
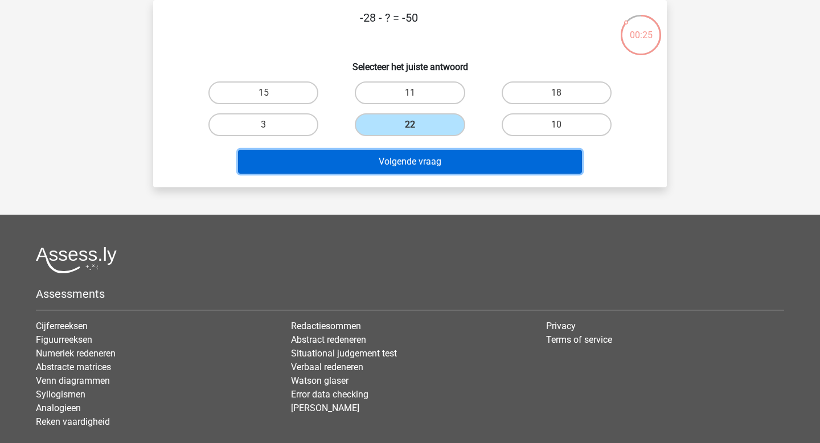
click at [421, 161] on button "Volgende vraag" at bounding box center [410, 162] width 344 height 24
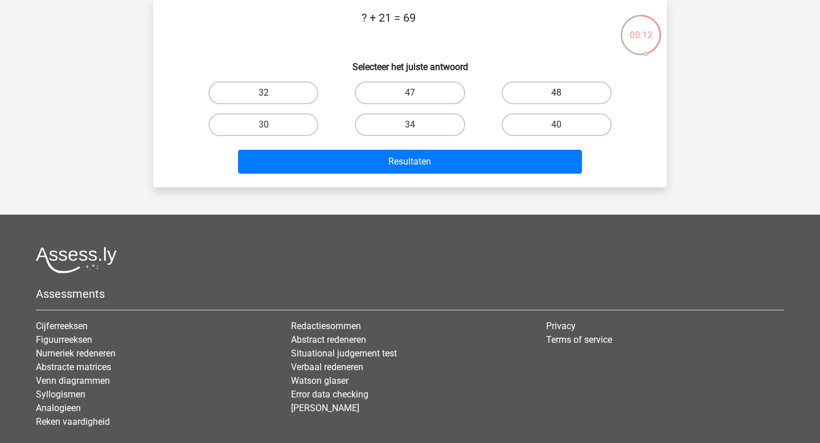
click at [555, 91] on label "48" at bounding box center [557, 92] width 110 height 23
click at [556, 93] on input "48" at bounding box center [559, 96] width 7 height 7
radio input "true"
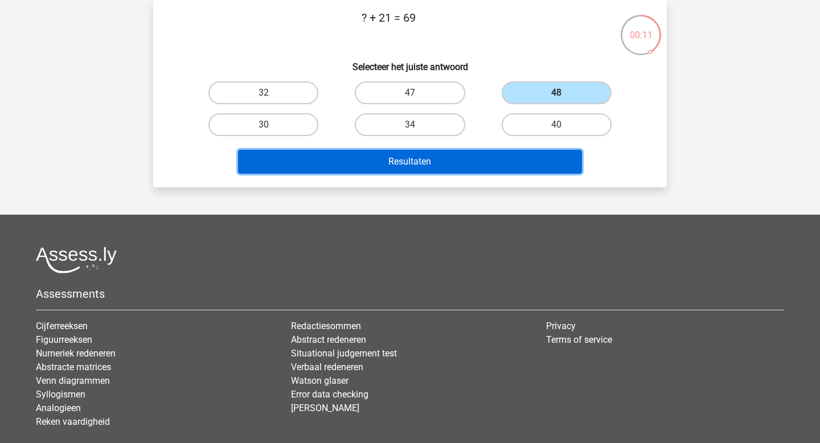
click at [455, 166] on button "Resultaten" at bounding box center [410, 162] width 344 height 24
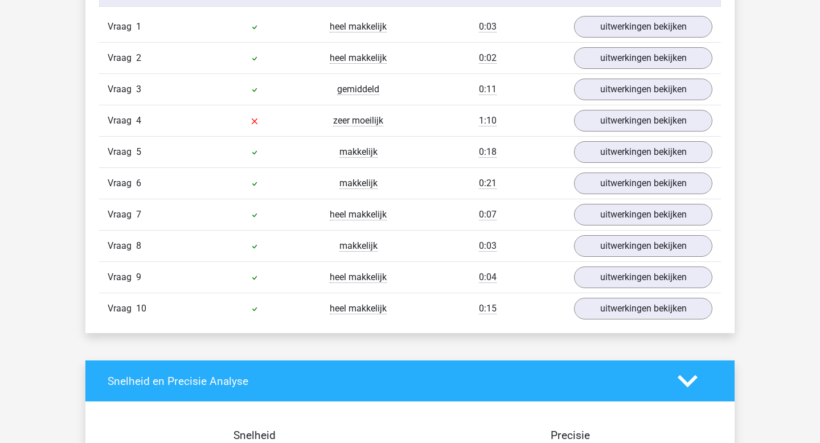
scroll to position [872, 0]
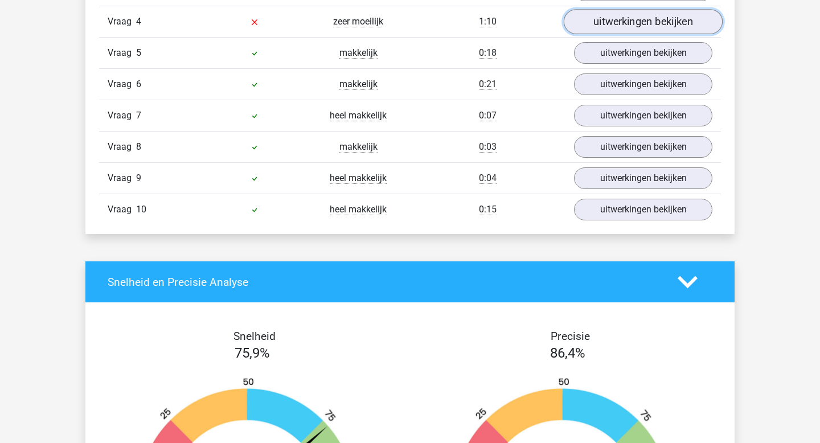
click at [651, 27] on link "uitwerkingen bekijken" at bounding box center [643, 22] width 159 height 25
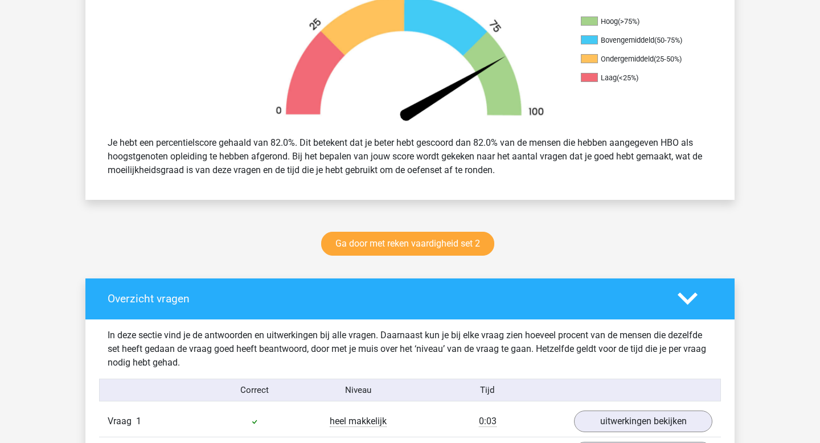
scroll to position [0, 0]
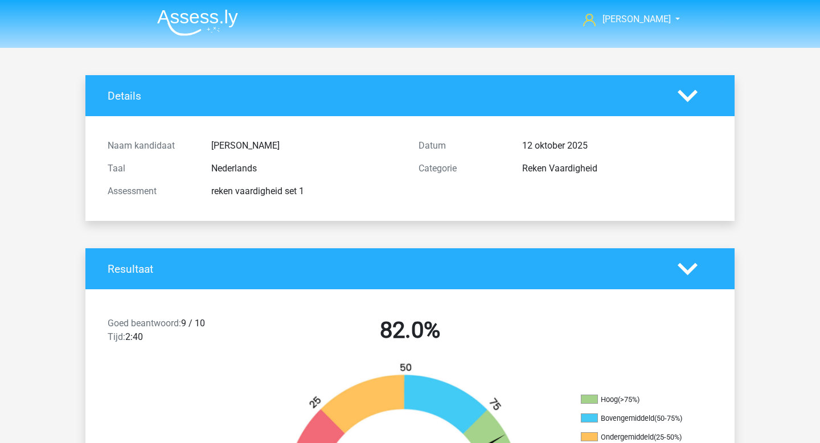
click at [194, 24] on img at bounding box center [197, 22] width 81 height 27
